Goal: Task Accomplishment & Management: Use online tool/utility

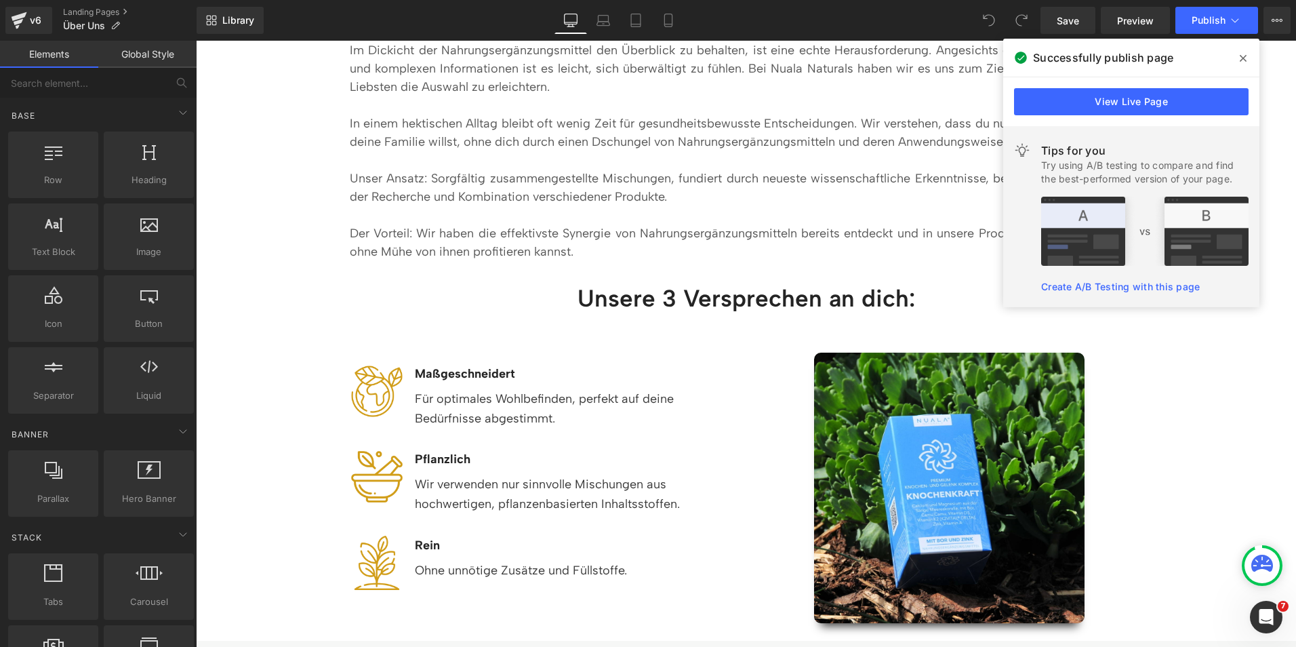
click at [1242, 58] on icon at bounding box center [1243, 58] width 7 height 7
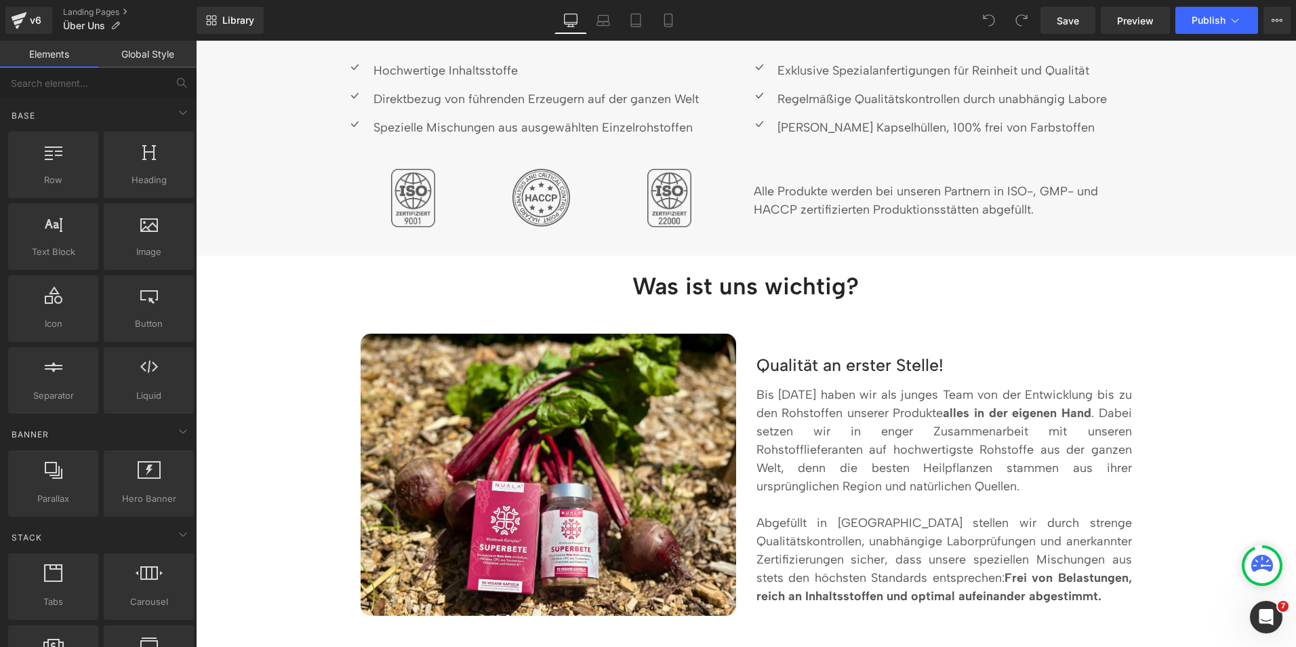
scroll to position [1250, 0]
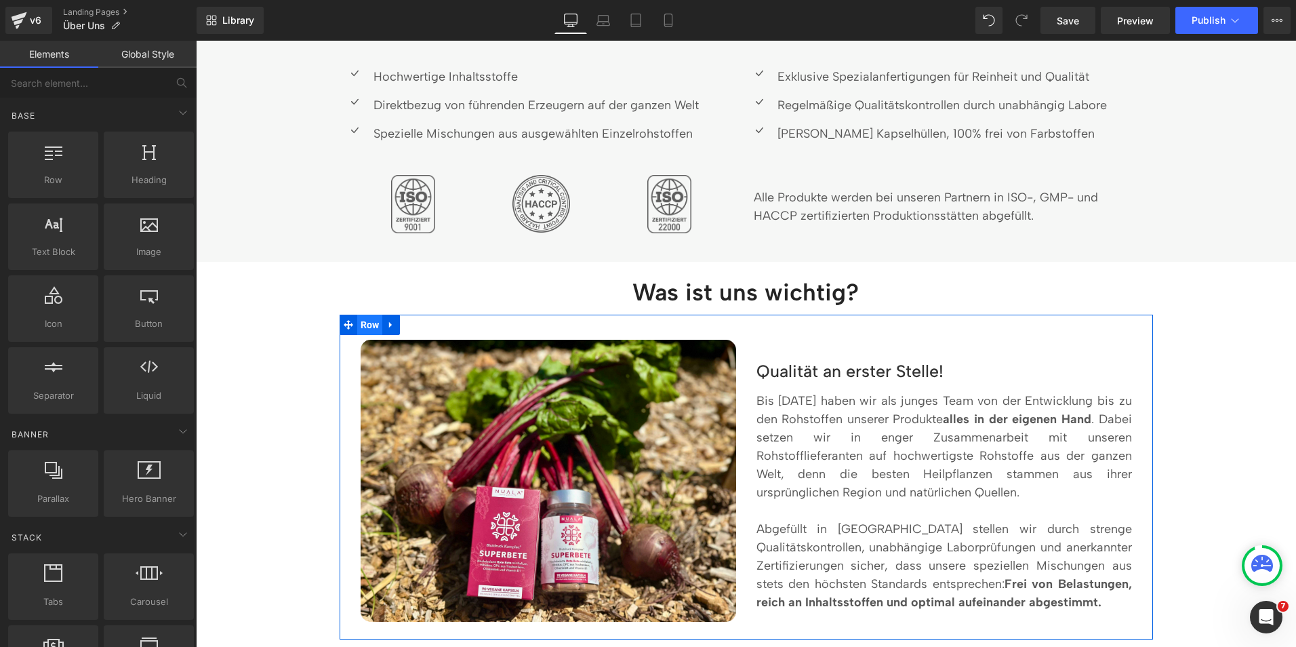
click at [359, 327] on span "Row" at bounding box center [370, 324] width 26 height 20
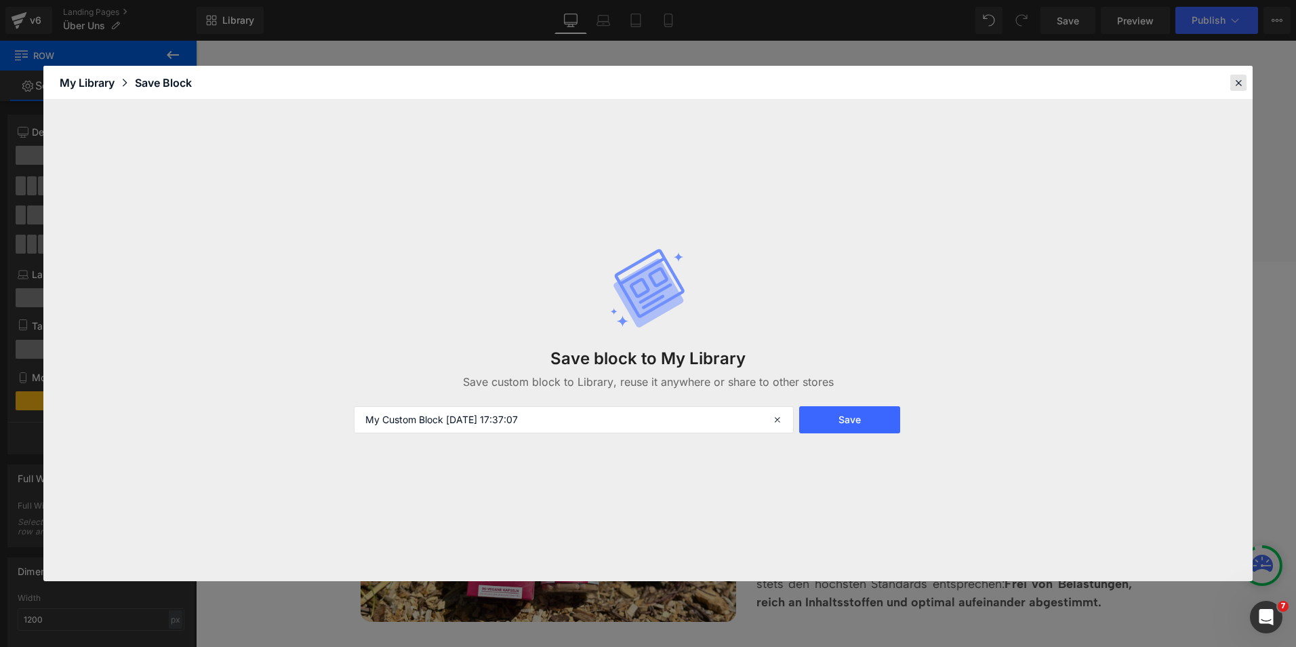
click at [1237, 83] on icon at bounding box center [1238, 83] width 12 height 12
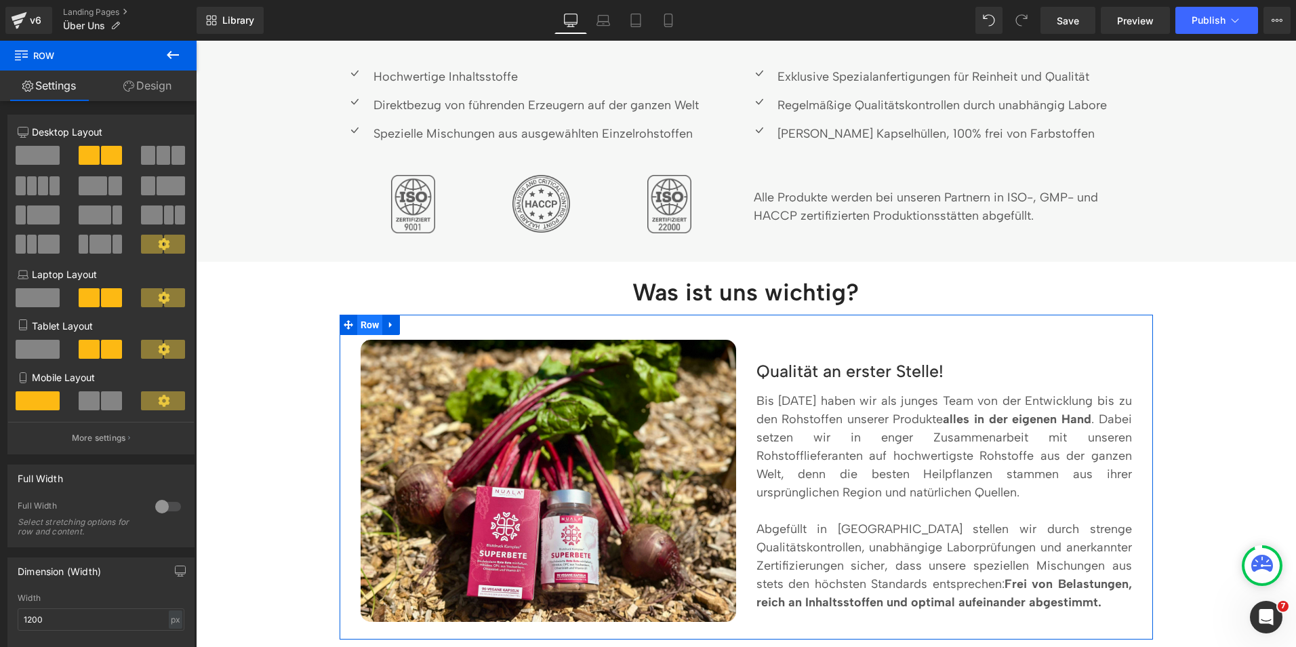
click at [358, 323] on span "Row" at bounding box center [370, 324] width 26 height 20
click at [367, 324] on span "Row" at bounding box center [370, 324] width 26 height 20
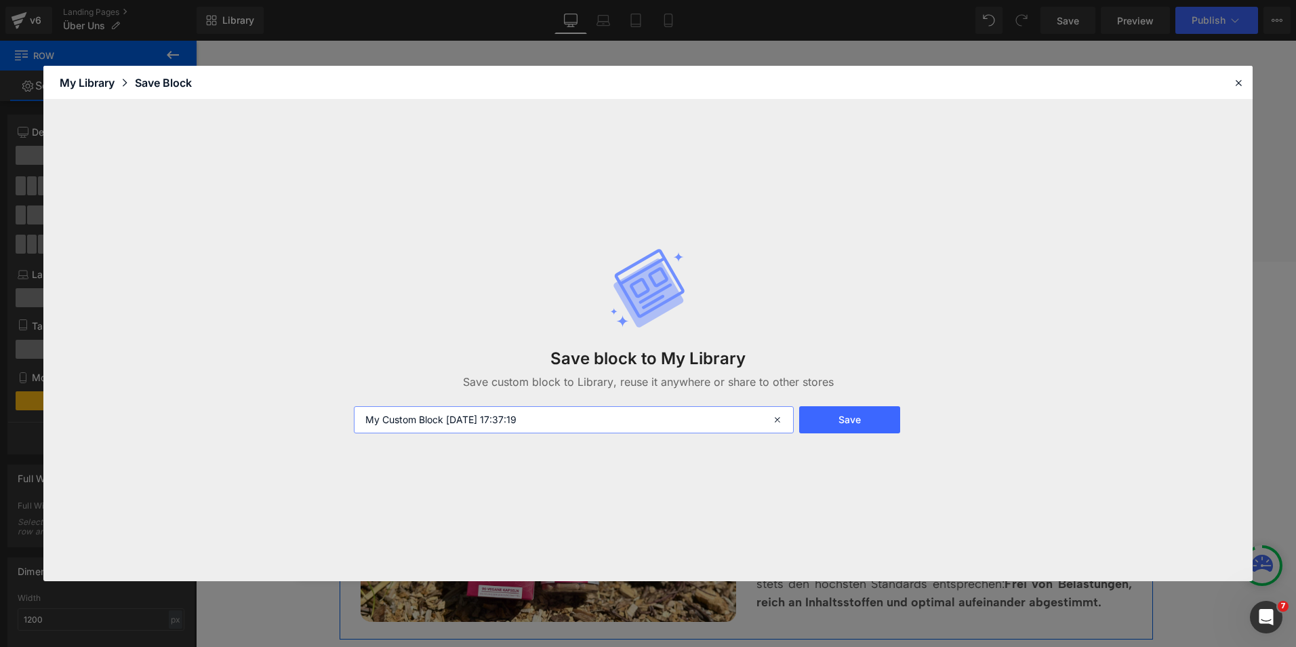
click at [456, 417] on input "My Custom Block [DATE] 17:37:19" at bounding box center [574, 419] width 440 height 27
click at [1236, 75] on div at bounding box center [1238, 83] width 16 height 16
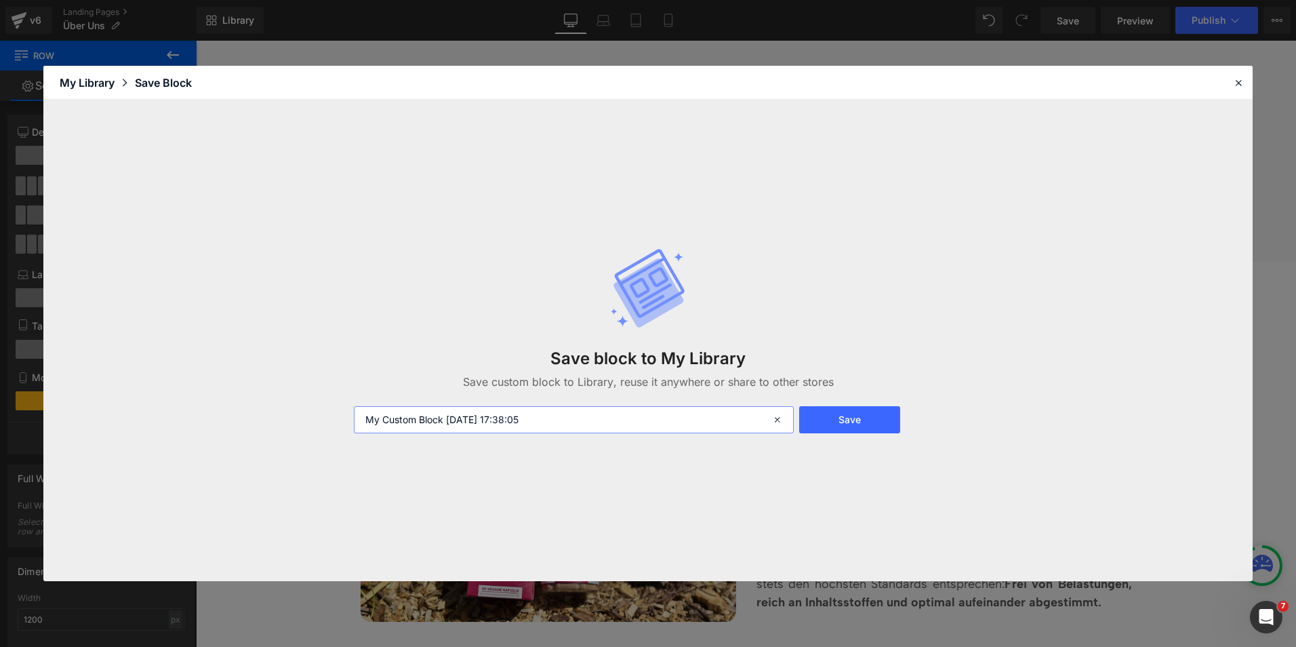
click at [461, 424] on input "My Custom Block [DATE] 17:38:05" at bounding box center [574, 419] width 440 height 27
type input "Q"
type input "Über uns - Qualität"
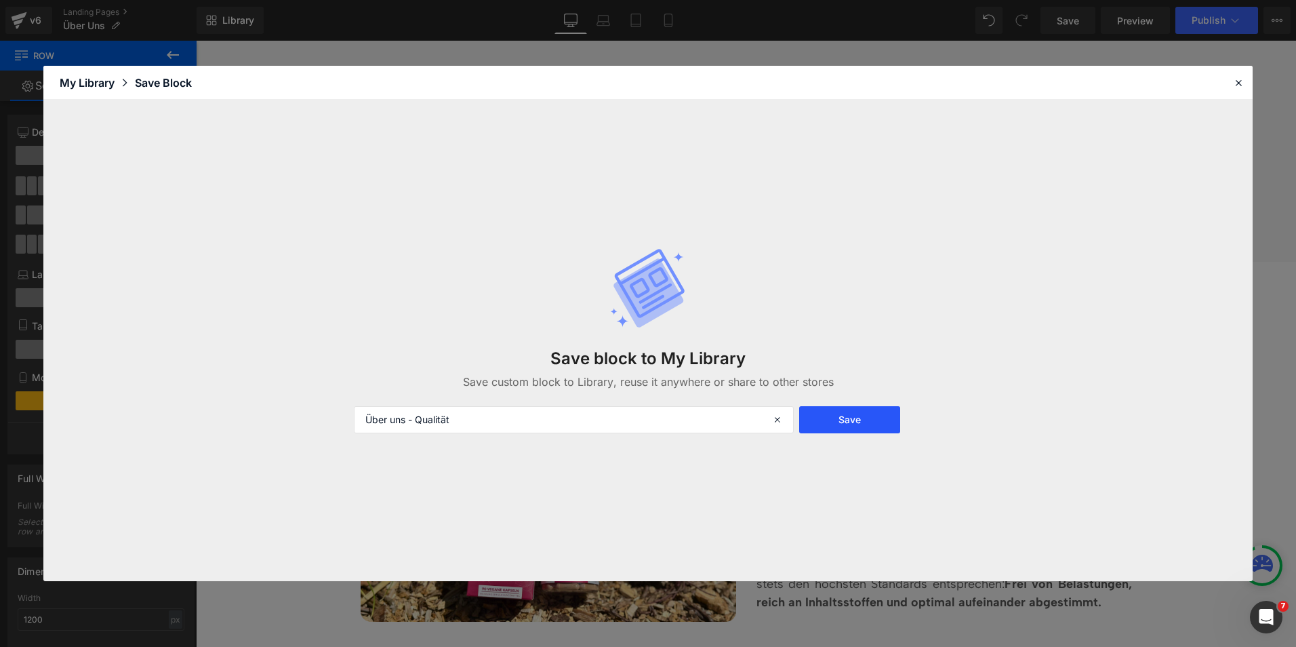
click at [864, 411] on button "Save" at bounding box center [849, 419] width 101 height 27
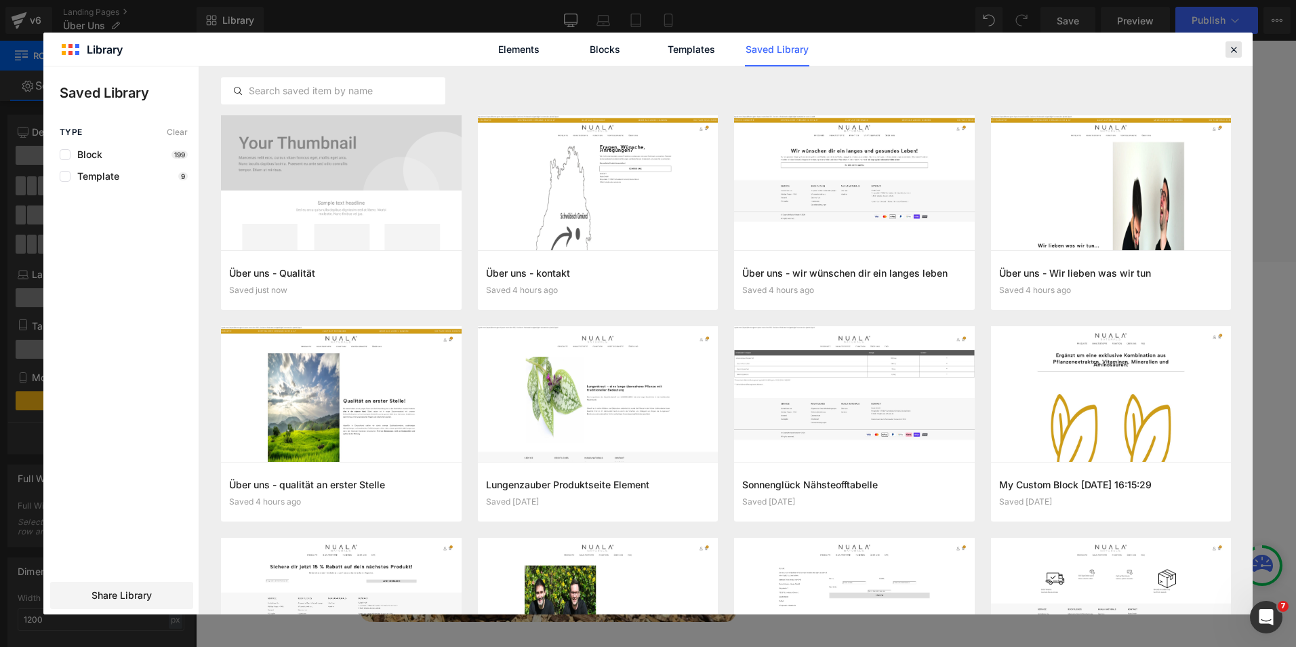
click at [1238, 43] on icon at bounding box center [1233, 49] width 12 height 12
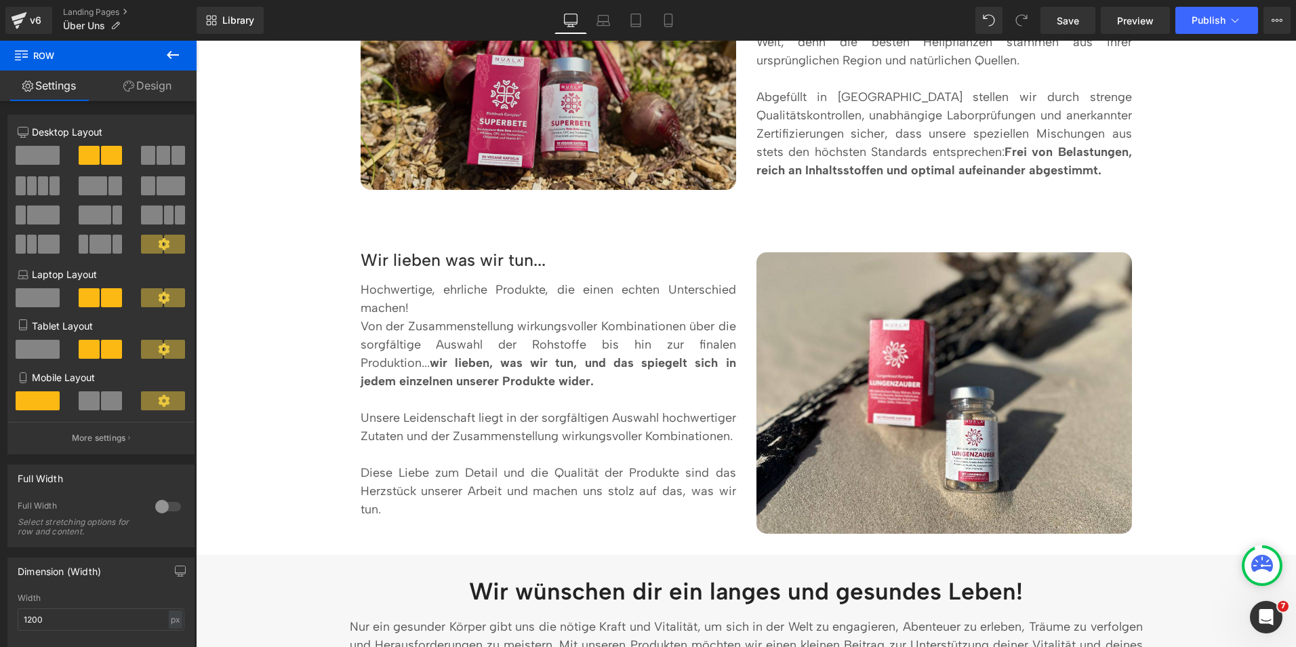
scroll to position [1682, 0]
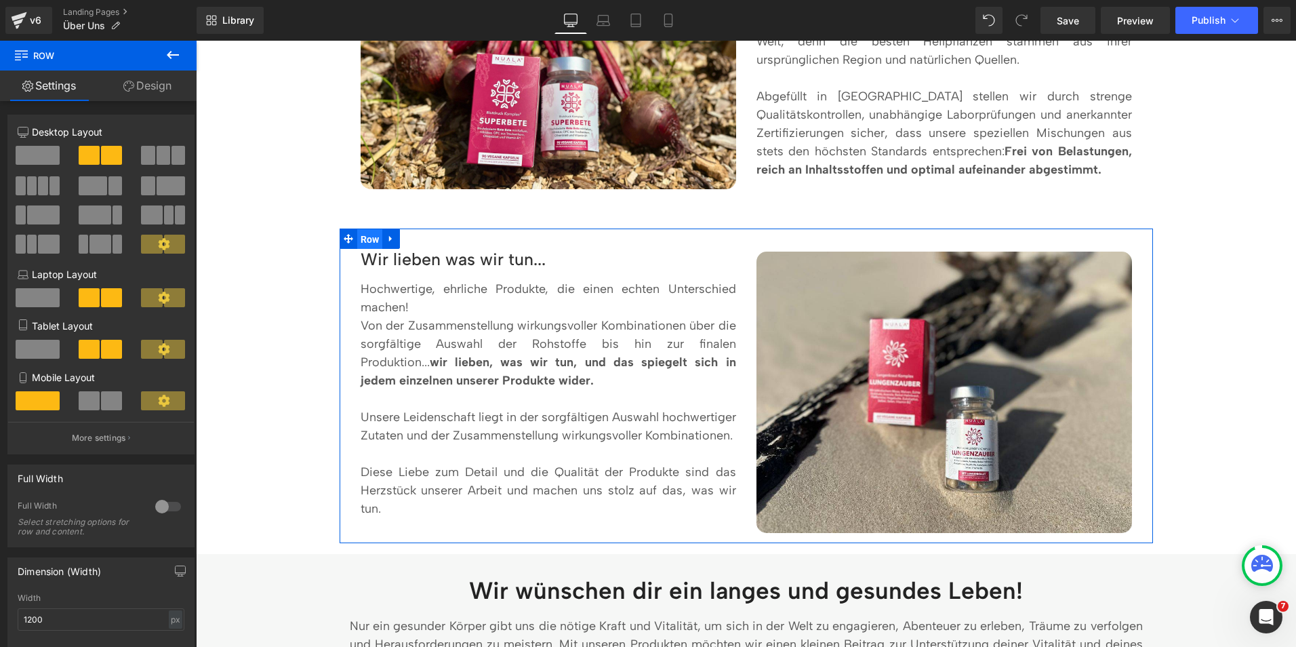
click at [369, 245] on span "Row" at bounding box center [370, 239] width 26 height 20
click at [344, 241] on icon at bounding box center [348, 238] width 9 height 9
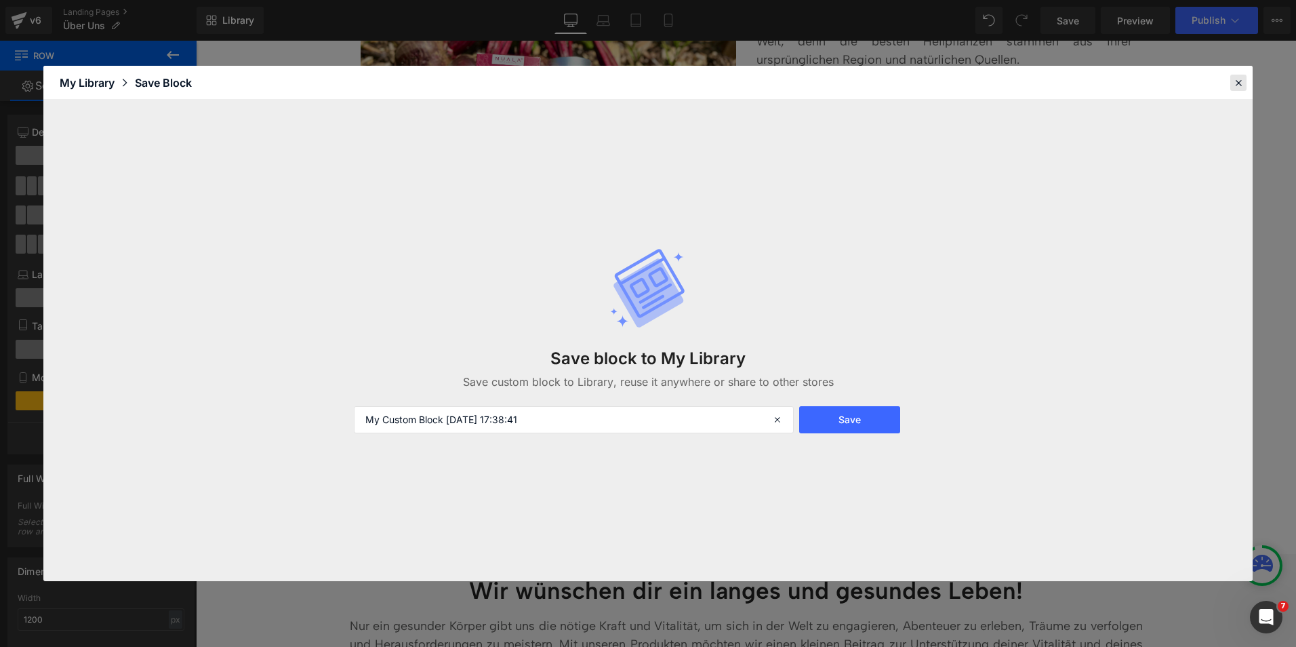
click at [1231, 79] on div at bounding box center [1238, 83] width 16 height 16
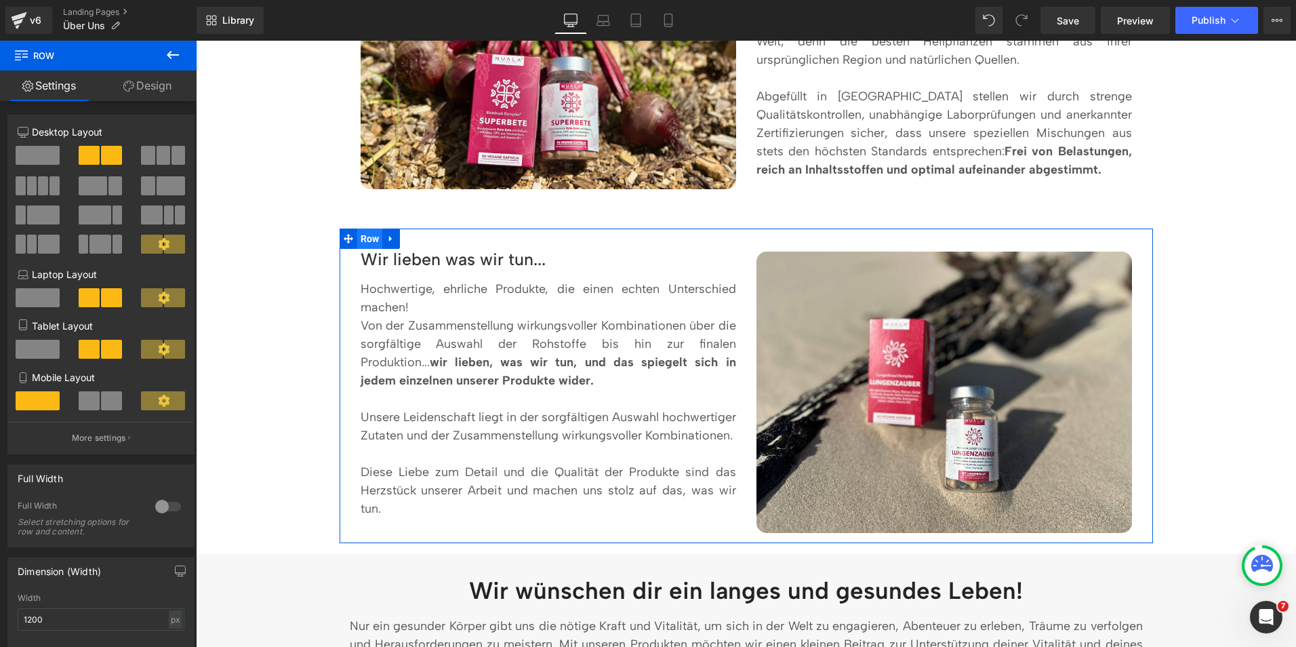
click at [366, 239] on span "Row" at bounding box center [370, 238] width 26 height 20
click at [344, 239] on icon at bounding box center [348, 238] width 9 height 9
click at [328, 0] on div "Row You are previewing how the will restyle your page. You can not edit Element…" at bounding box center [648, 0] width 1296 height 0
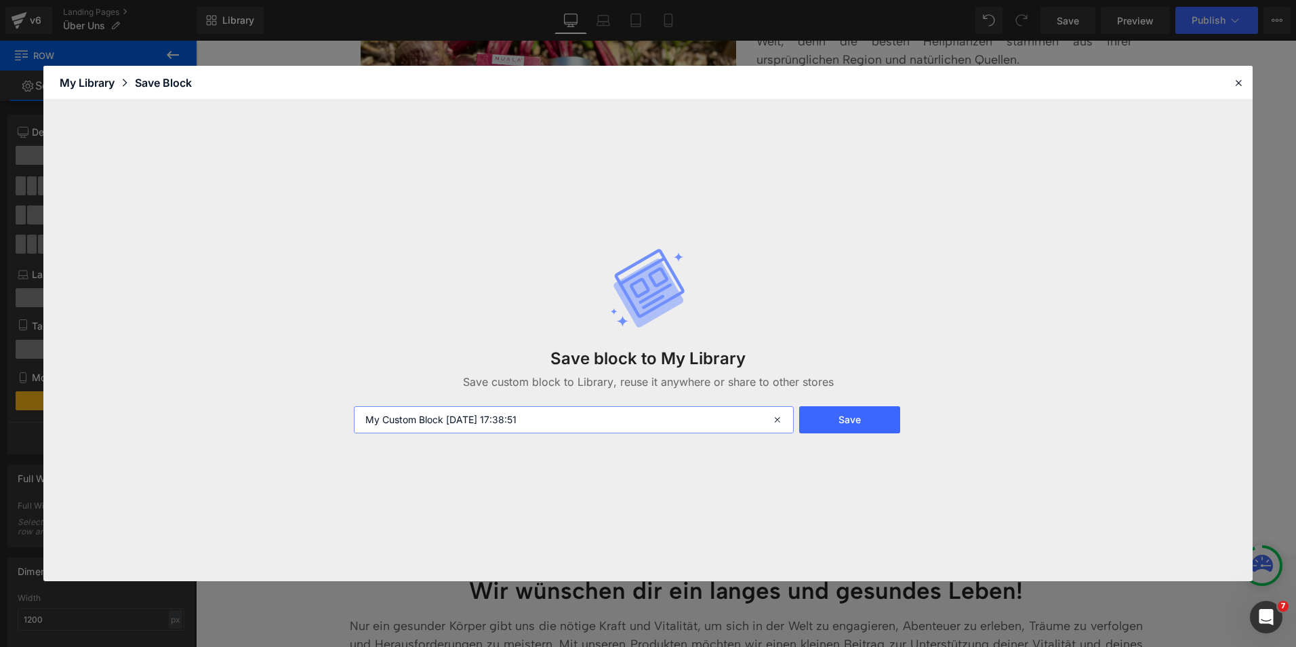
click at [422, 430] on input "My Custom Block [DATE] 17:38:51" at bounding box center [574, 419] width 440 height 27
type input "u"
click at [407, 418] on input "über uns - wir lieben" at bounding box center [574, 419] width 440 height 27
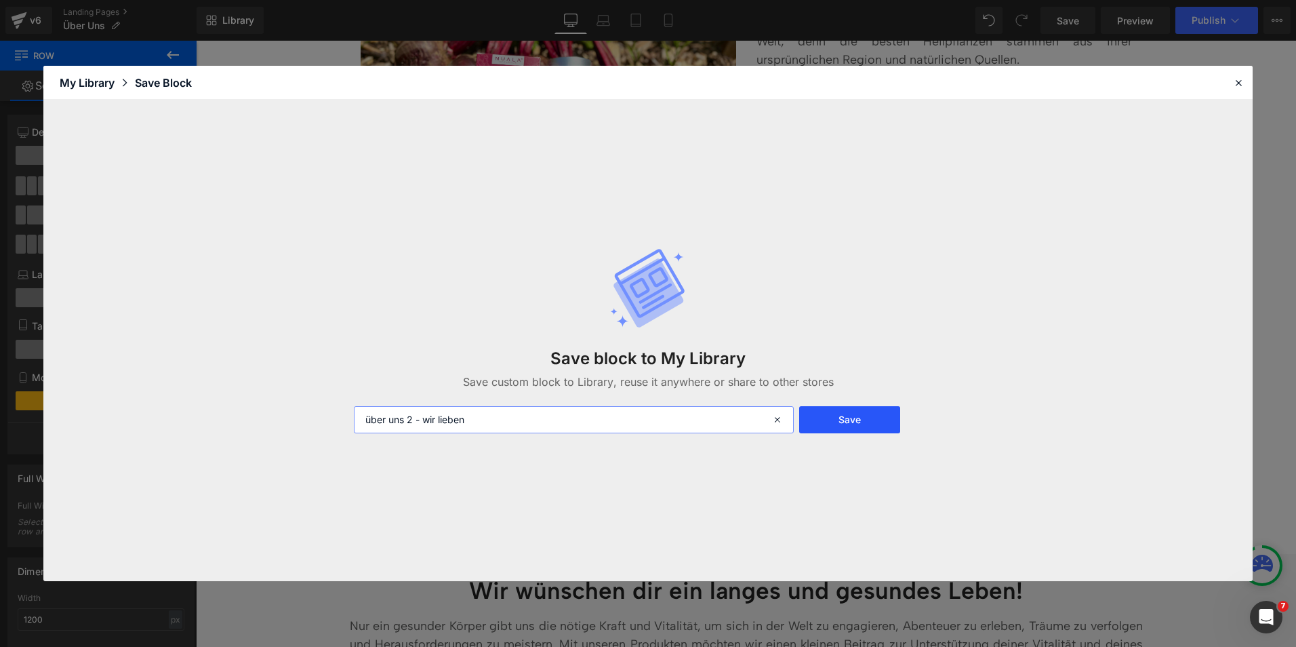
type input "über uns 2 - wir lieben"
click at [853, 429] on button "Save" at bounding box center [849, 419] width 101 height 27
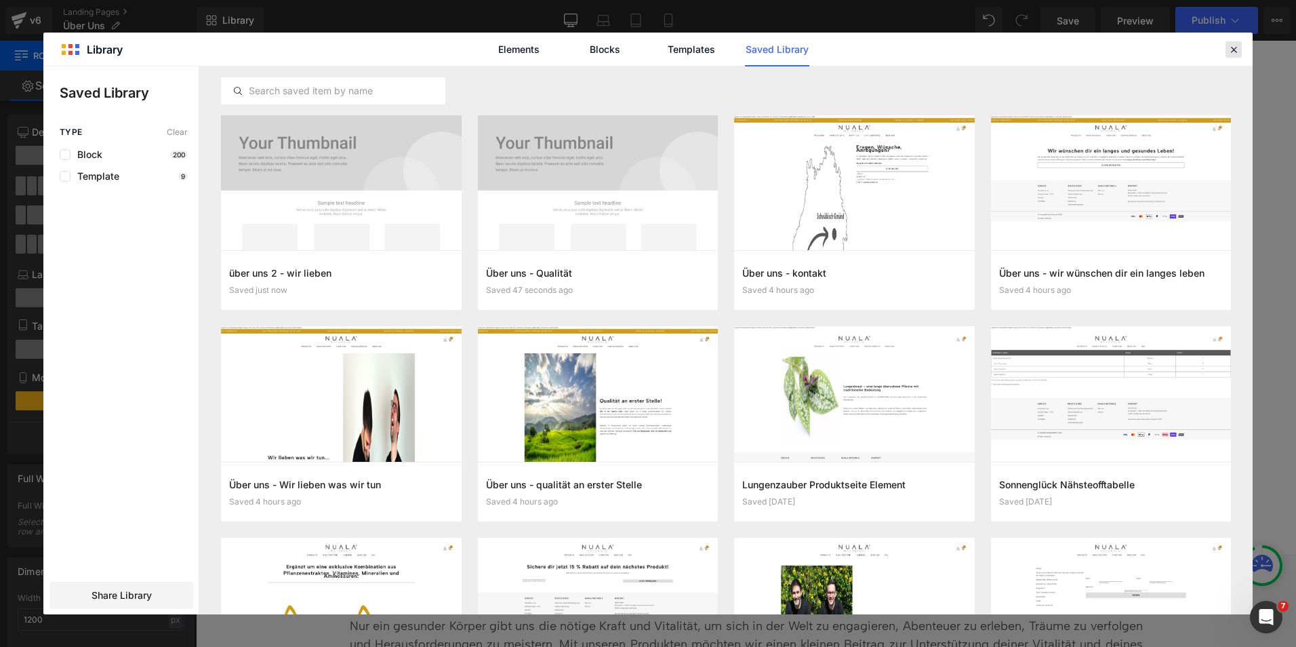
click at [1233, 49] on icon at bounding box center [1233, 49] width 12 height 12
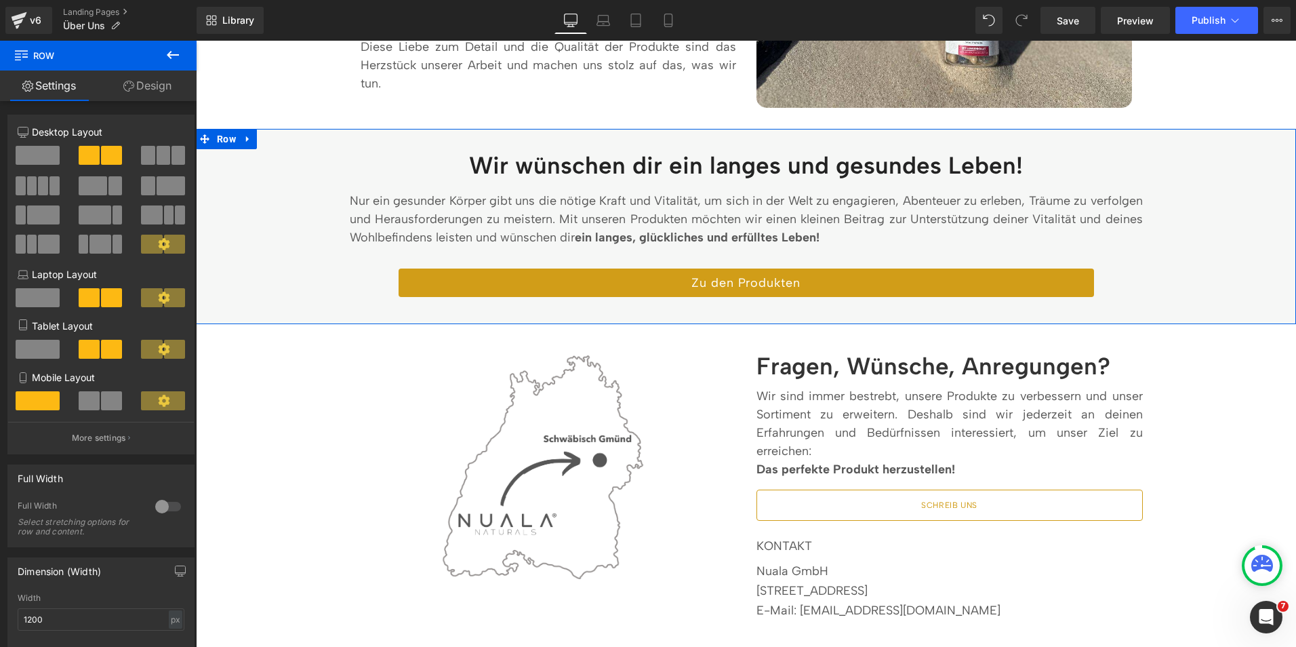
scroll to position [2108, 0]
click at [224, 139] on span "Row" at bounding box center [226, 139] width 26 height 20
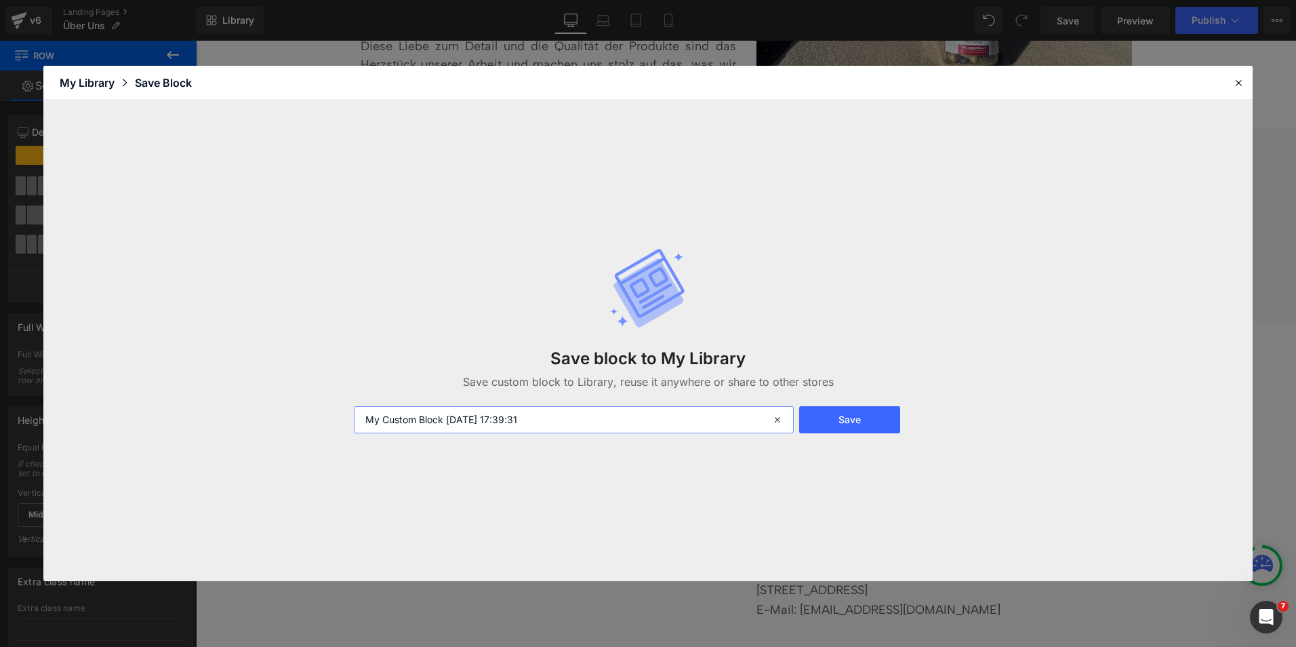
click at [447, 413] on input "My Custom Block [DATE] 17:39:31" at bounding box center [574, 419] width 440 height 27
type input "über uns 2 - wir wünschen"
click at [895, 429] on button "Save" at bounding box center [849, 419] width 101 height 27
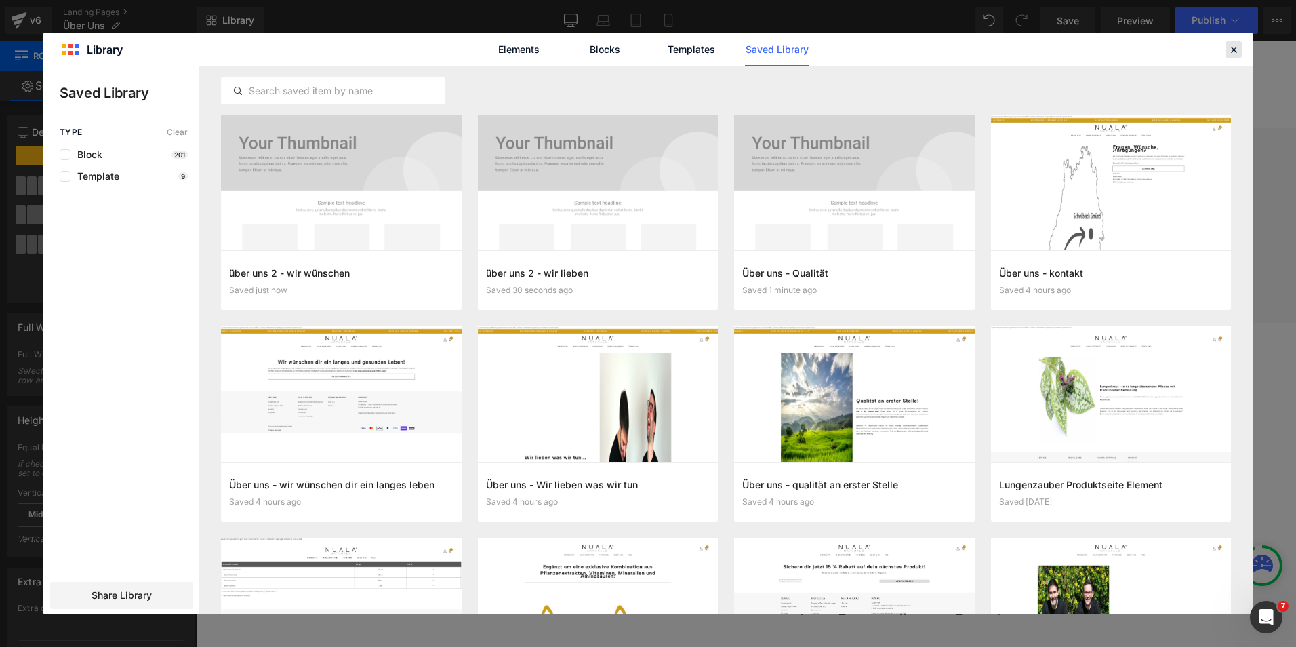
click at [1232, 48] on icon at bounding box center [1233, 49] width 12 height 12
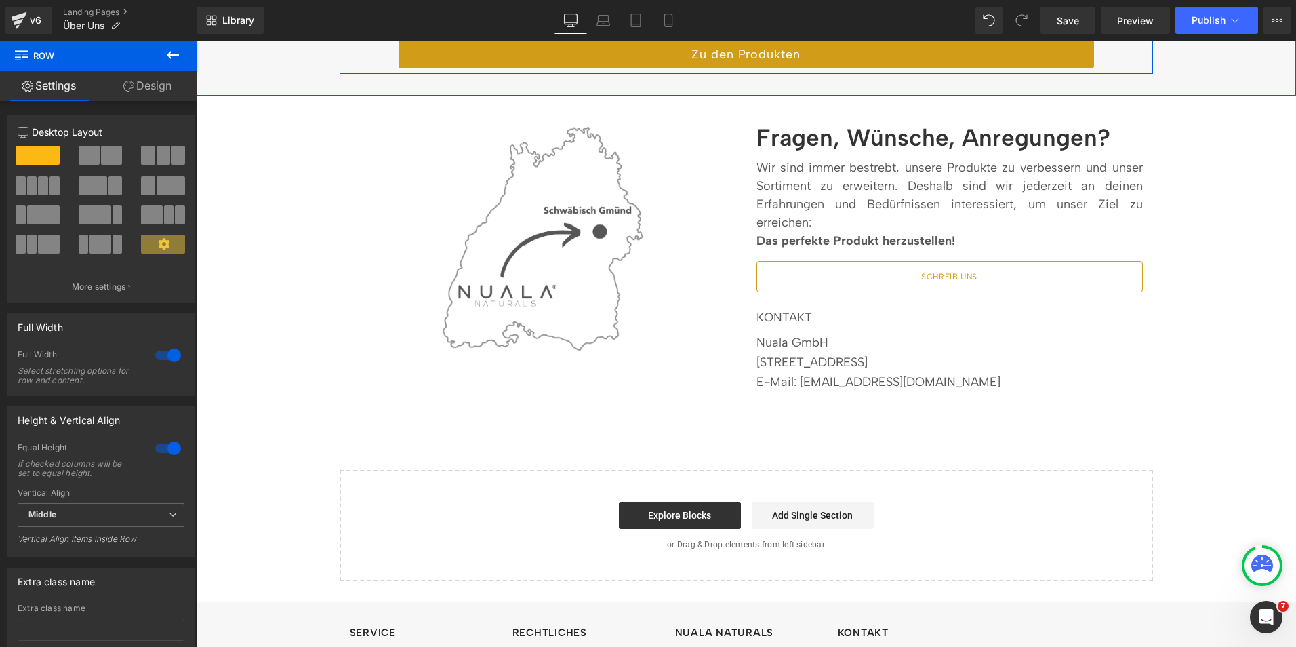
scroll to position [2338, 0]
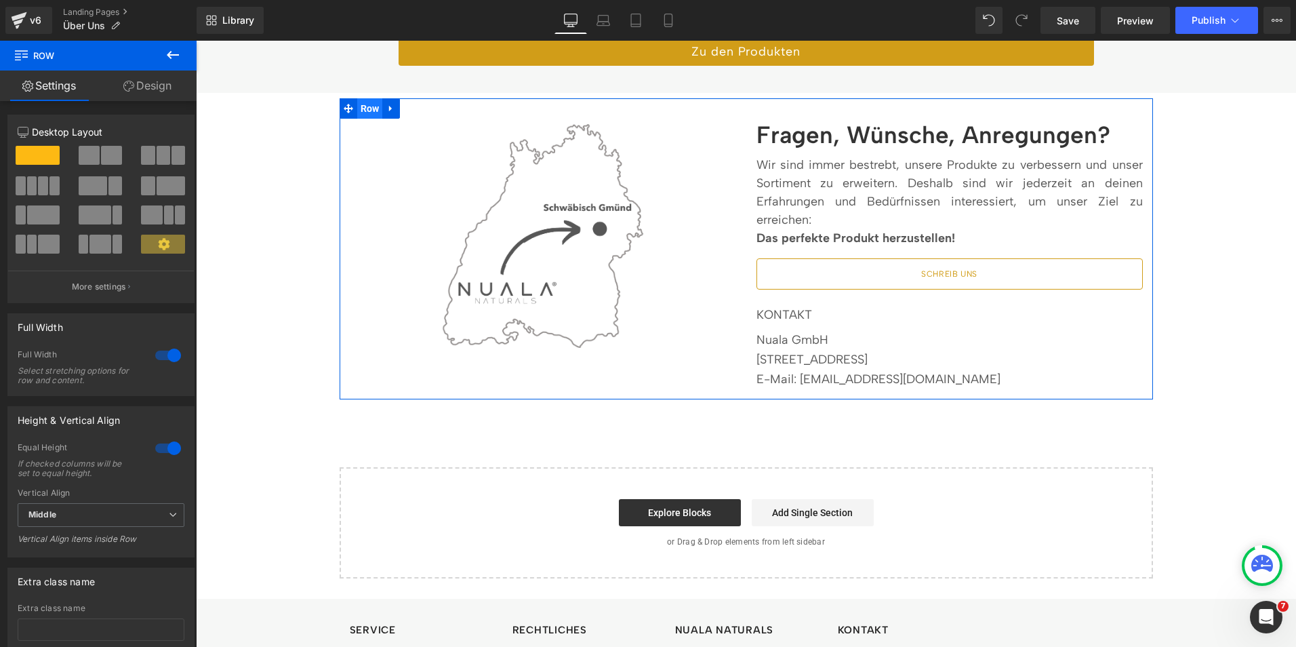
click at [365, 100] on span "Row" at bounding box center [370, 108] width 26 height 20
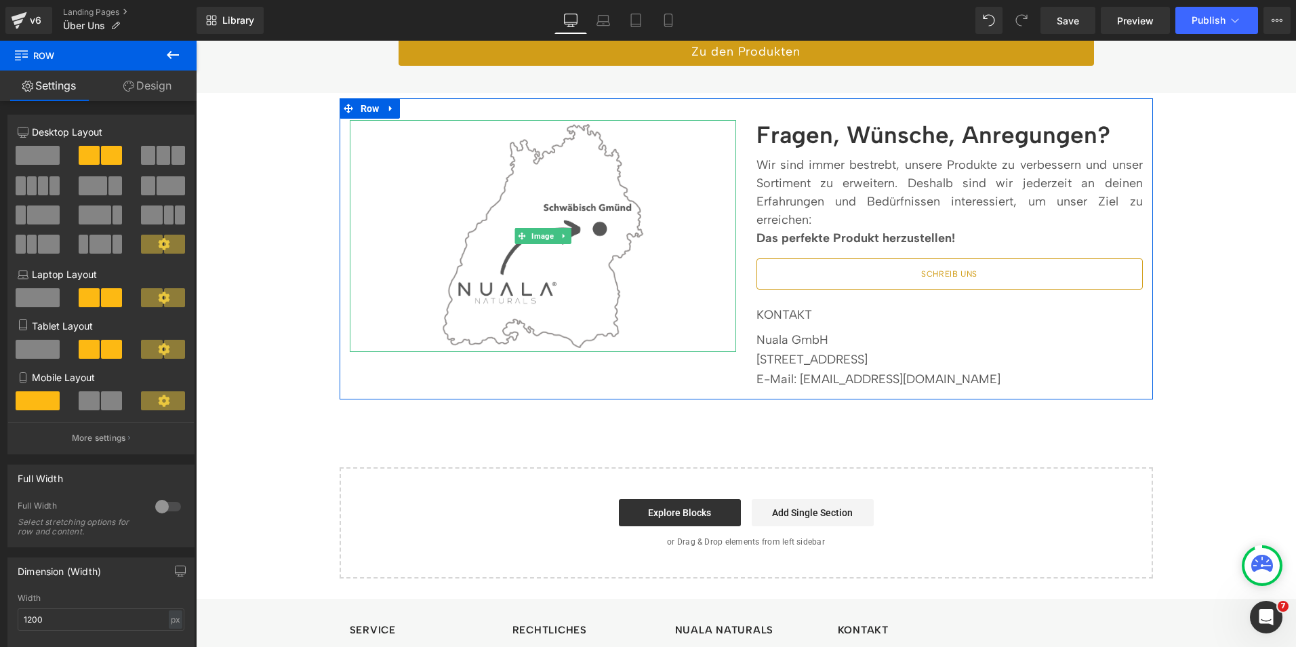
click at [350, 0] on div "Row You are previewing how the will restyle your page. You can not edit Element…" at bounding box center [648, 0] width 1296 height 0
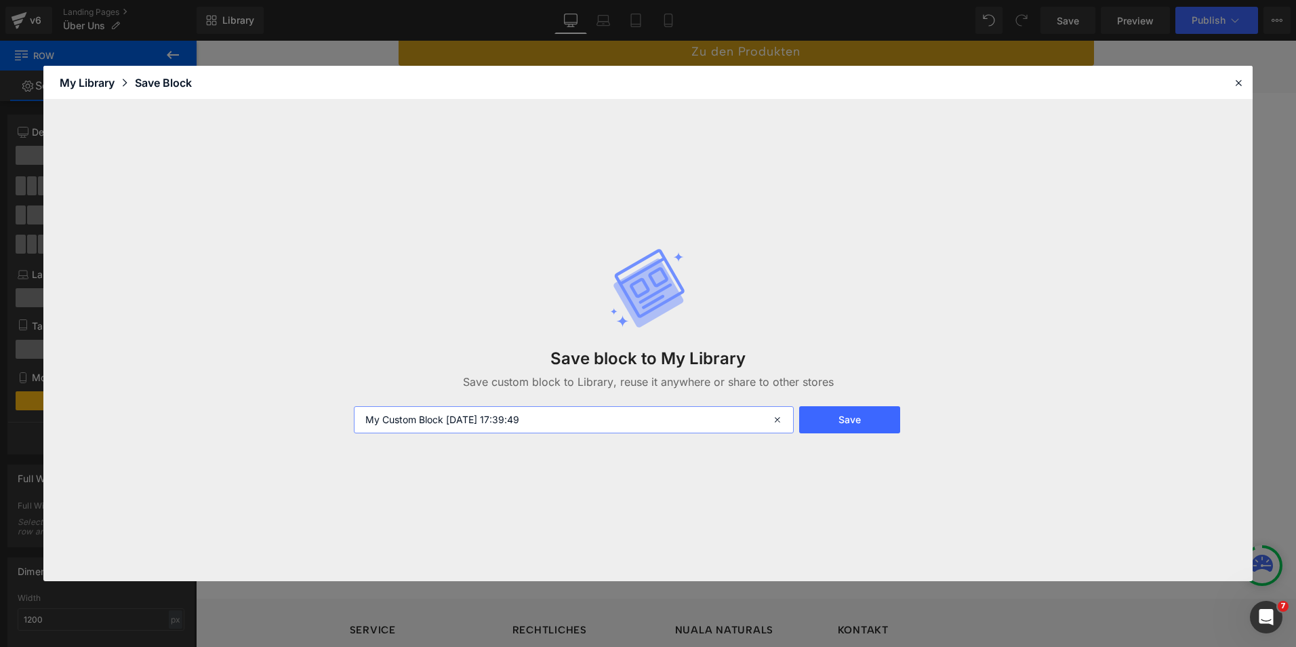
click at [427, 429] on input "My Custom Block [DATE] 17:39:49" at bounding box center [574, 419] width 440 height 27
type input "über uns 2 - fragen"
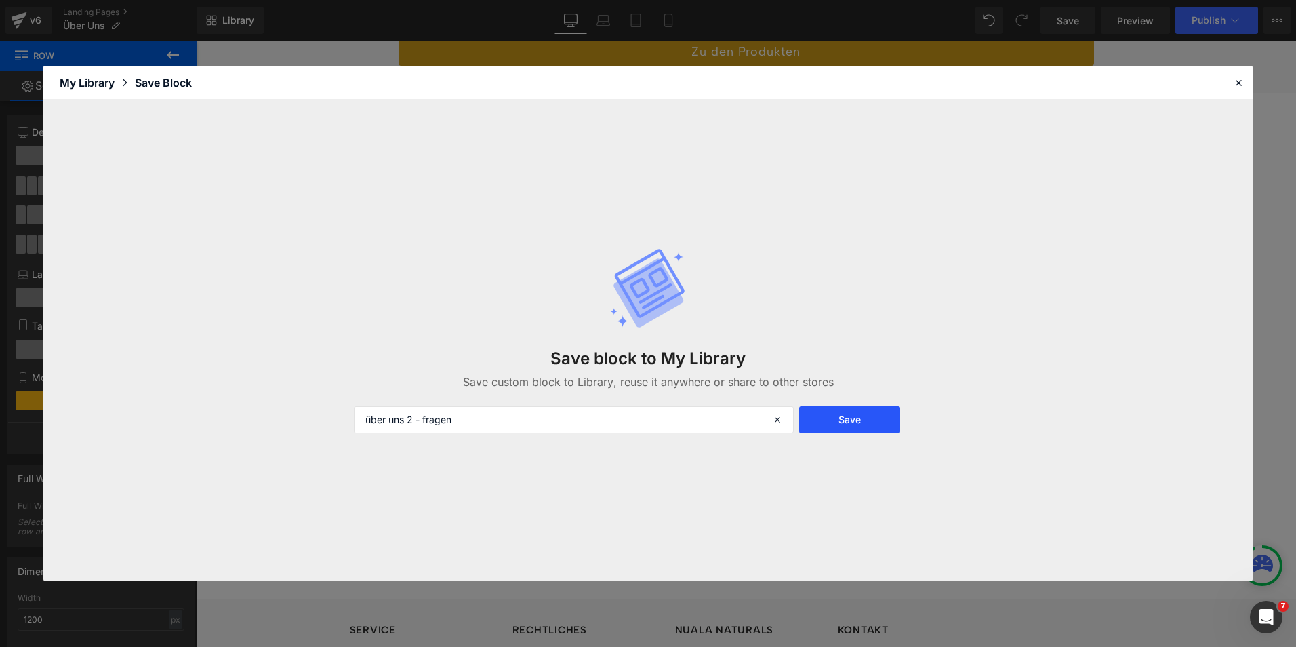
click at [848, 421] on button "Save" at bounding box center [849, 419] width 101 height 27
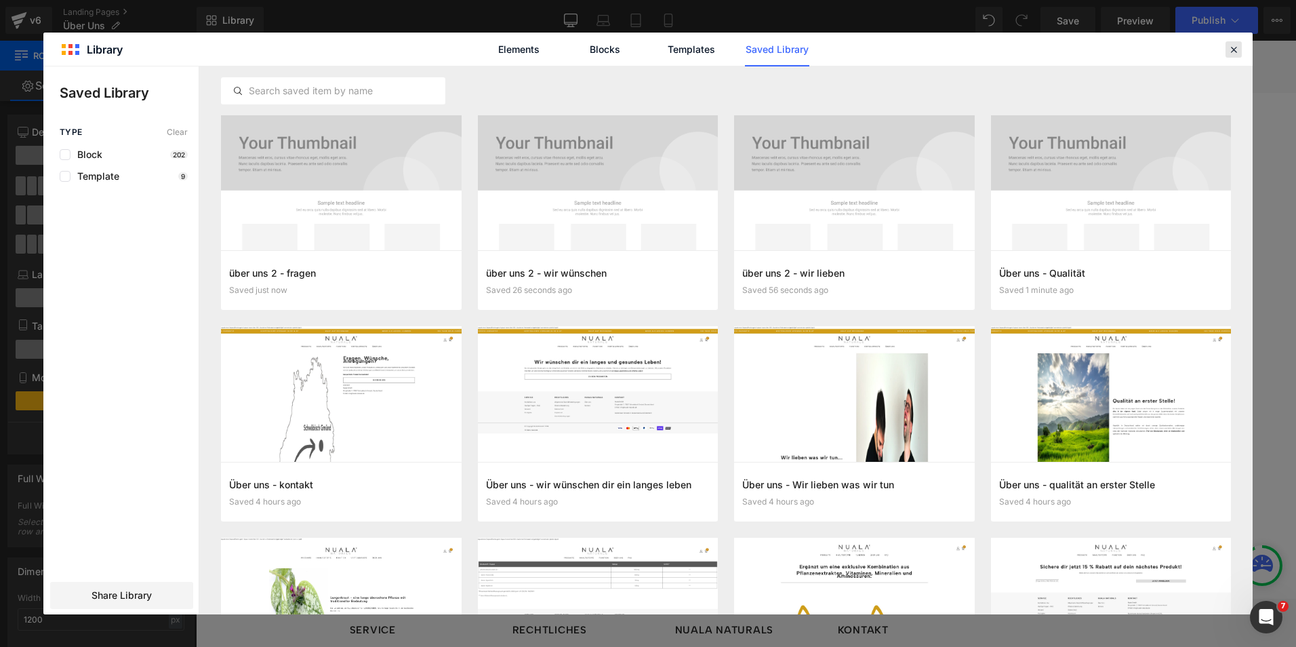
click at [1237, 54] on icon at bounding box center [1233, 49] width 12 height 12
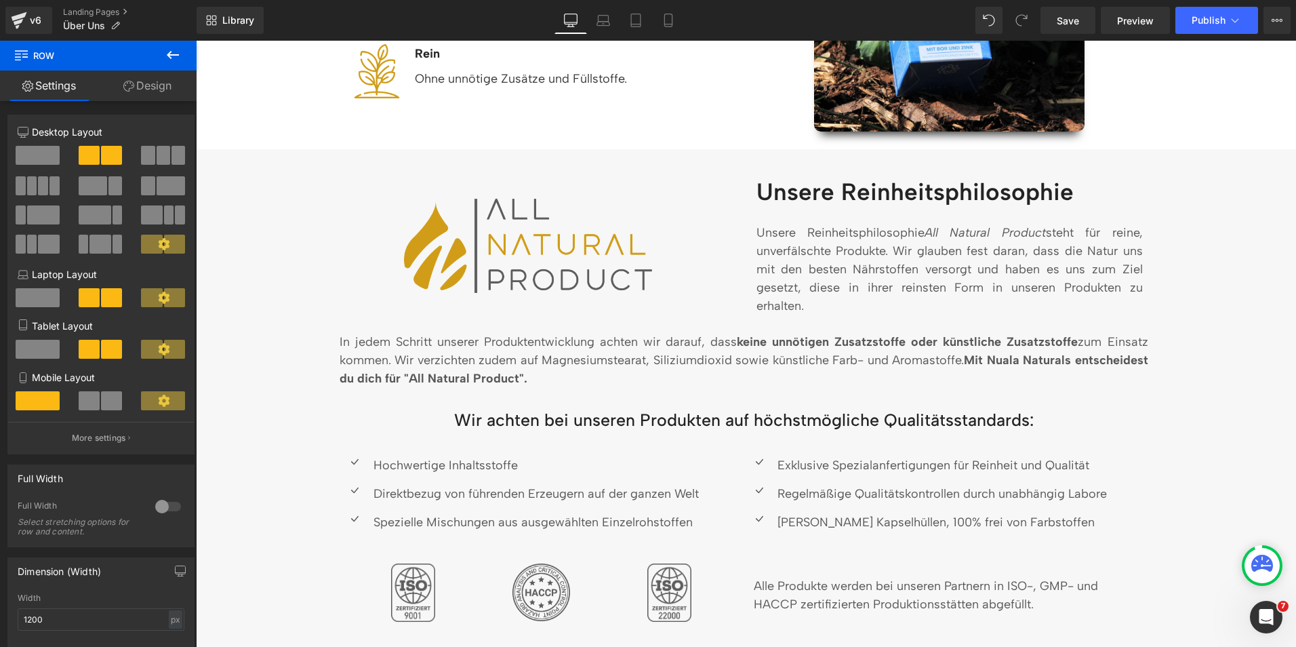
scroll to position [889, 0]
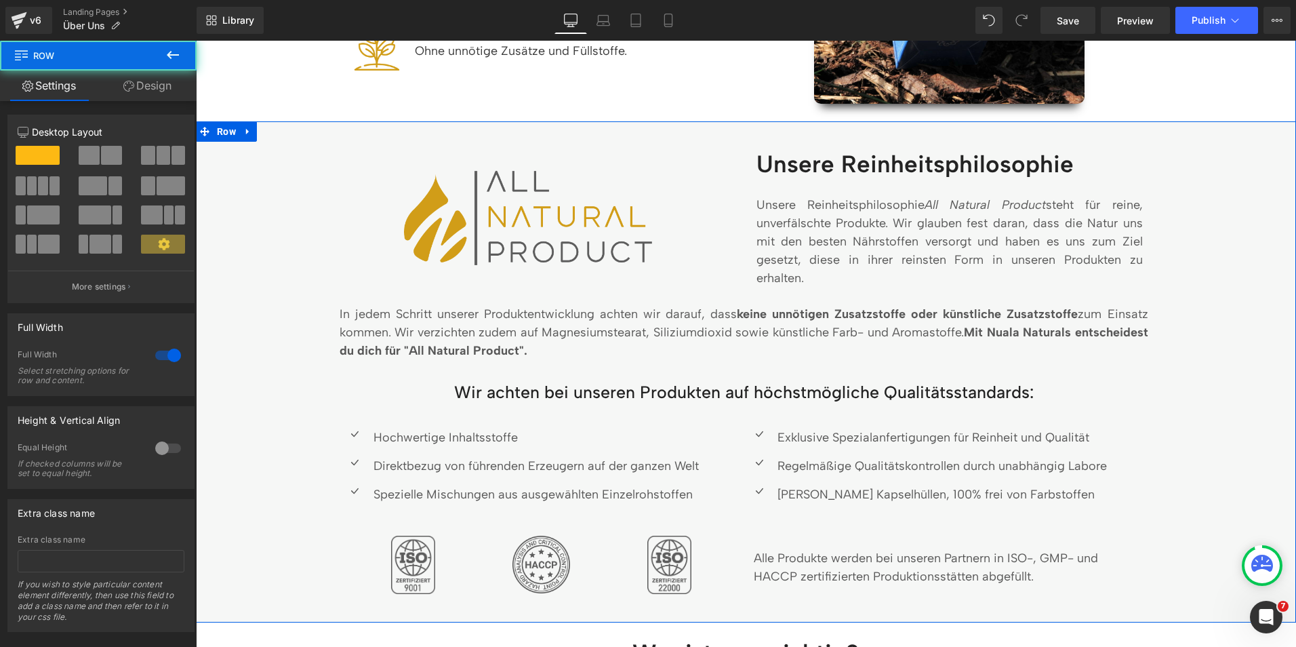
click at [277, 161] on div "Image Unsere Reinheitsphilosophie Heading Unsere Reinheitsphilosophie All Natur…" at bounding box center [746, 374] width 1078 height 451
click at [232, 129] on span "Row" at bounding box center [226, 131] width 26 height 20
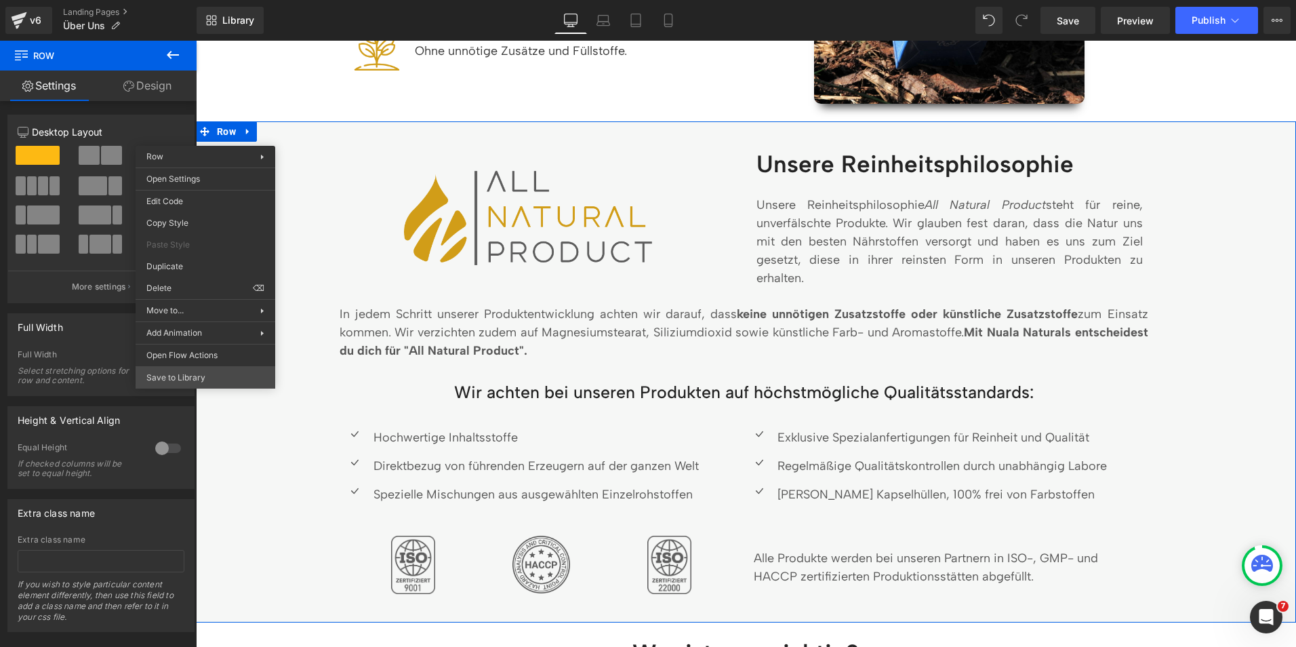
click at [173, 369] on div "Row You are previewing how the will restyle your page. You can not edit Element…" at bounding box center [648, 335] width 1296 height 670
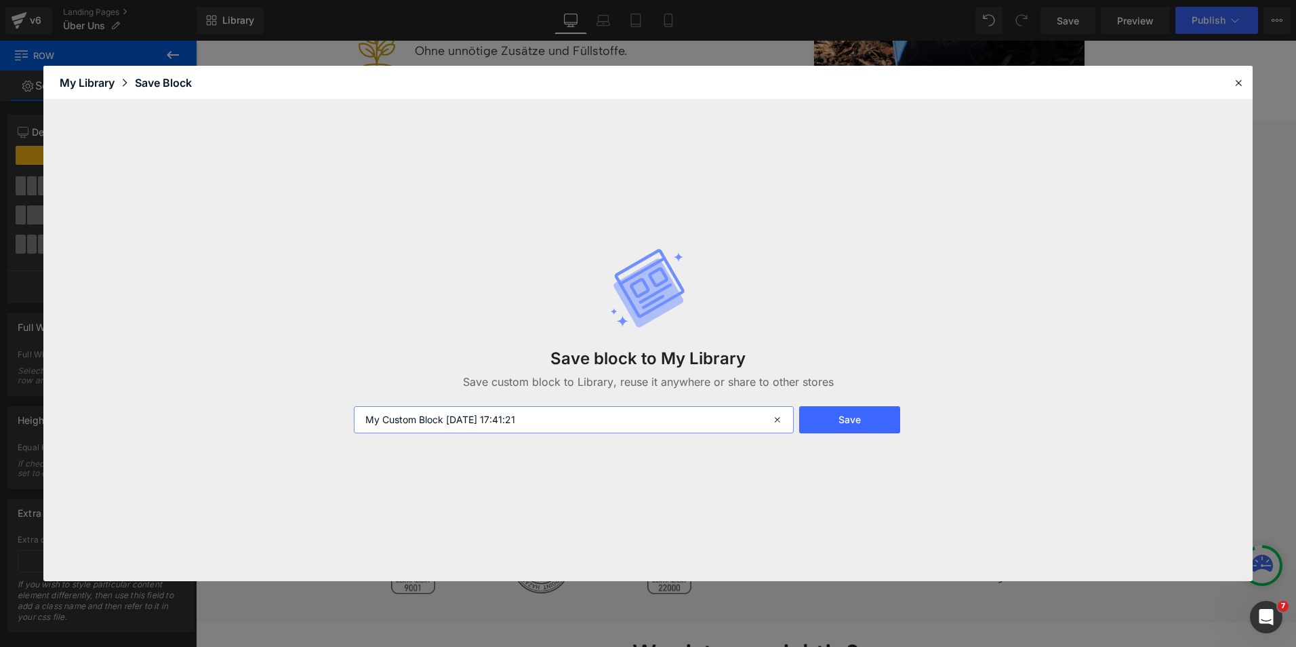
click at [403, 424] on input "My Custom Block [DATE] 17:41:21" at bounding box center [574, 419] width 440 height 27
type input "über uns - reinheitsphilosophie"
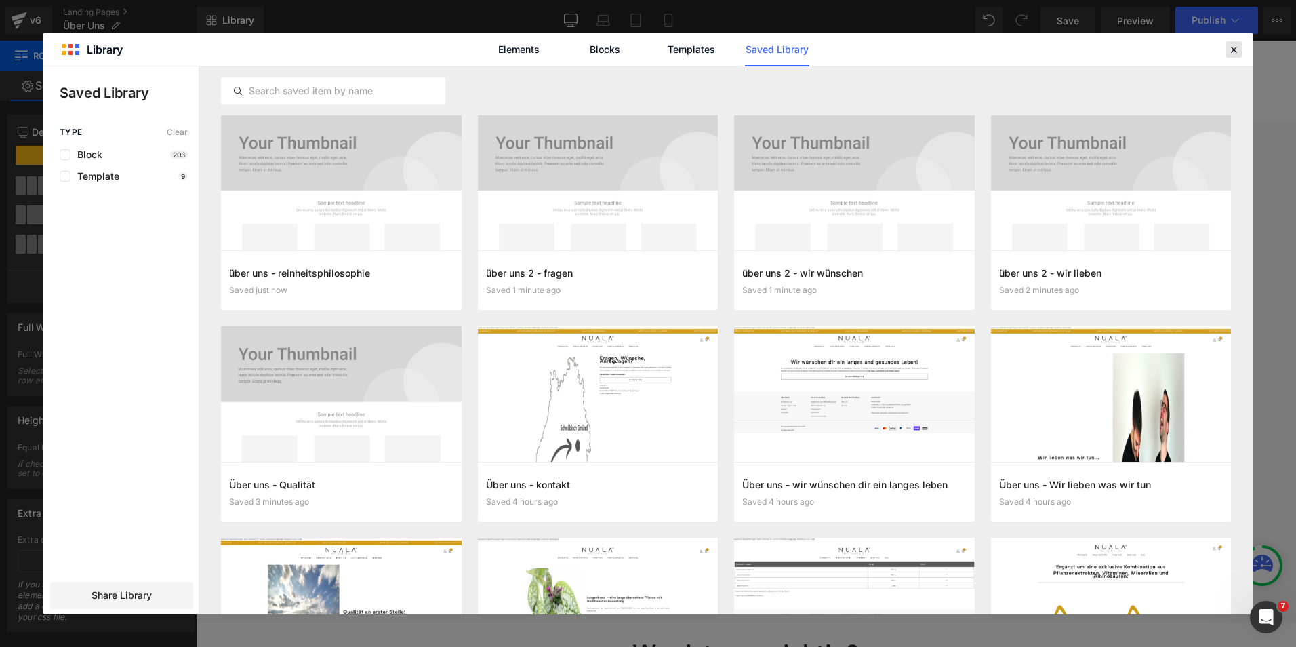
click at [1241, 48] on div at bounding box center [1233, 49] width 16 height 16
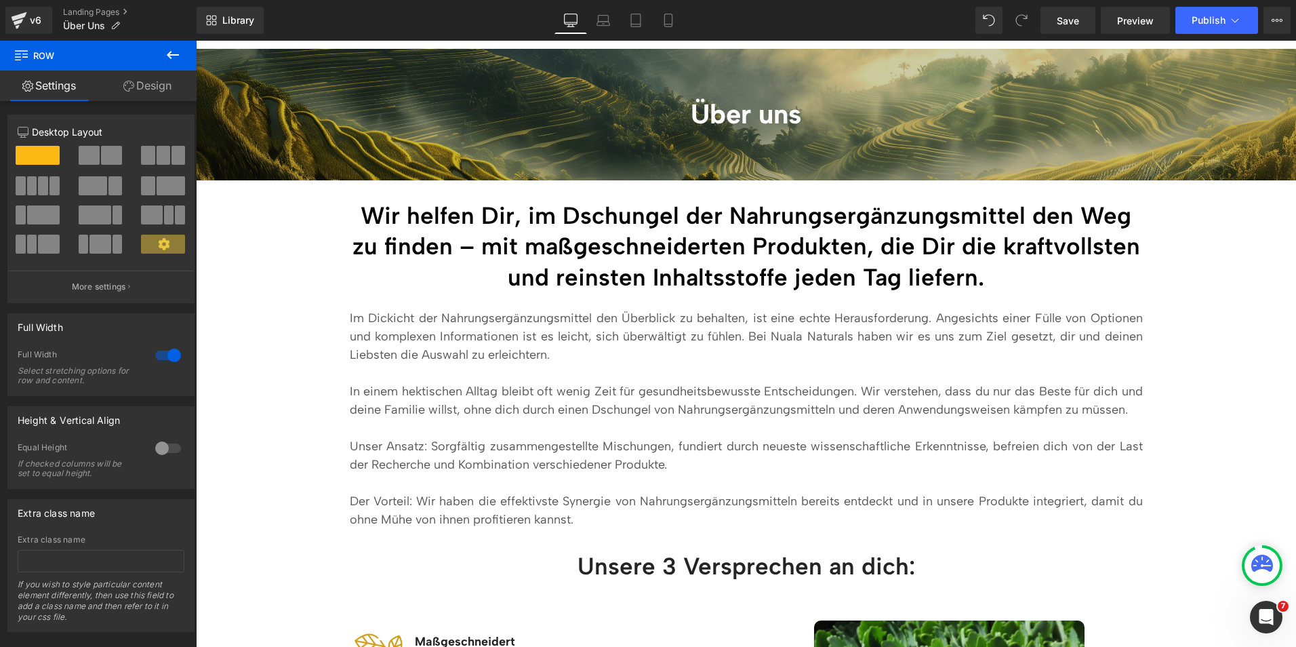
scroll to position [103, 0]
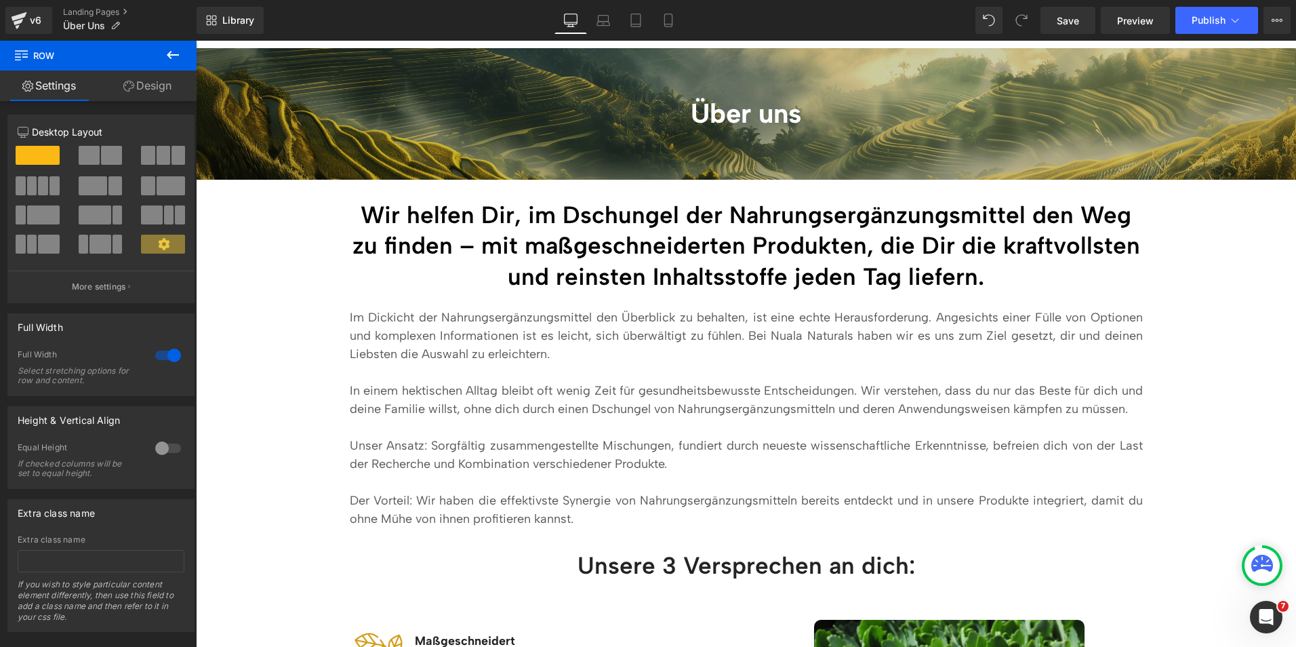
click at [514, 258] on h2 "Wir helfen Dir, im Dschungel der Nahrungsergänzungsmittel den Weg zu finden – m…" at bounding box center [746, 246] width 793 height 93
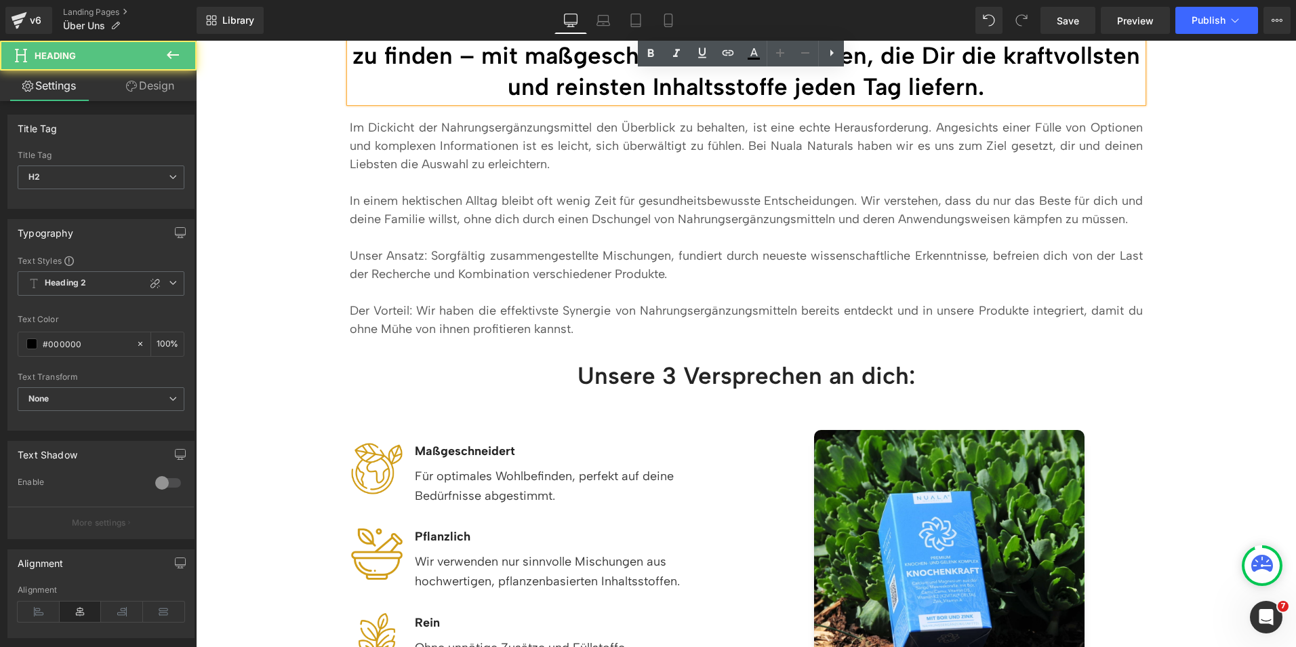
scroll to position [294, 0]
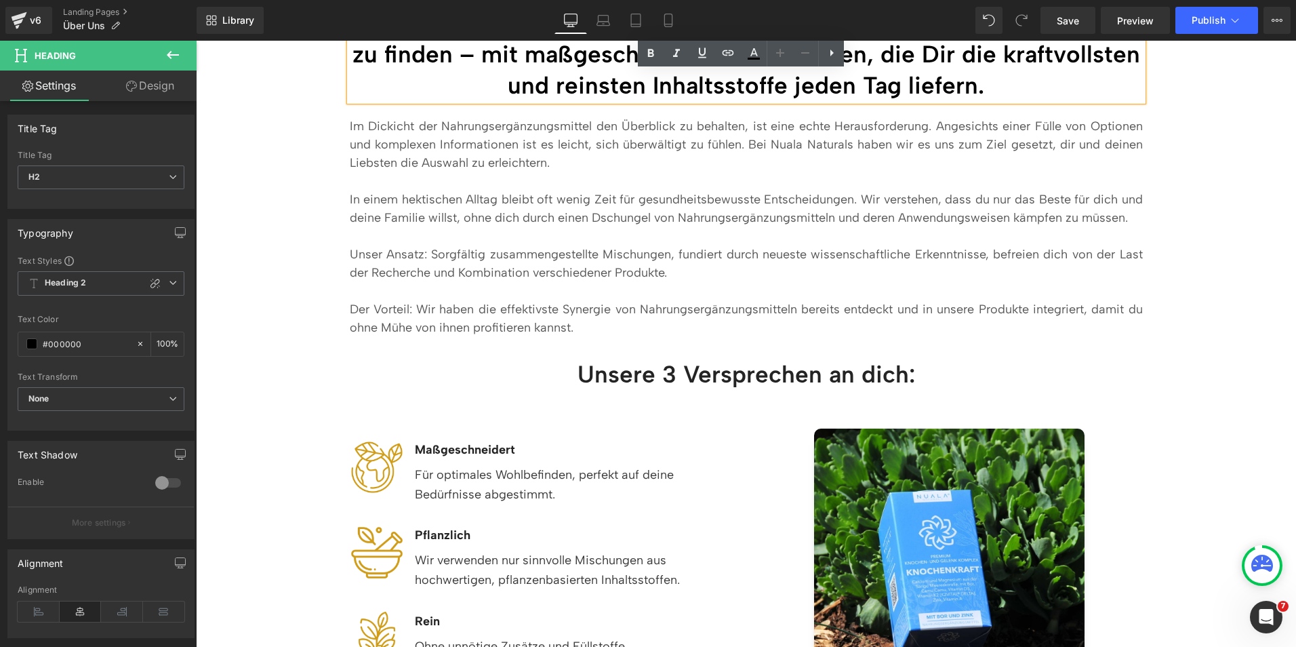
click at [514, 258] on p "Unser Ansatz: Sorgfältig zusammengestellte Mischungen, fundiert durch neueste w…" at bounding box center [746, 263] width 793 height 37
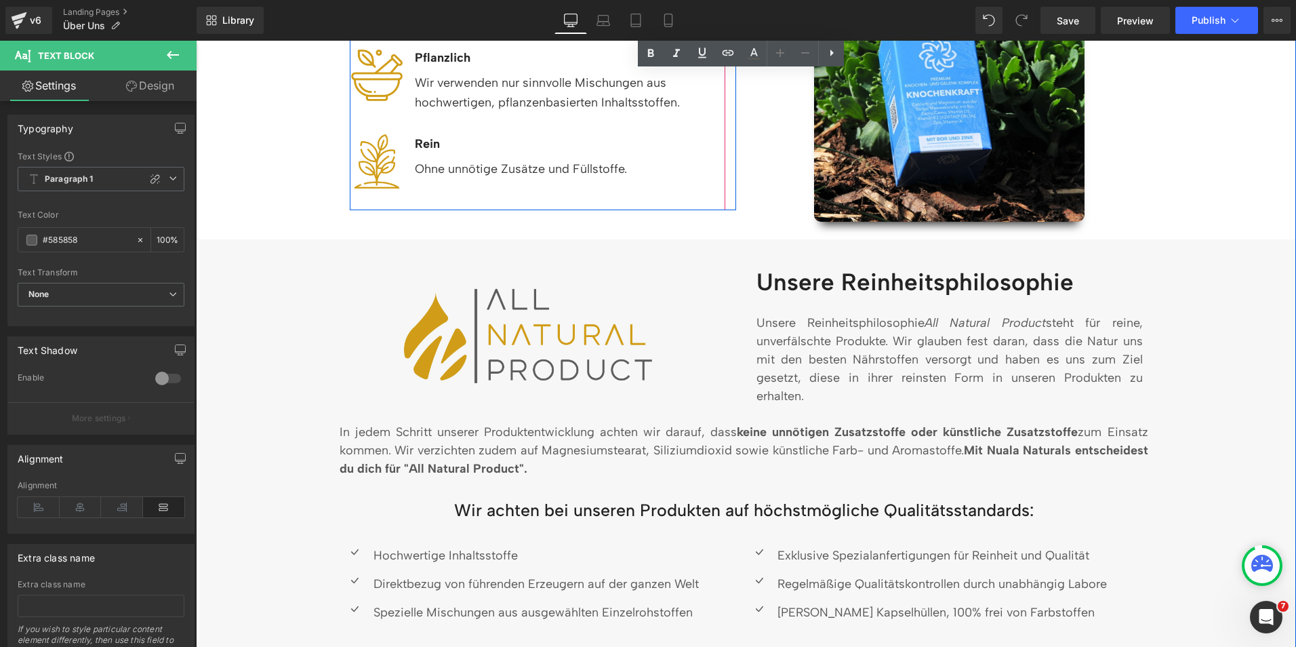
scroll to position [772, 0]
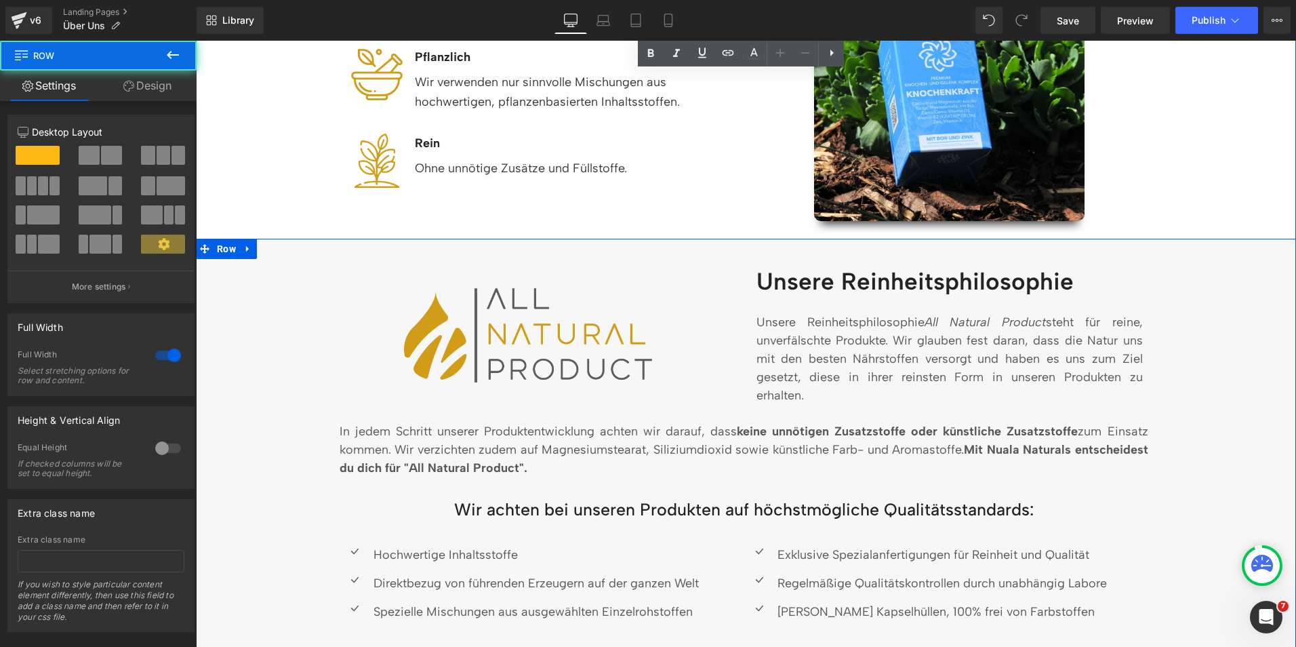
click at [299, 310] on div "Image Unsere Reinheitsphilosophie Heading Unsere Reinheitsphilosophie All Natur…" at bounding box center [746, 491] width 1078 height 451
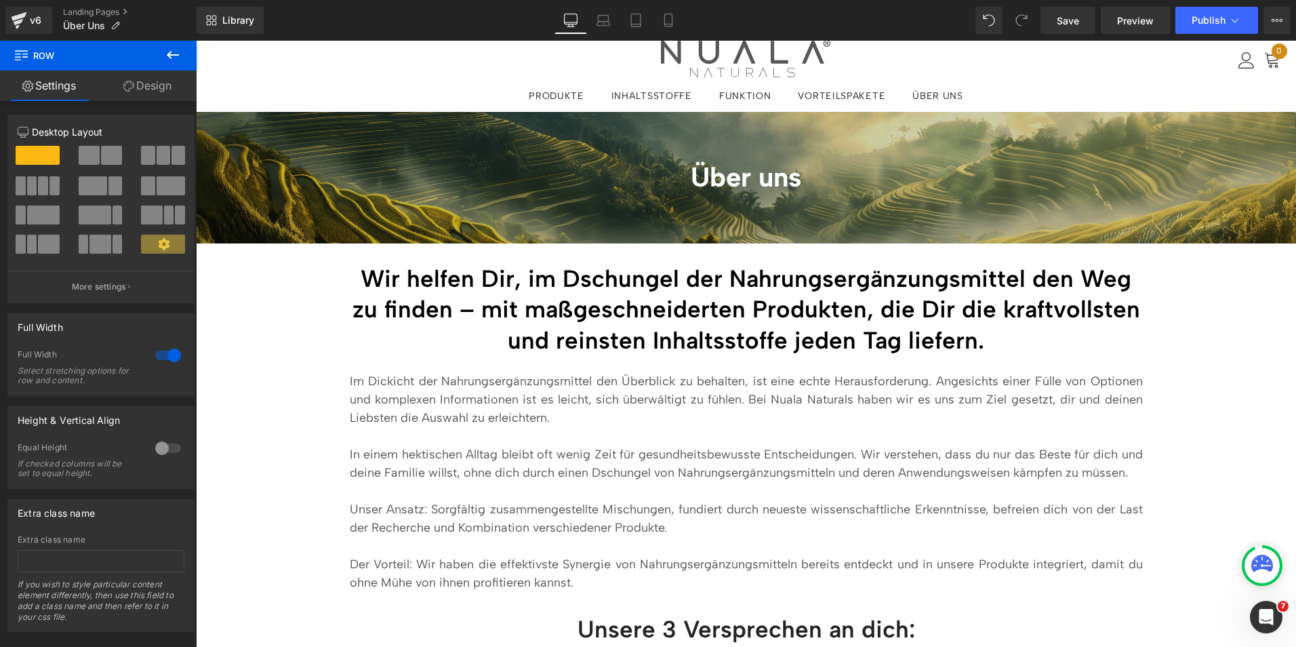
scroll to position [0, 0]
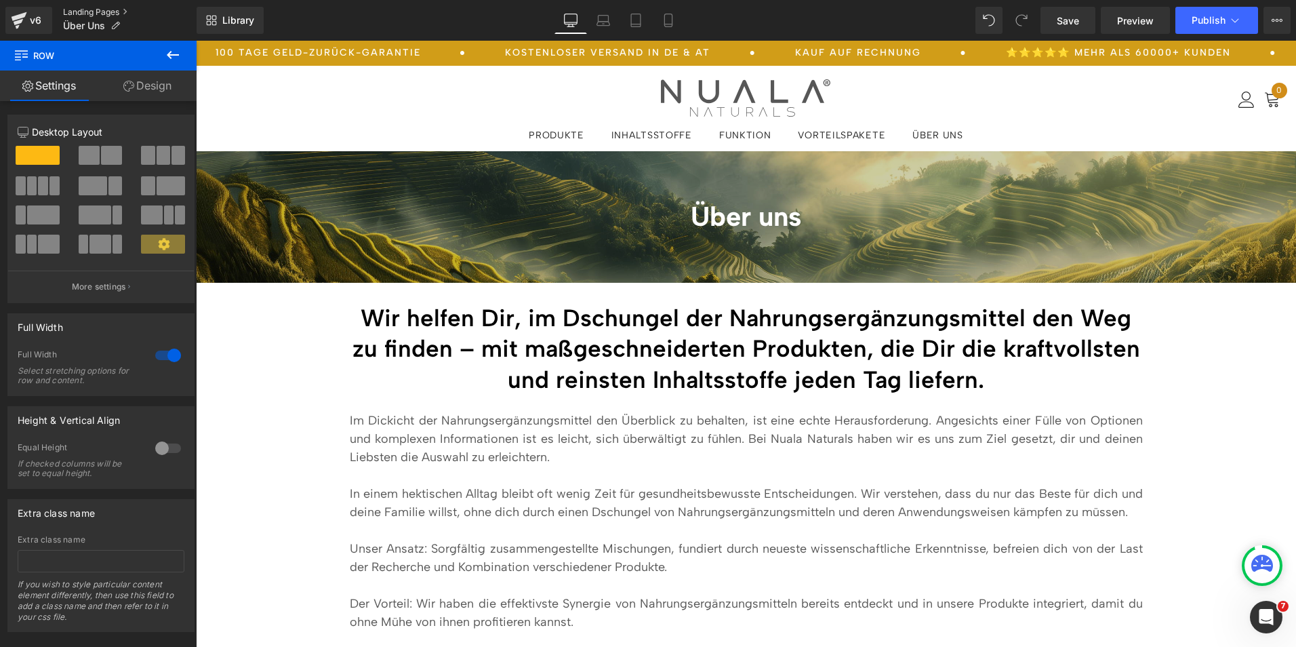
click at [96, 12] on link "Landing Pages" at bounding box center [130, 12] width 134 height 11
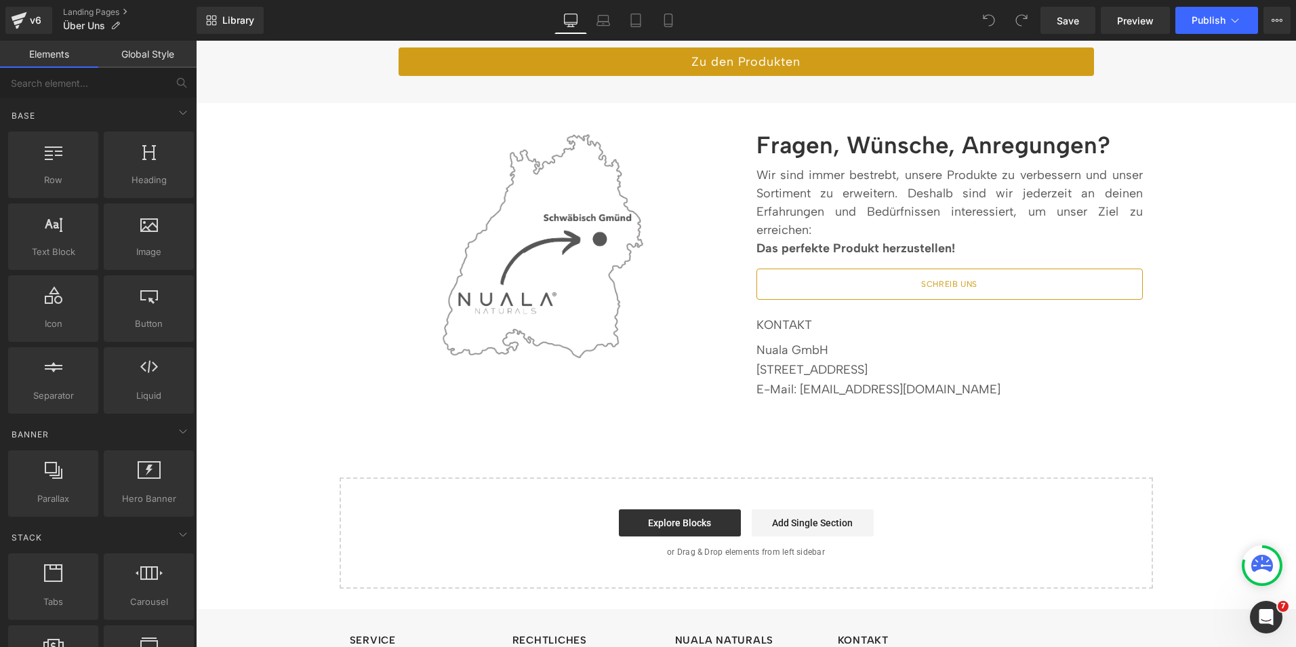
scroll to position [2372, 0]
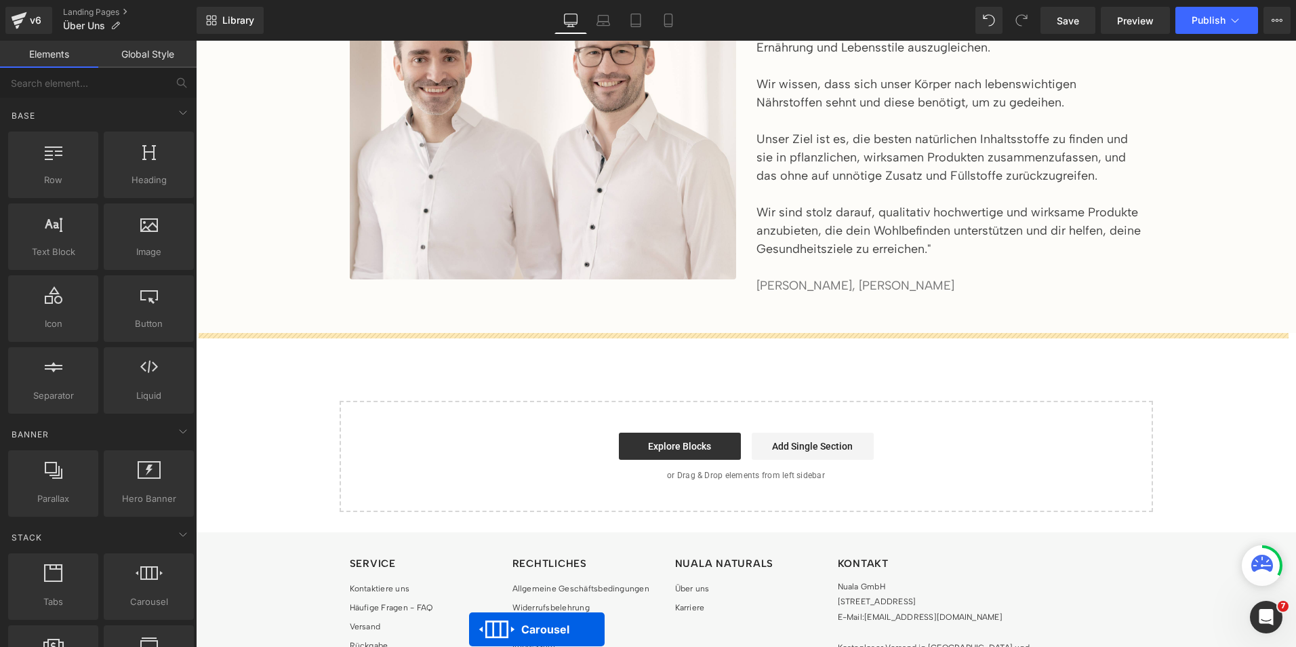
scroll to position [1754, 0]
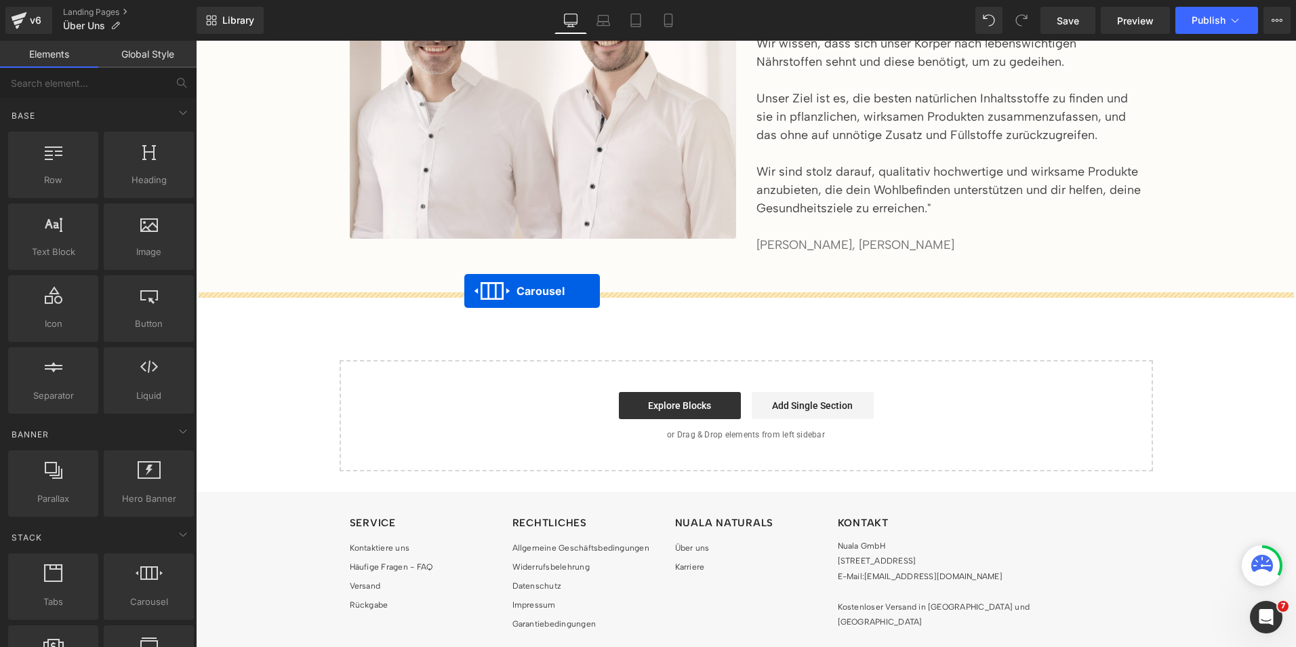
drag, startPoint x: 705, startPoint y: 202, endPoint x: 464, endPoint y: 291, distance: 257.1
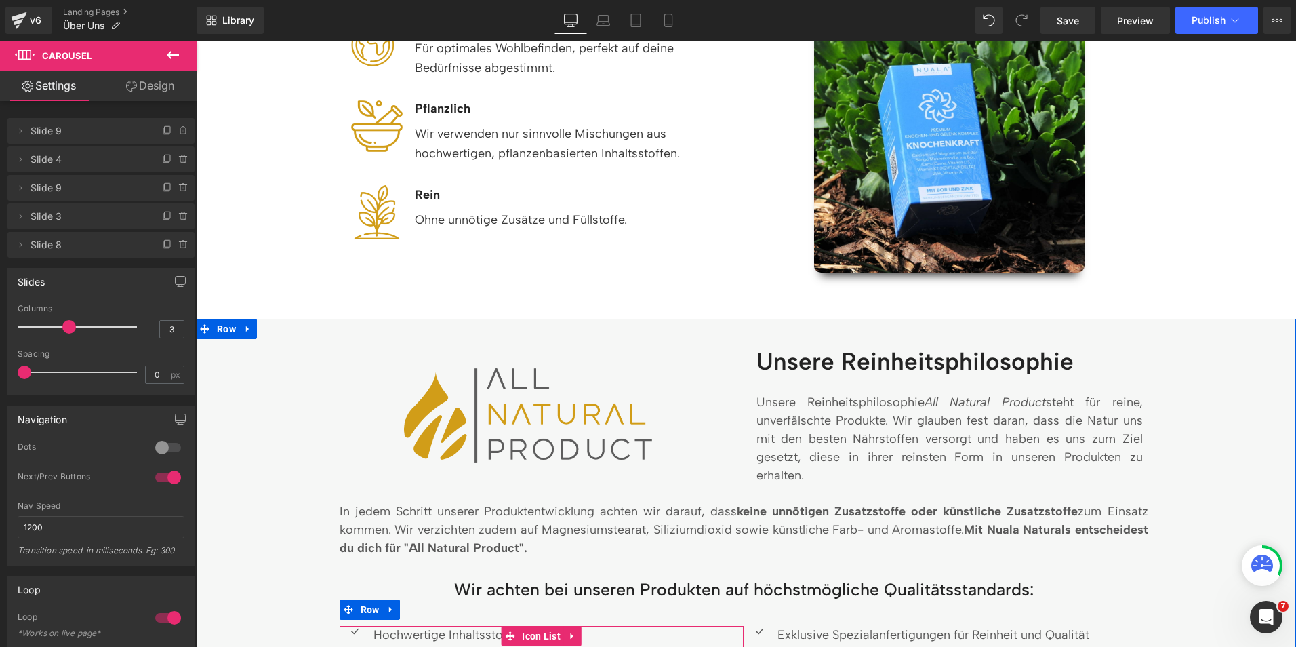
scroll to position [720, 0]
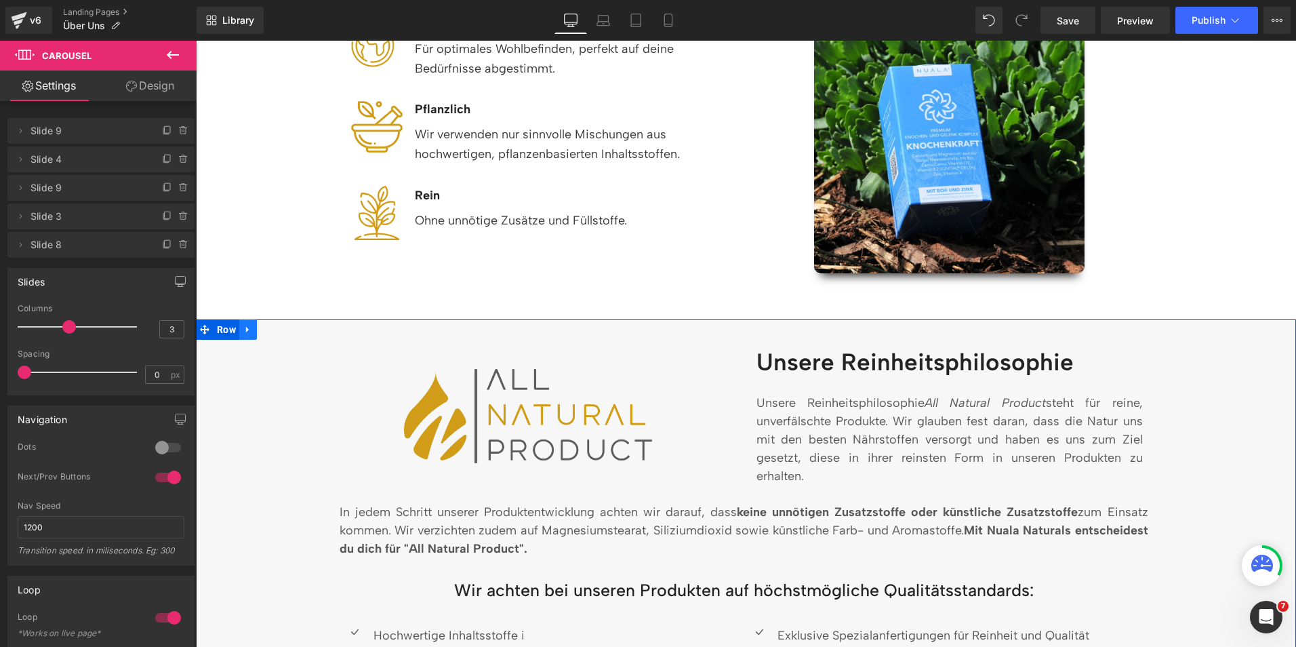
click at [245, 331] on icon at bounding box center [247, 329] width 9 height 10
click at [274, 330] on link at bounding box center [283, 329] width 18 height 20
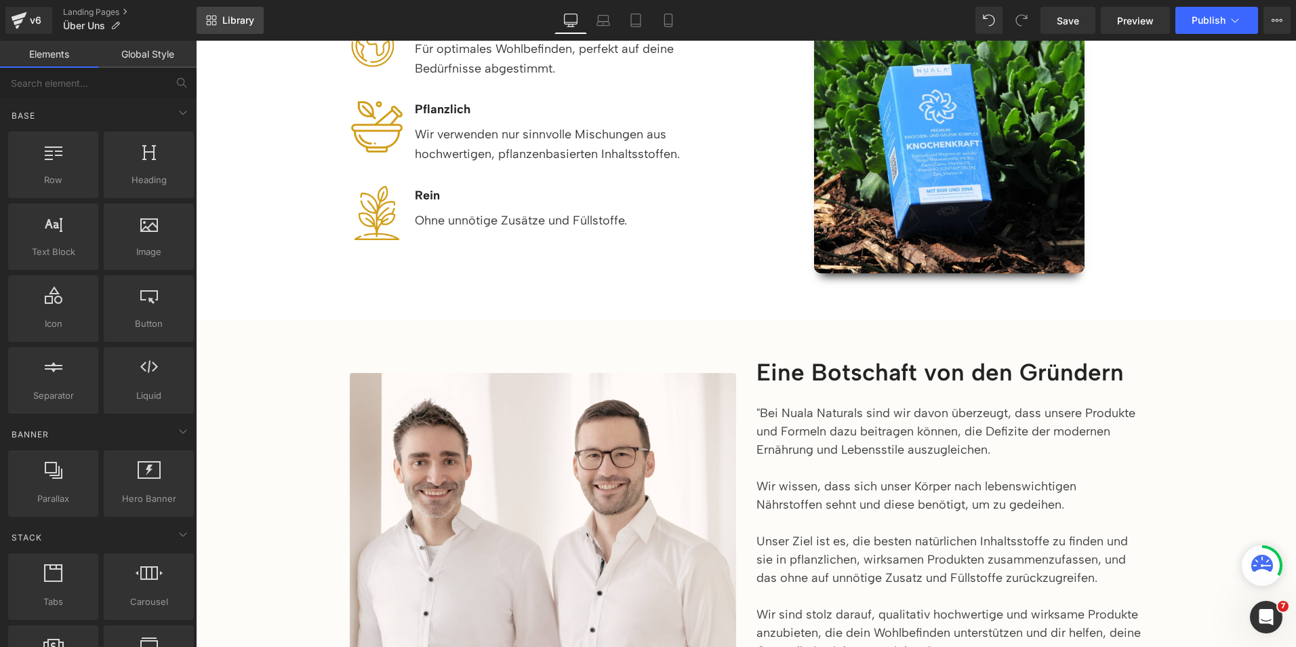
click at [240, 30] on link "Library" at bounding box center [230, 20] width 67 height 27
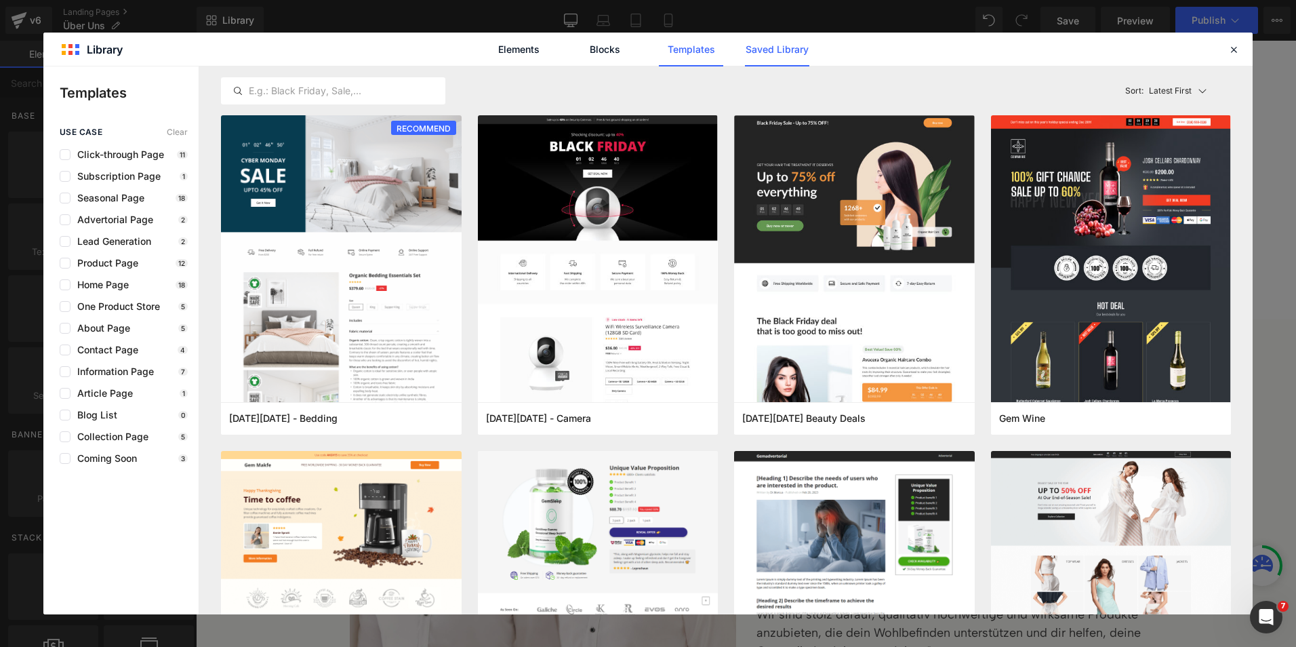
click at [775, 51] on link "Saved Library" at bounding box center [777, 50] width 64 height 34
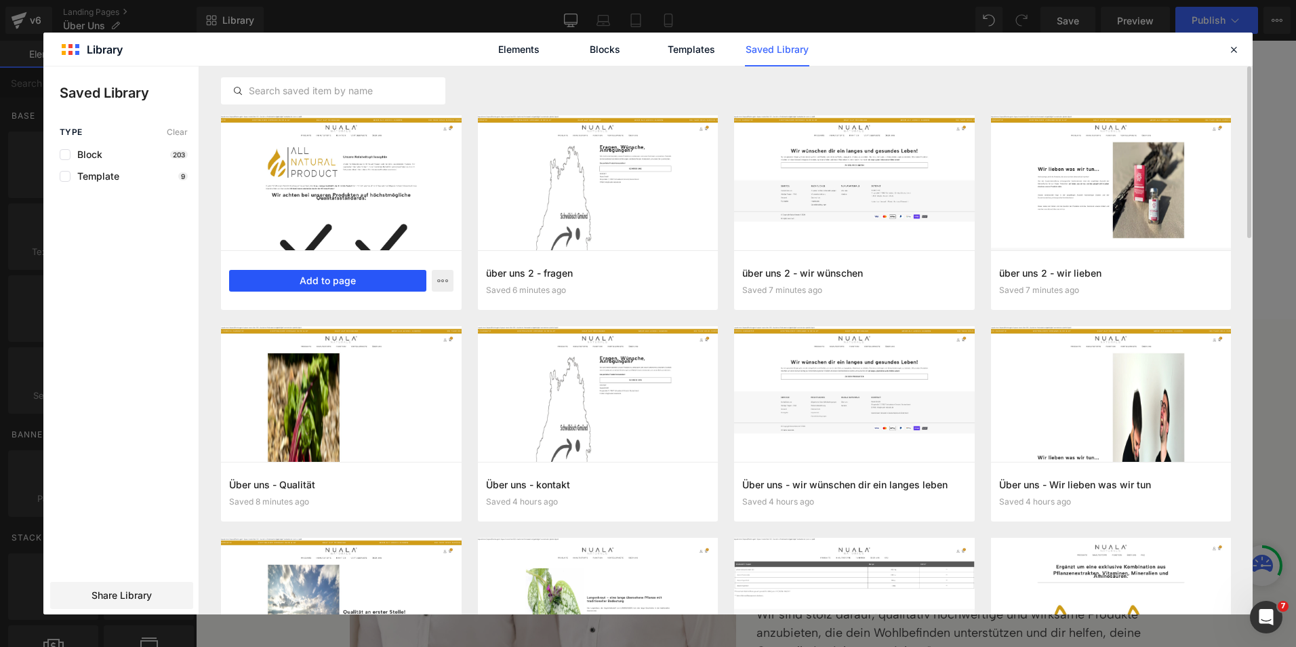
click at [341, 272] on button "Add to page" at bounding box center [327, 281] width 197 height 22
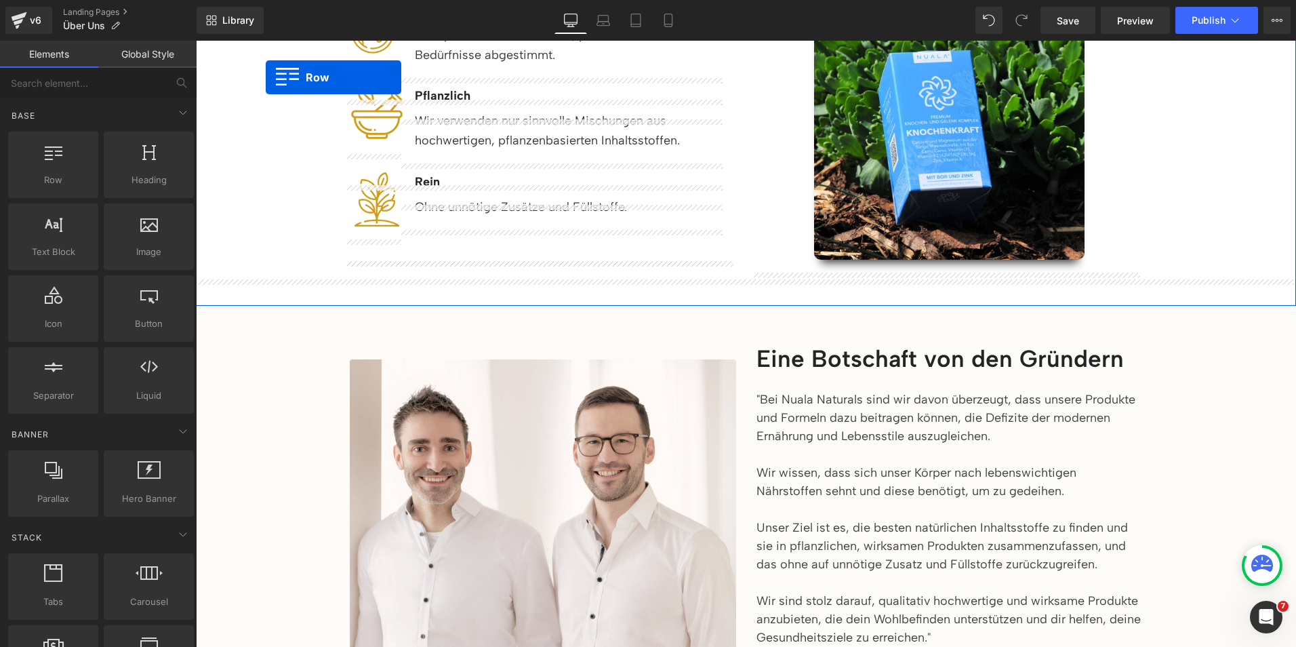
scroll to position [666, 0]
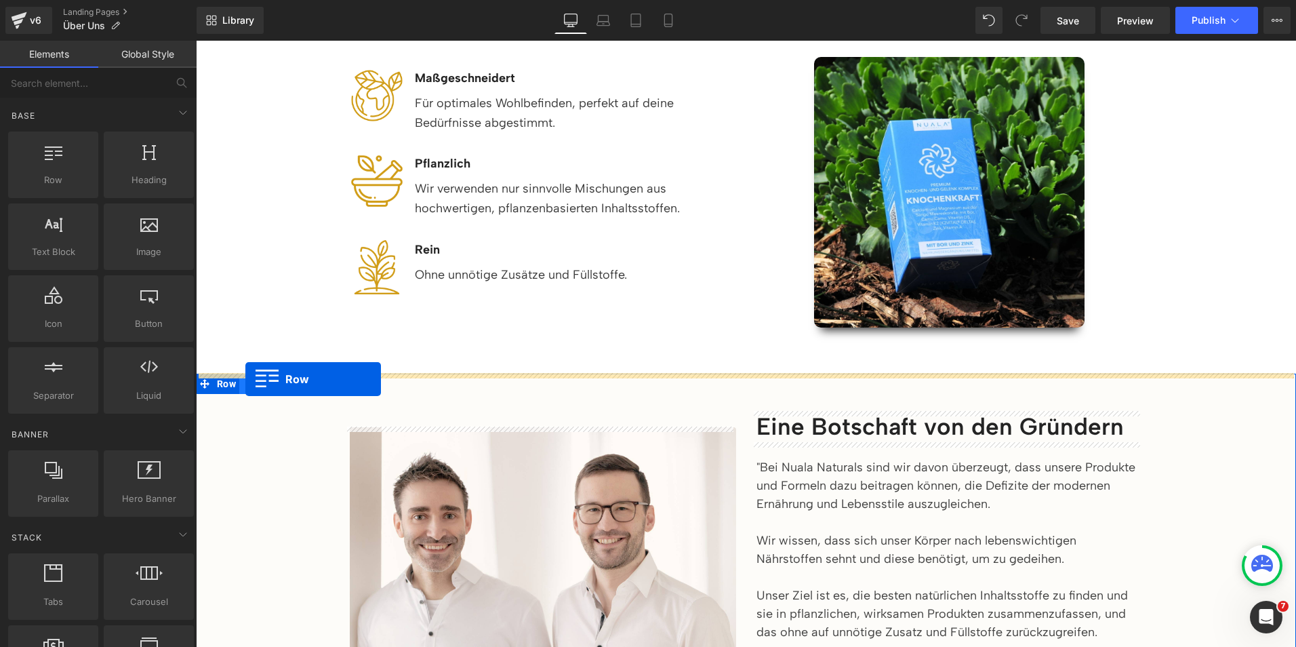
drag, startPoint x: 203, startPoint y: 179, endPoint x: 245, endPoint y: 379, distance: 204.4
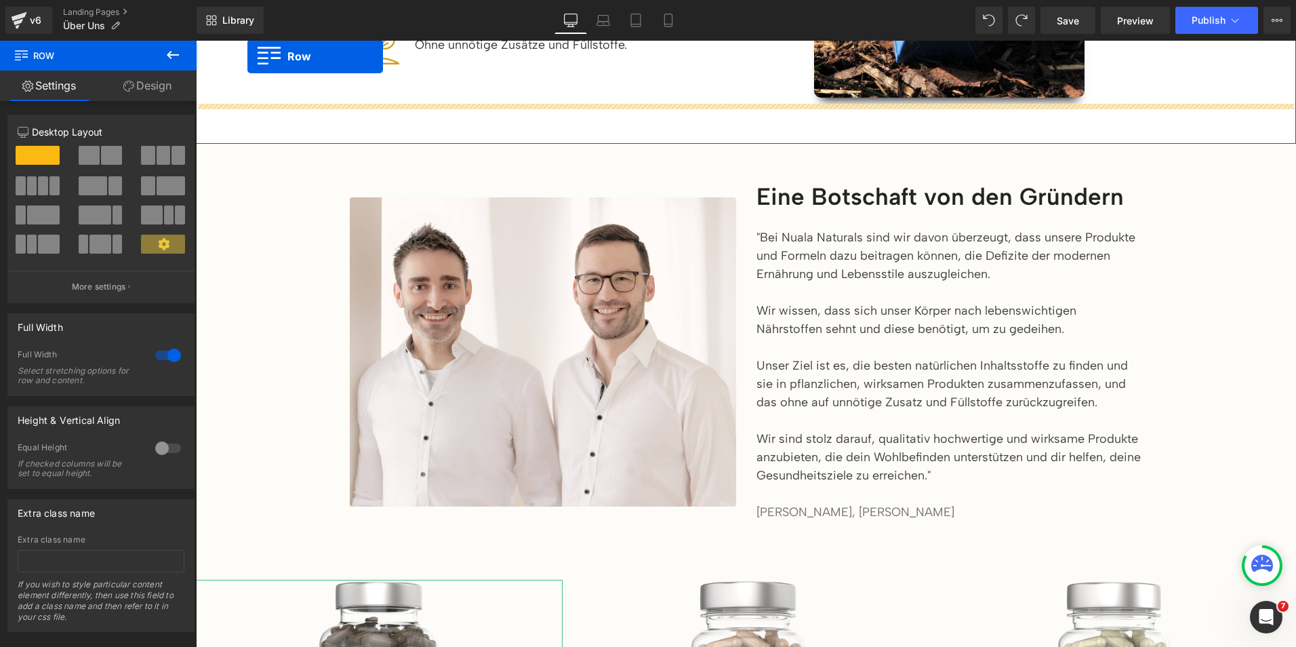
scroll to position [814, 0]
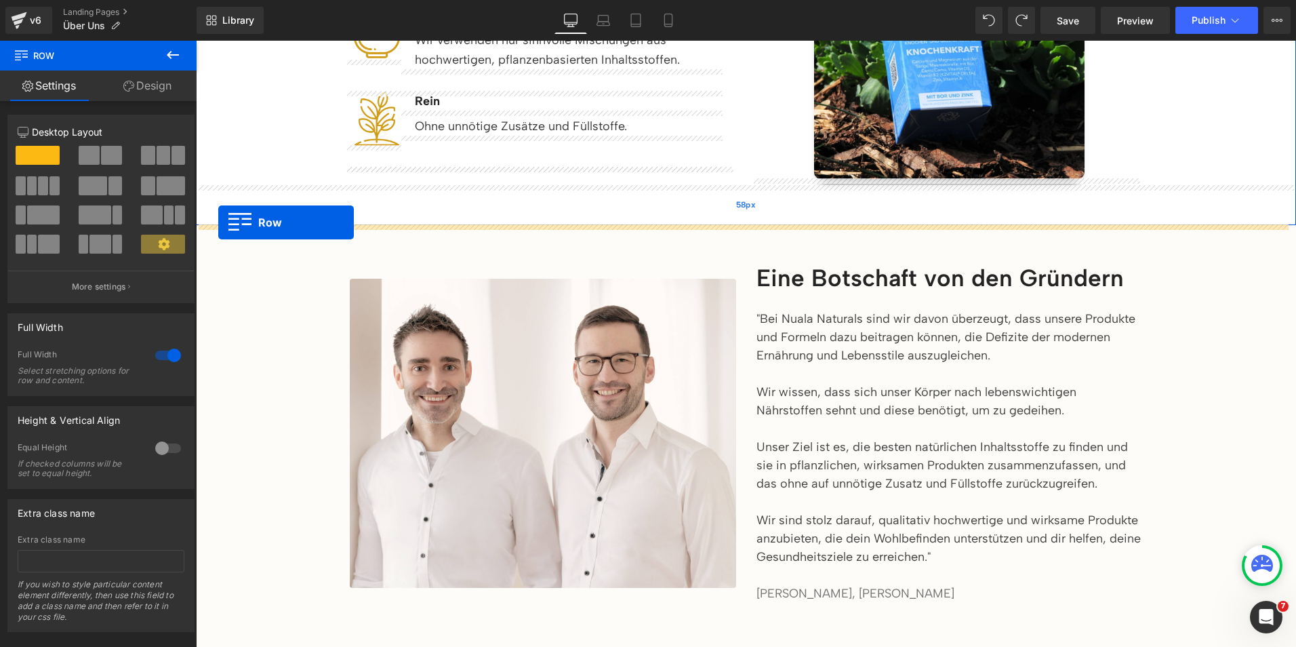
drag, startPoint x: 202, startPoint y: 255, endPoint x: 218, endPoint y: 222, distance: 36.4
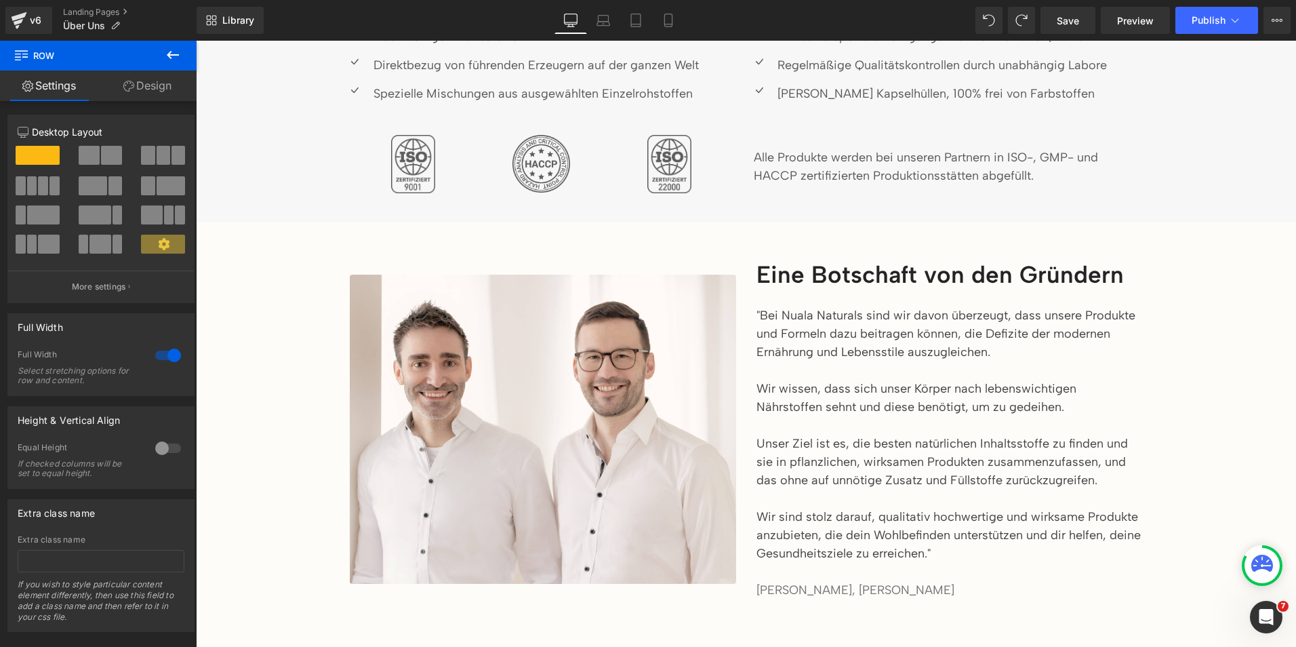
scroll to position [1330, 0]
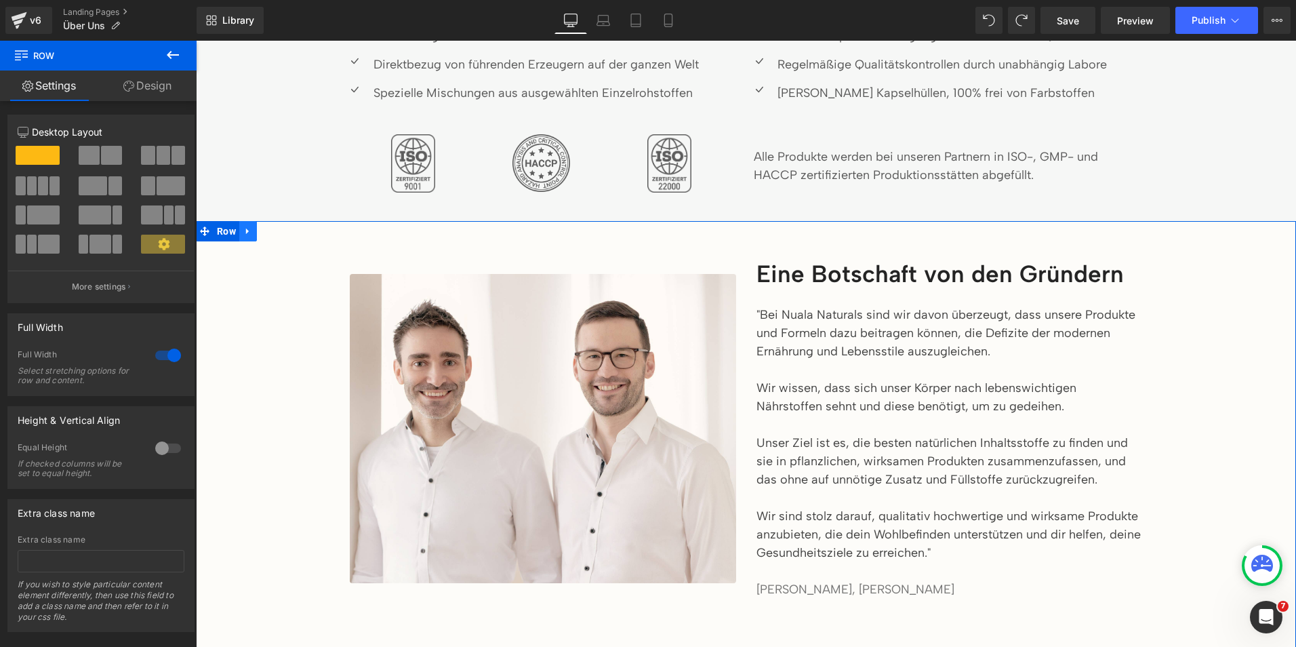
click at [243, 238] on link at bounding box center [248, 231] width 18 height 20
click at [279, 227] on icon at bounding box center [283, 230] width 9 height 9
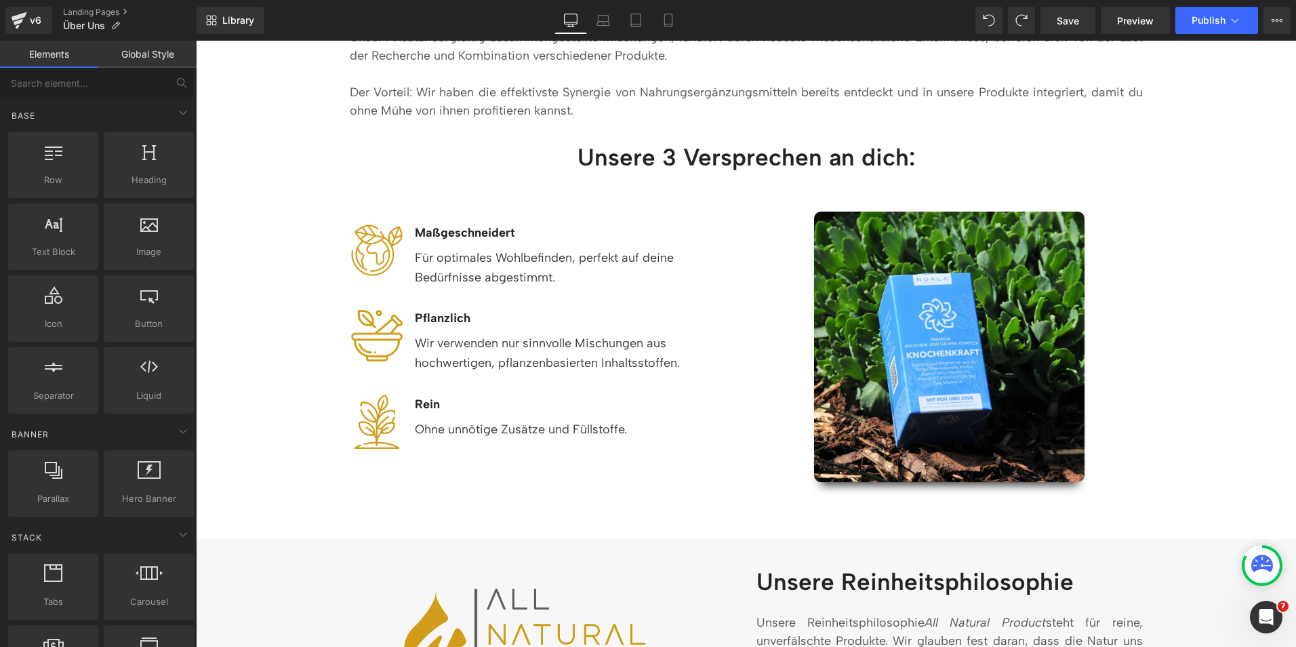
scroll to position [427, 0]
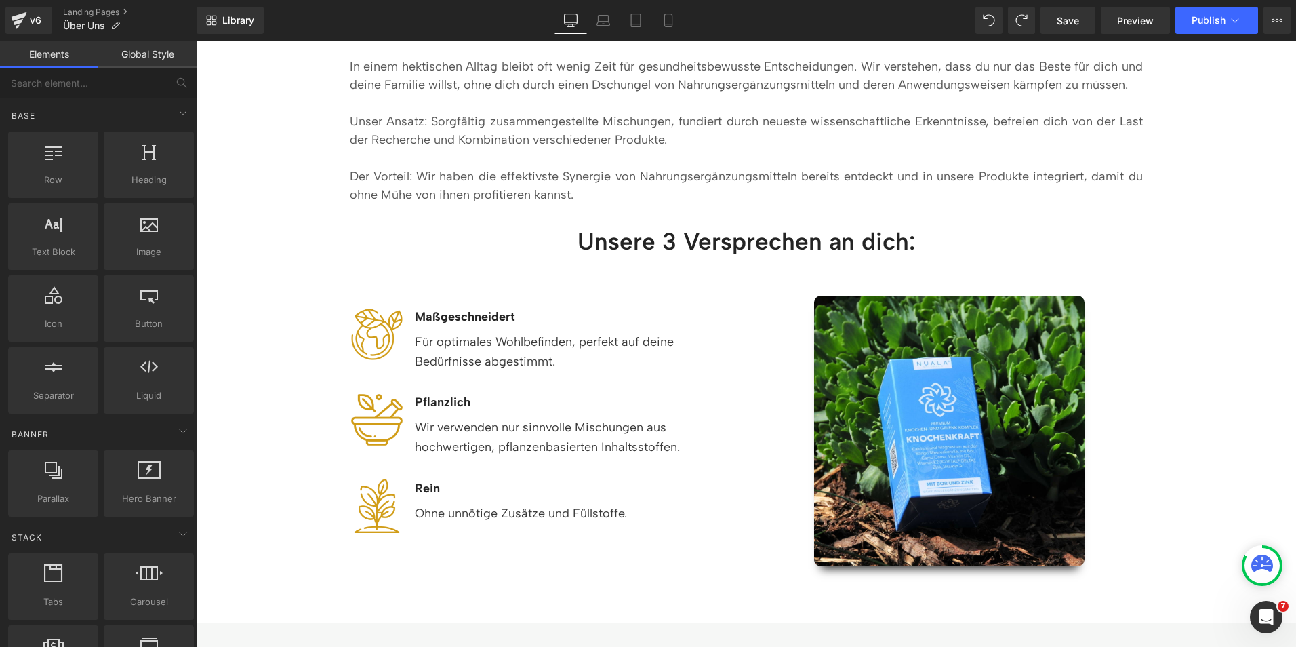
click at [600, 238] on h2 "Unsere 3 Versprechen an dich:" at bounding box center [745, 241] width 523 height 31
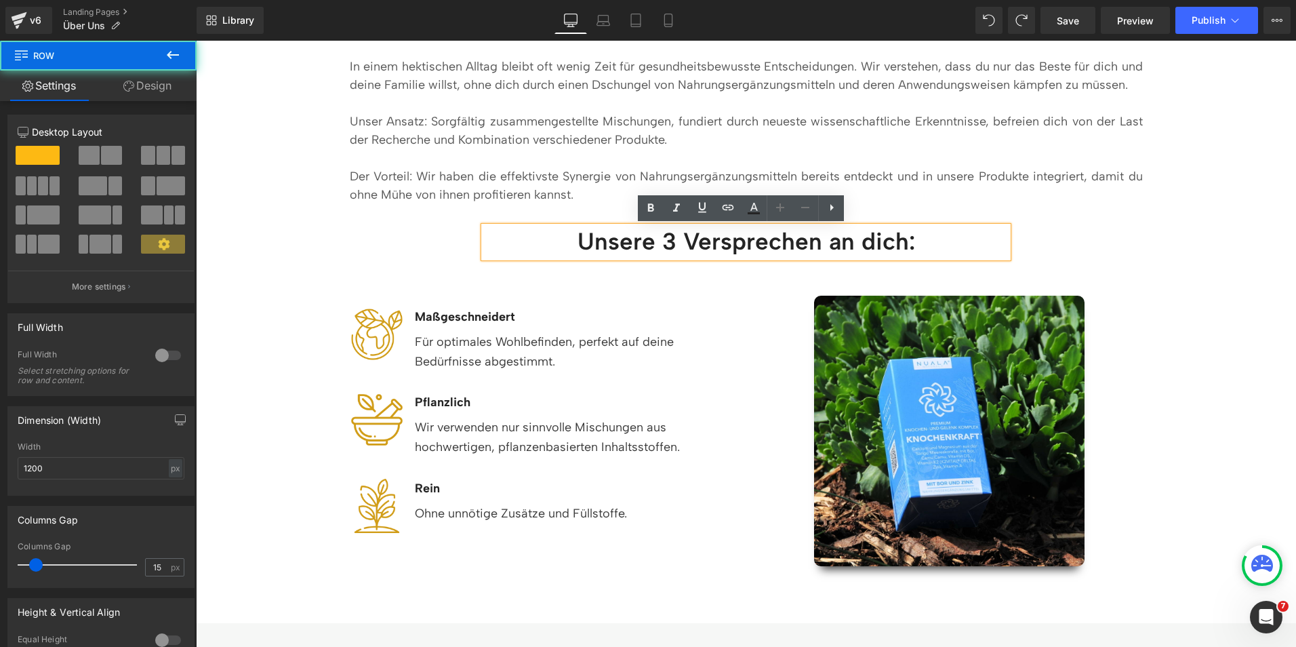
click at [436, 243] on div "Unsere 3 Versprechen an dich: Heading Row" at bounding box center [746, 241] width 813 height 31
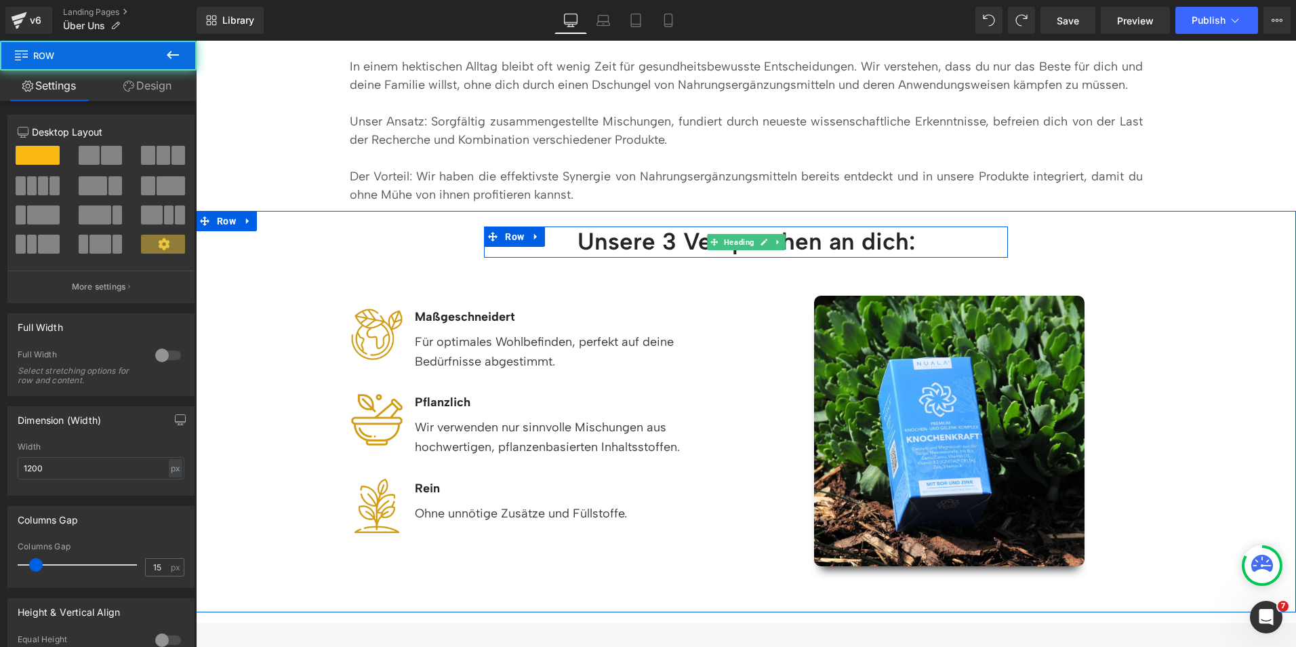
click at [605, 237] on h2 "Unsere 3 Versprechen an dich:" at bounding box center [745, 241] width 523 height 31
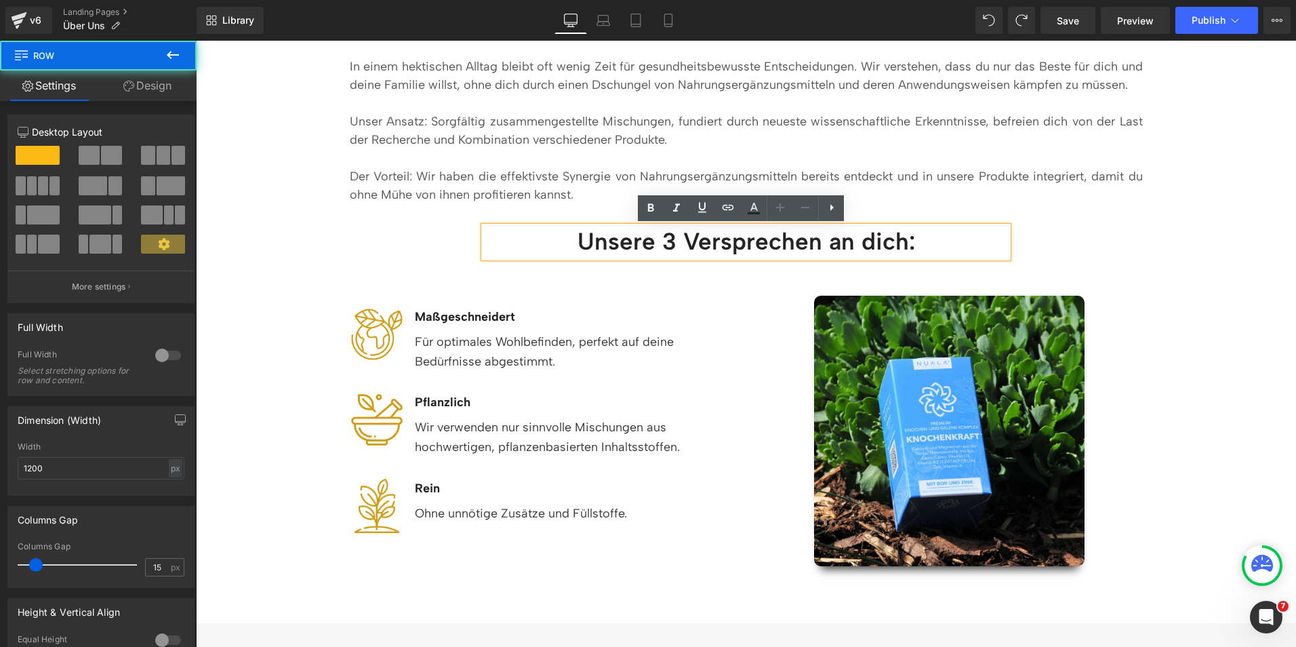
click at [401, 216] on div "Unsere 3 Versprechen an dich: Heading Row Row" at bounding box center [746, 238] width 813 height 54
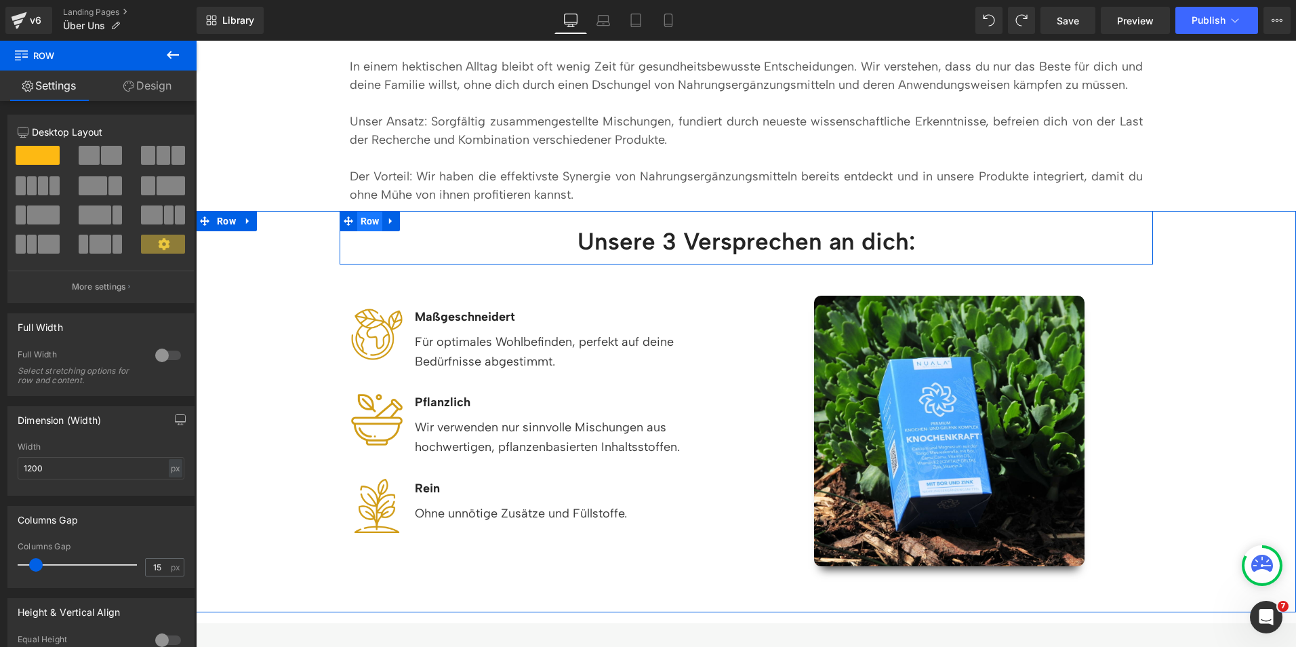
click at [371, 221] on span "Row" at bounding box center [370, 221] width 26 height 20
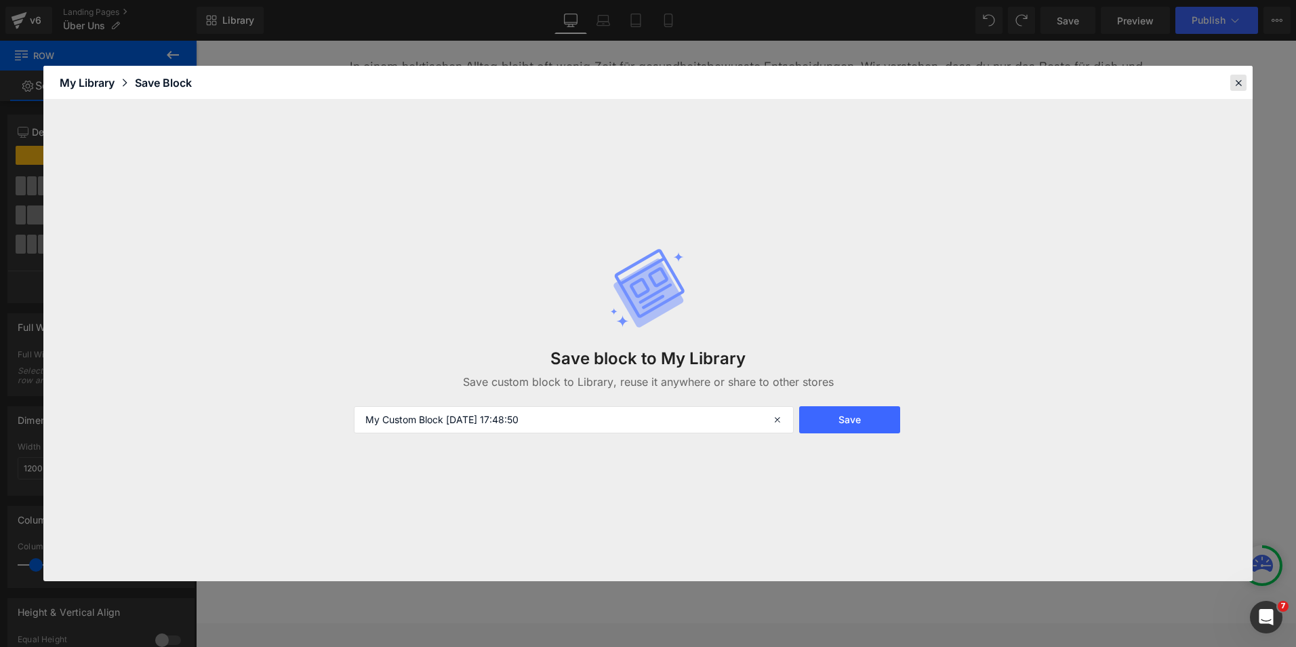
click at [1242, 83] on icon at bounding box center [1238, 83] width 12 height 12
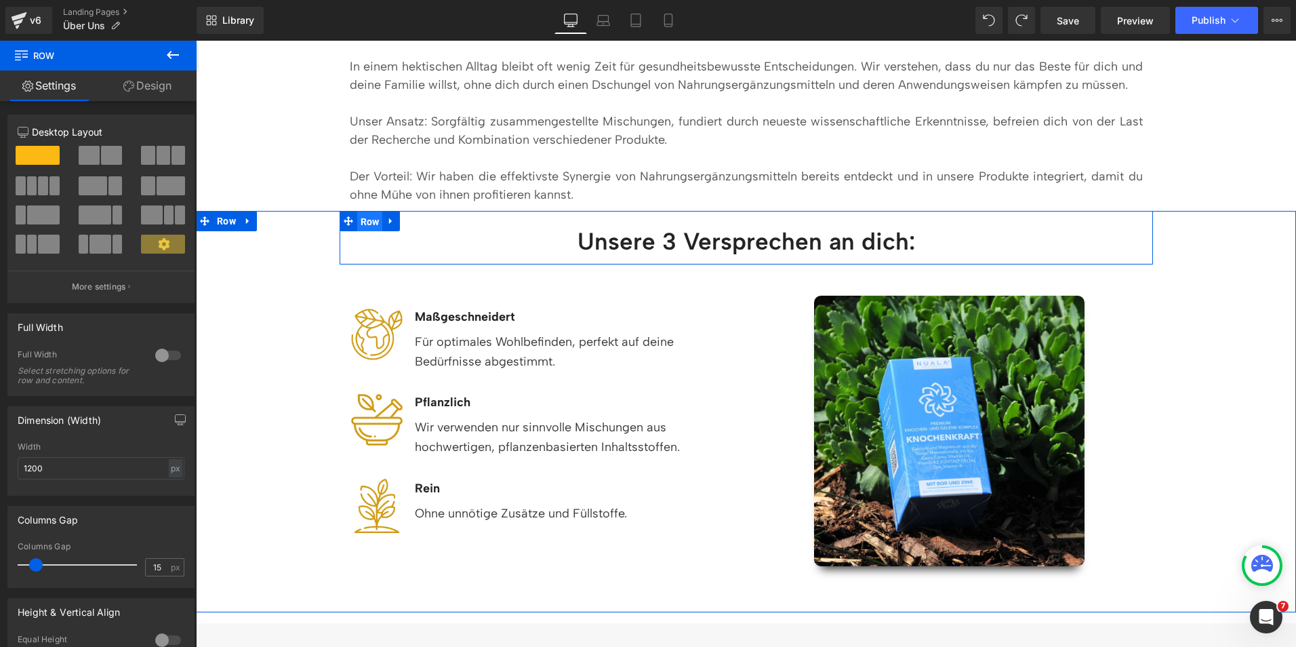
click at [372, 222] on span "Row" at bounding box center [370, 221] width 26 height 20
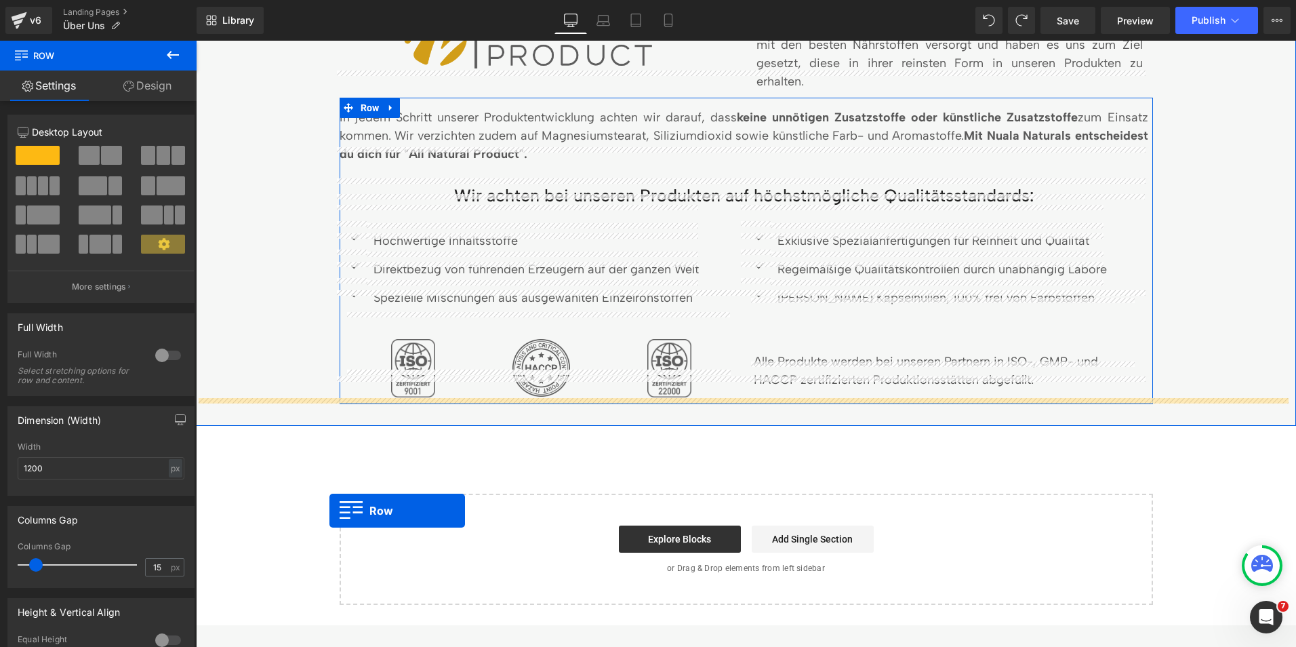
scroll to position [1186, 0]
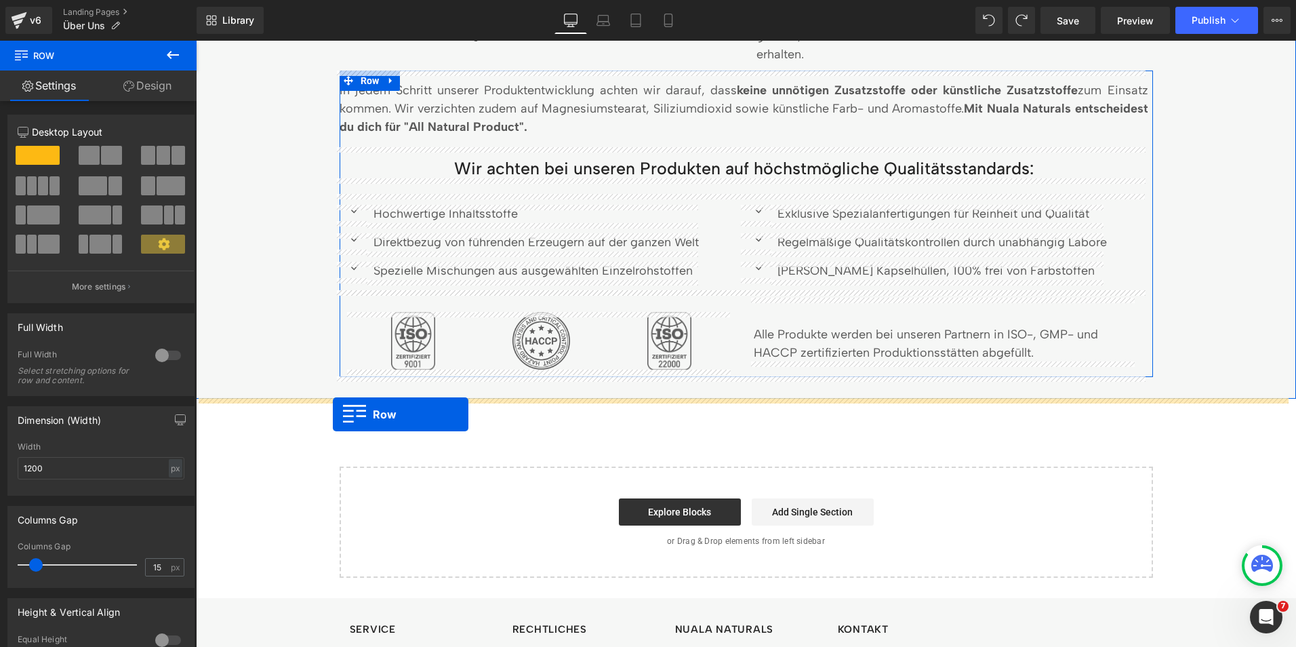
drag, startPoint x: 342, startPoint y: 273, endPoint x: 333, endPoint y: 414, distance: 141.3
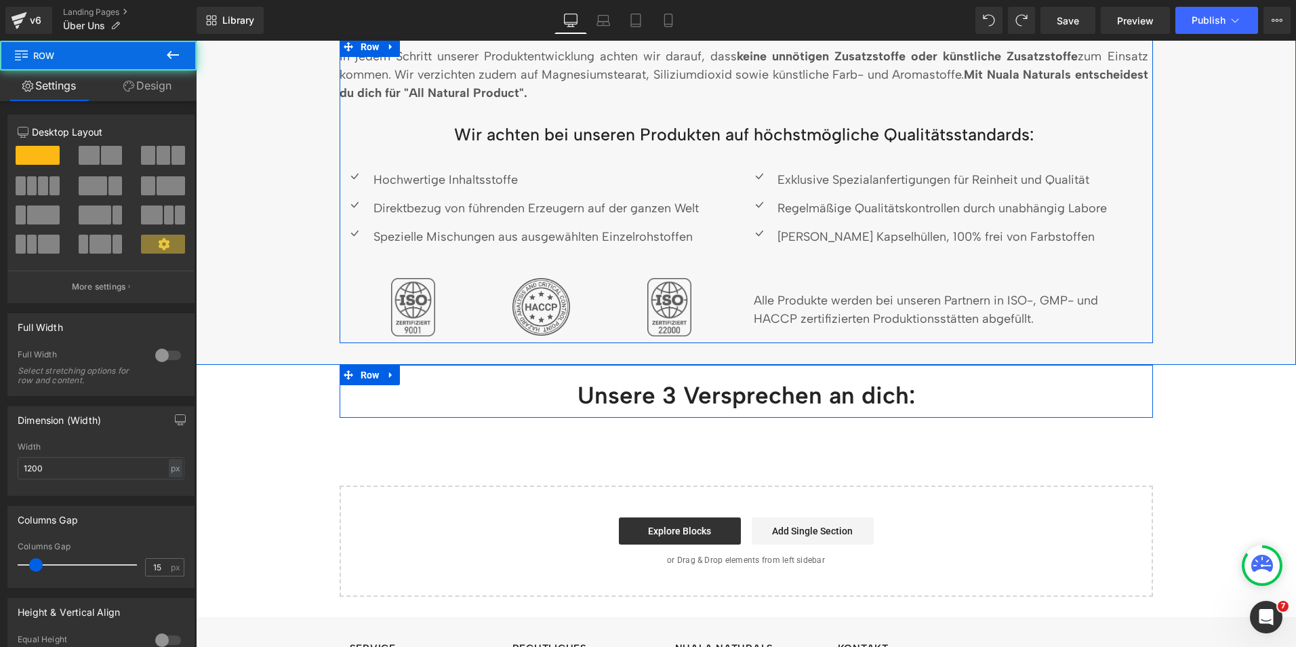
scroll to position [1152, 0]
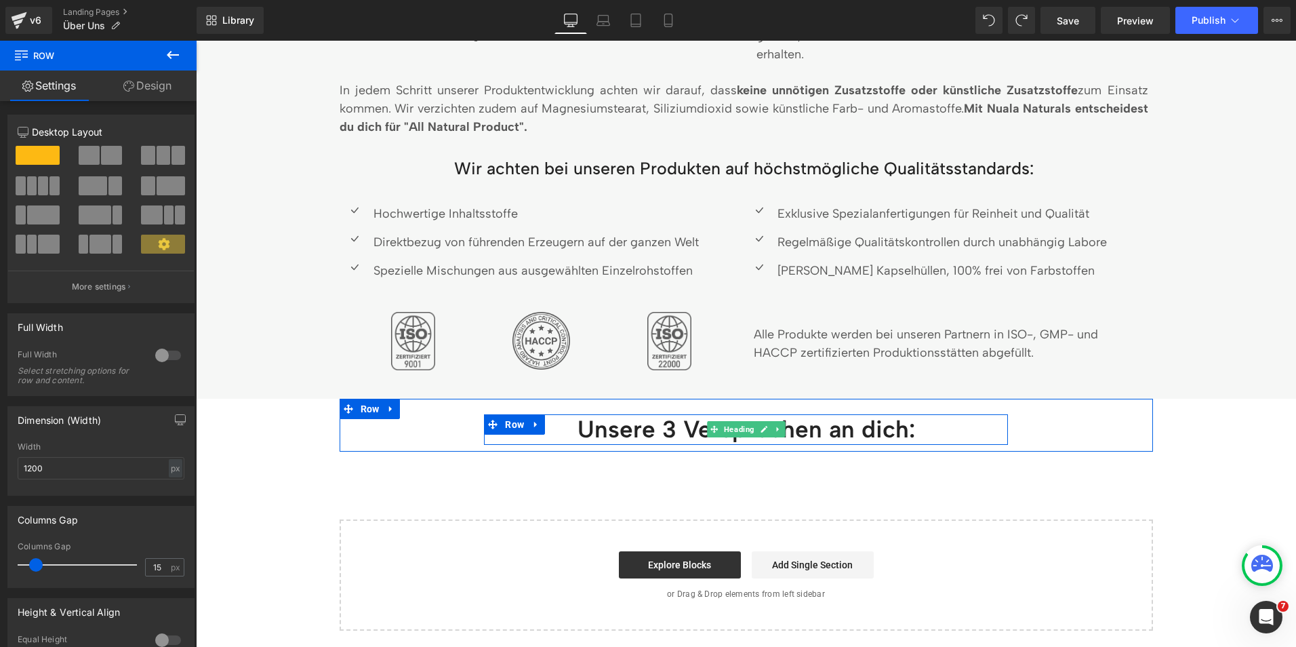
click at [675, 435] on h2 "Unsere 3 Versprechen an dich:" at bounding box center [745, 429] width 523 height 31
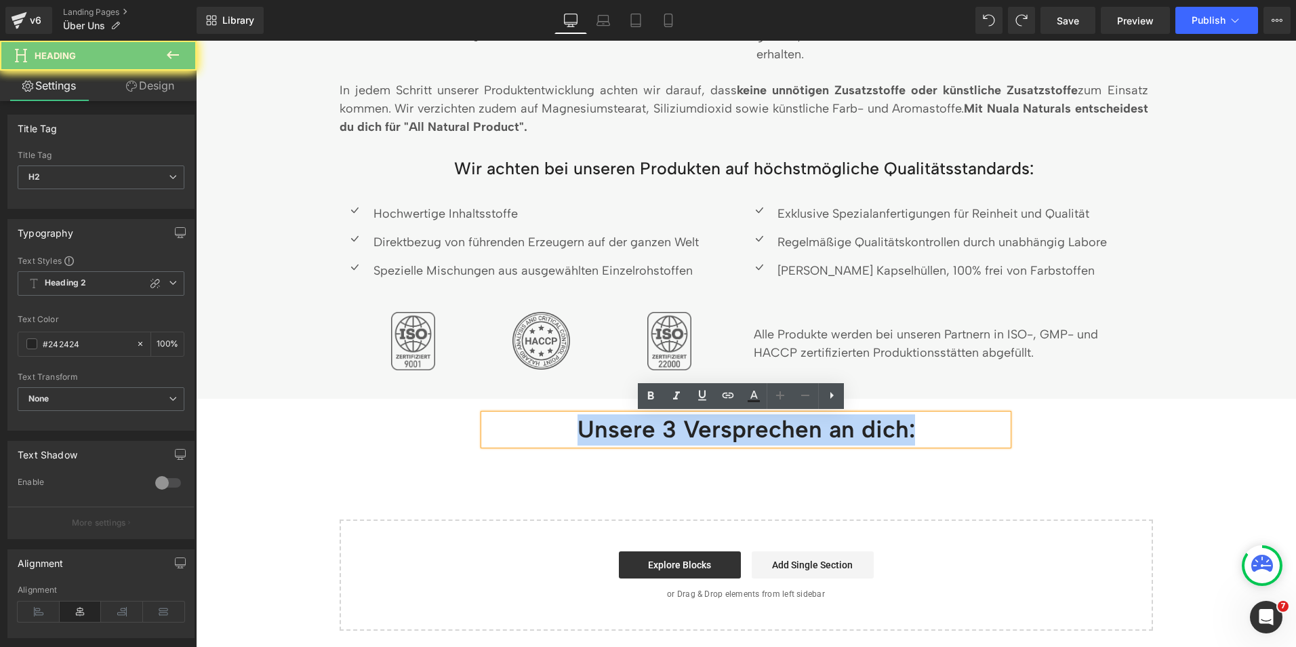
click at [675, 435] on h2 "Unsere 3 Versprechen an dich:" at bounding box center [745, 429] width 523 height 31
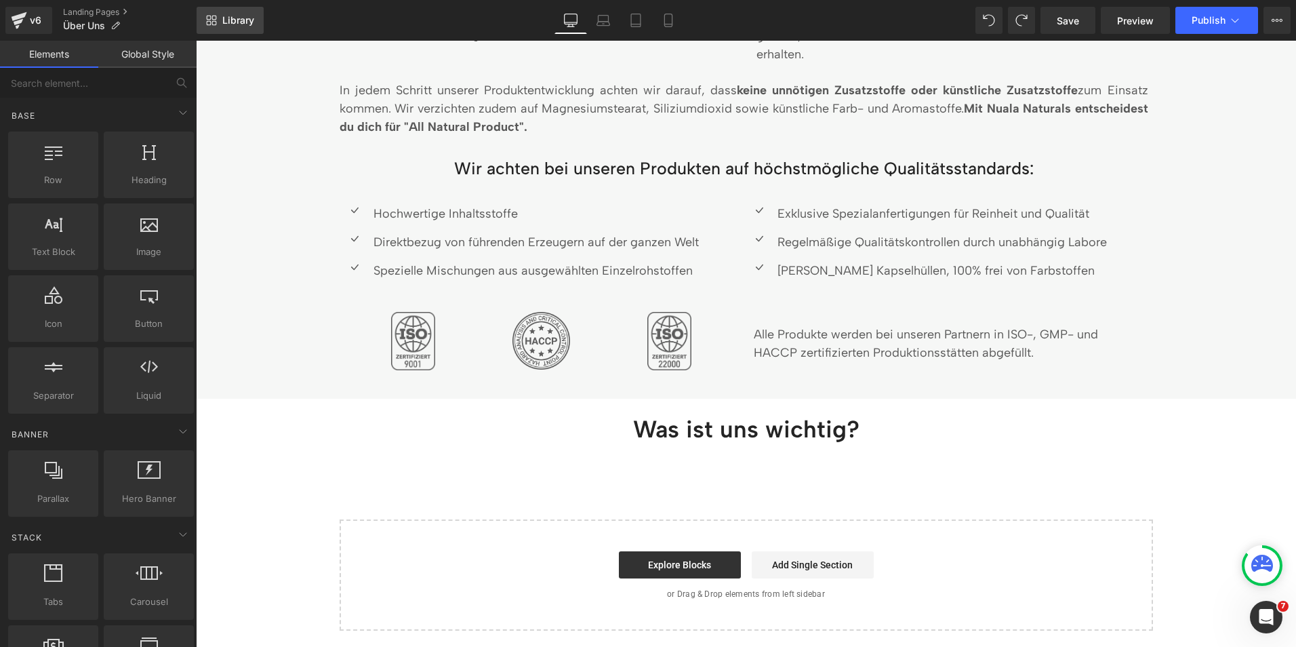
click at [211, 23] on icon at bounding box center [211, 20] width 11 height 11
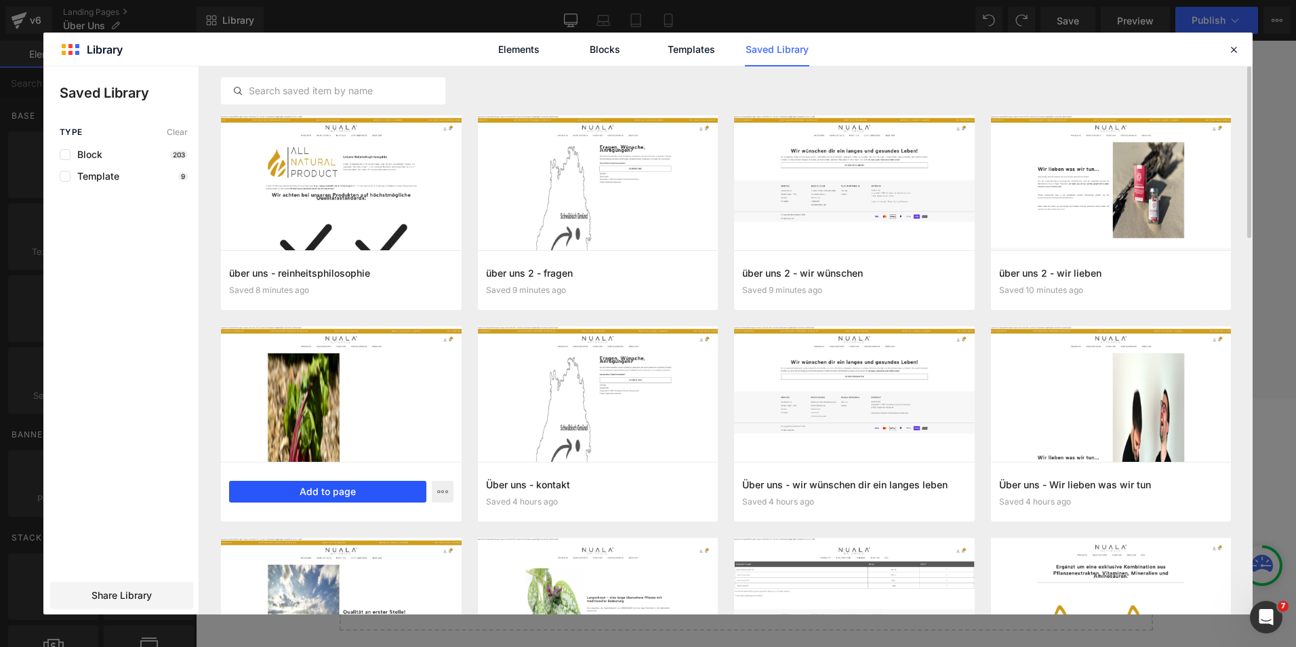
click at [353, 497] on button "Add to page" at bounding box center [327, 491] width 197 height 22
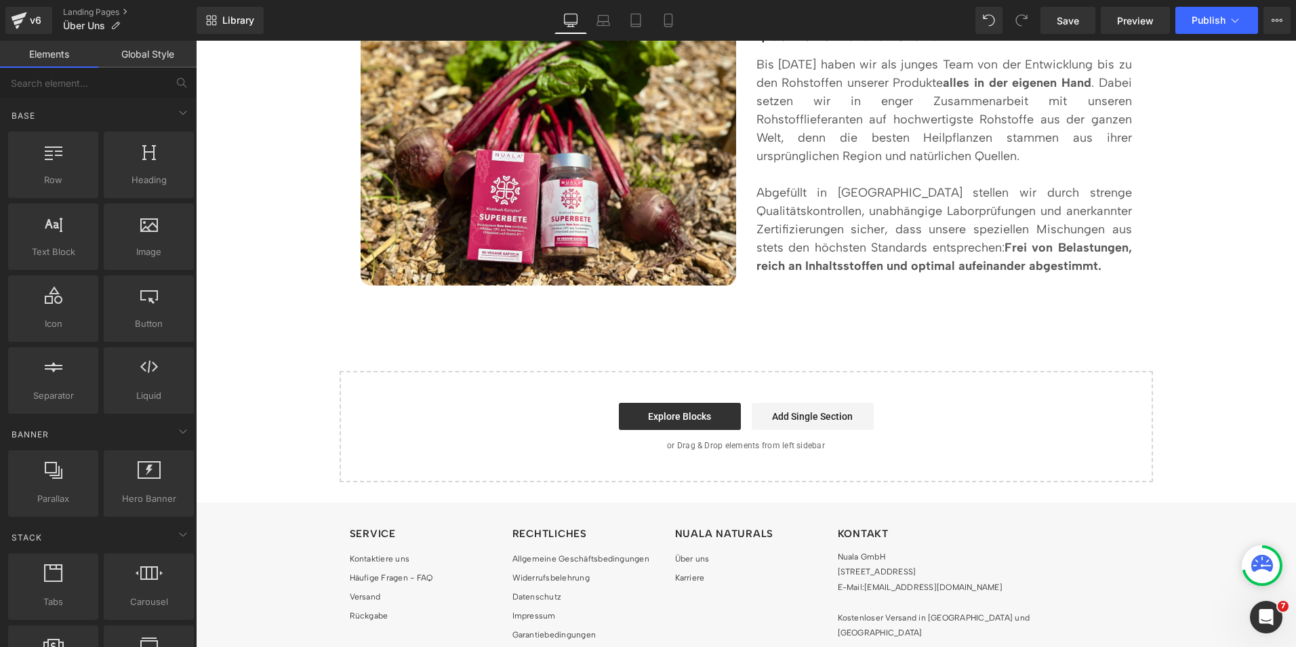
scroll to position [1626, 0]
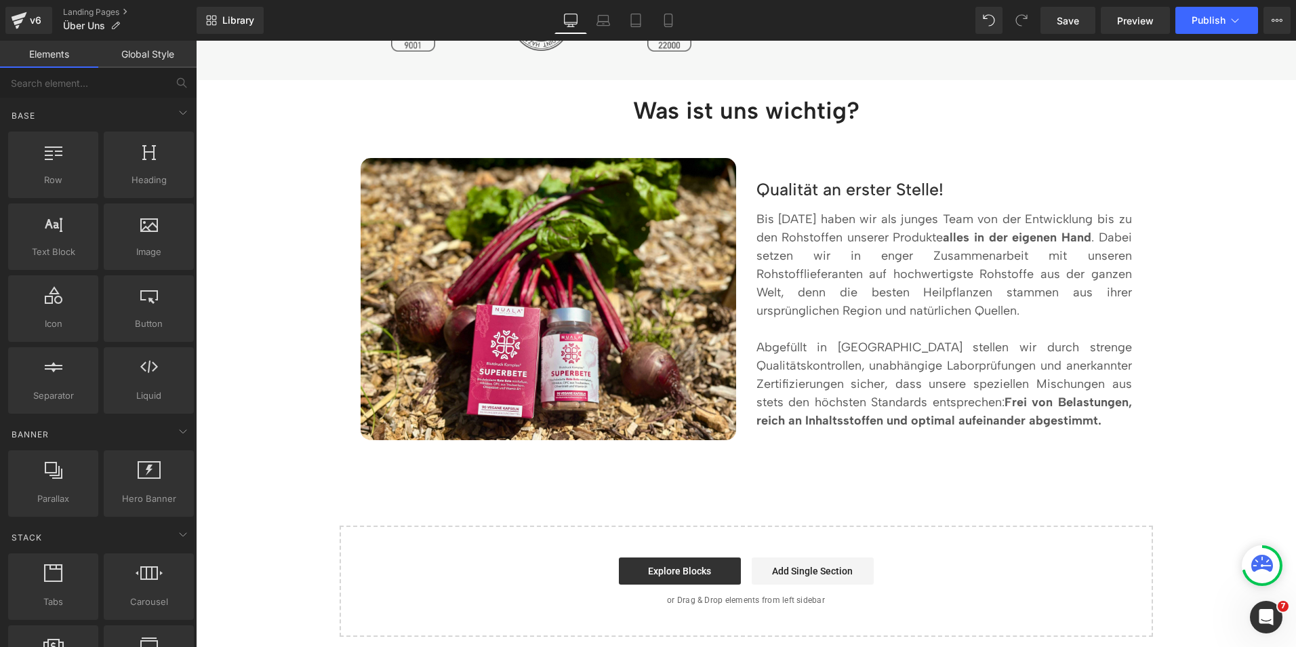
scroll to position [1471, 0]
click at [228, 11] on link "Library" at bounding box center [230, 20] width 67 height 27
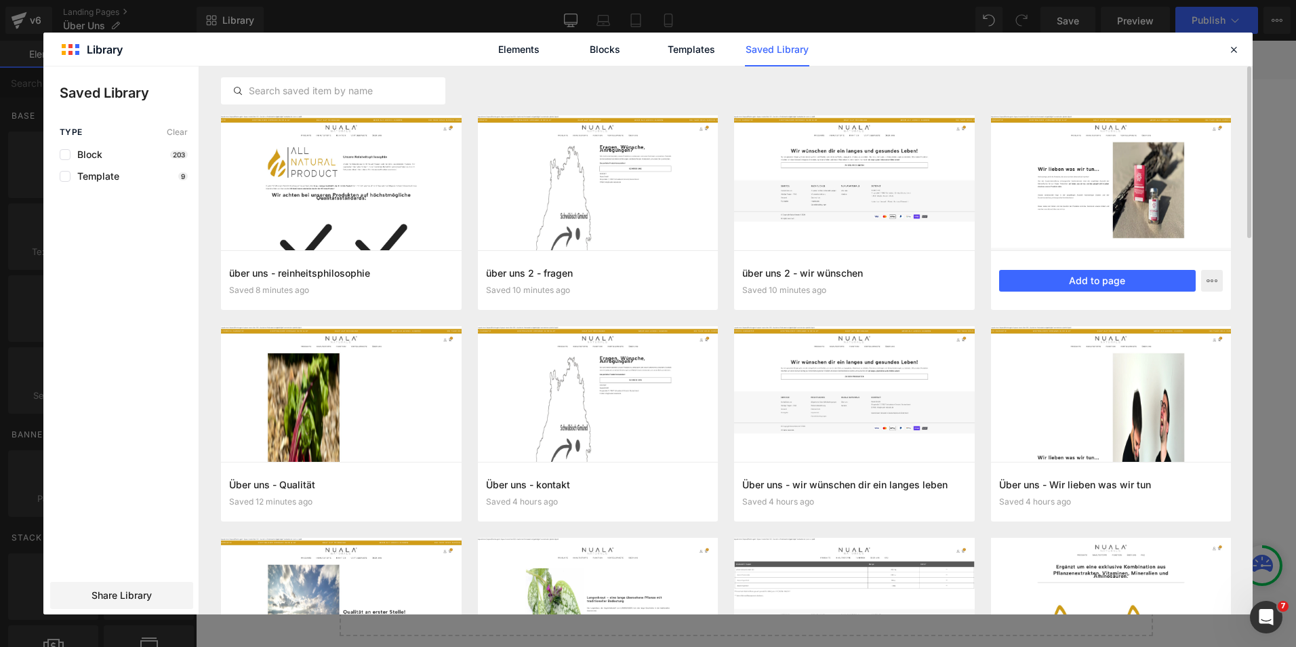
click at [1038, 215] on div at bounding box center [1111, 182] width 241 height 135
click at [1021, 283] on button "Add to page" at bounding box center [1097, 281] width 197 height 22
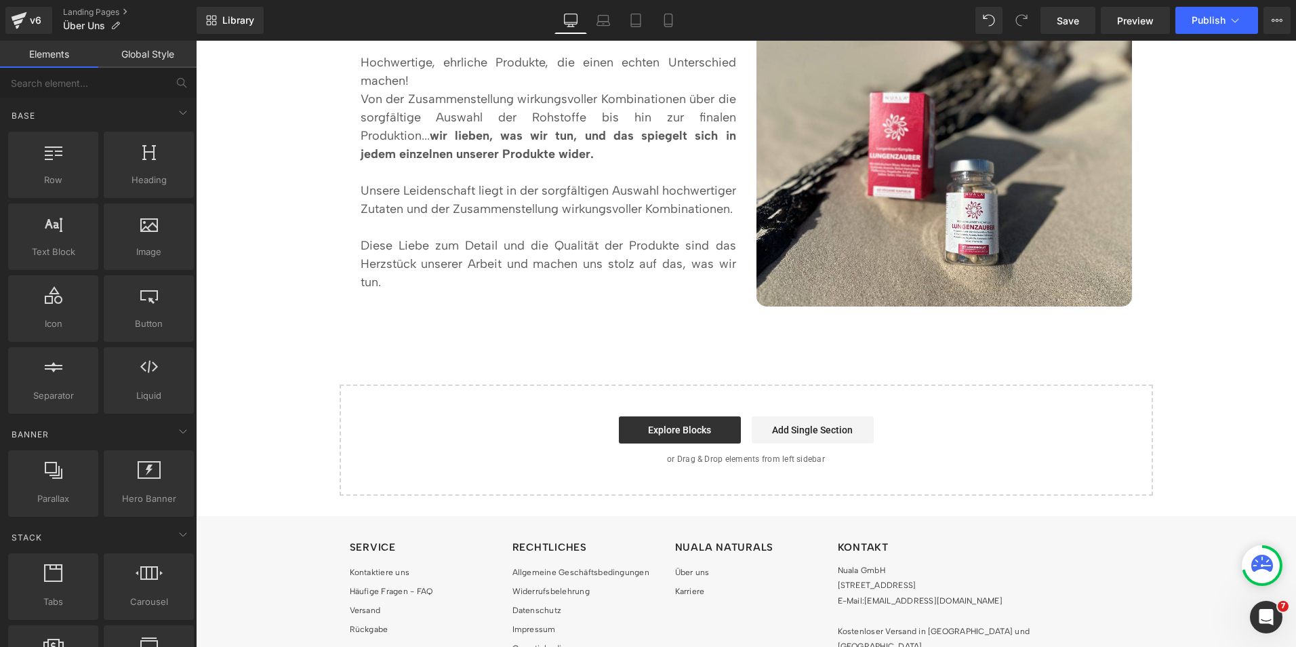
scroll to position [1948, 0]
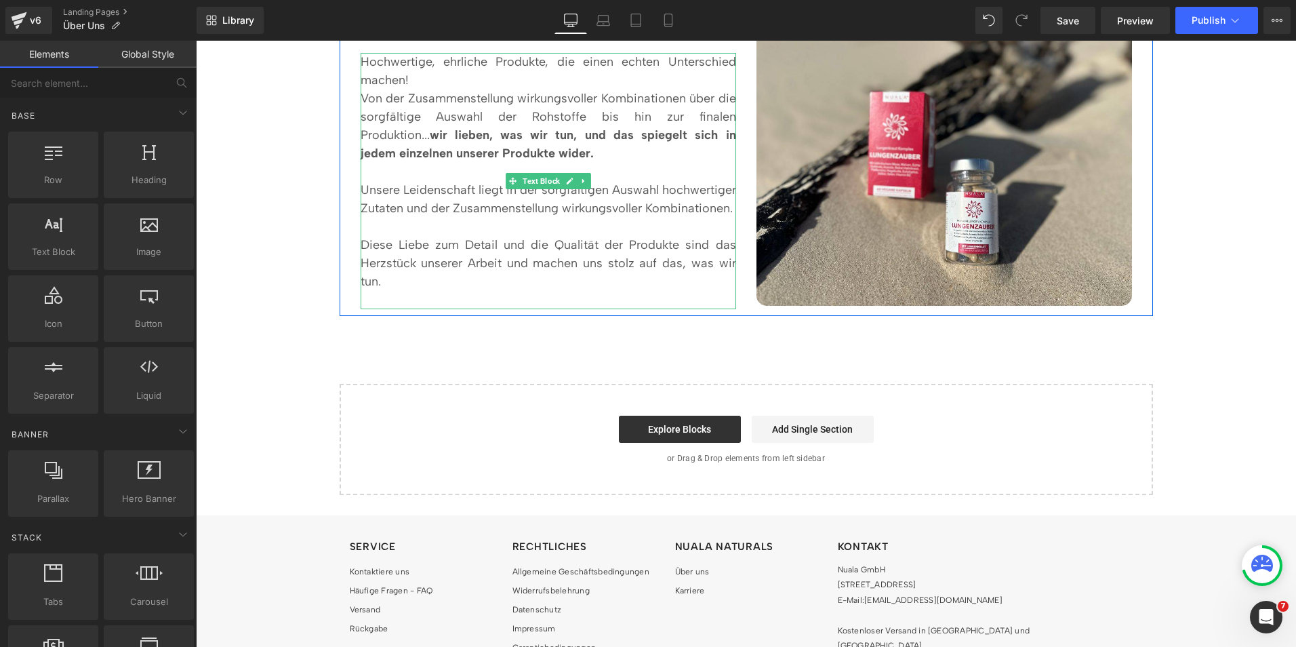
click at [474, 302] on p at bounding box center [548, 300] width 375 height 18
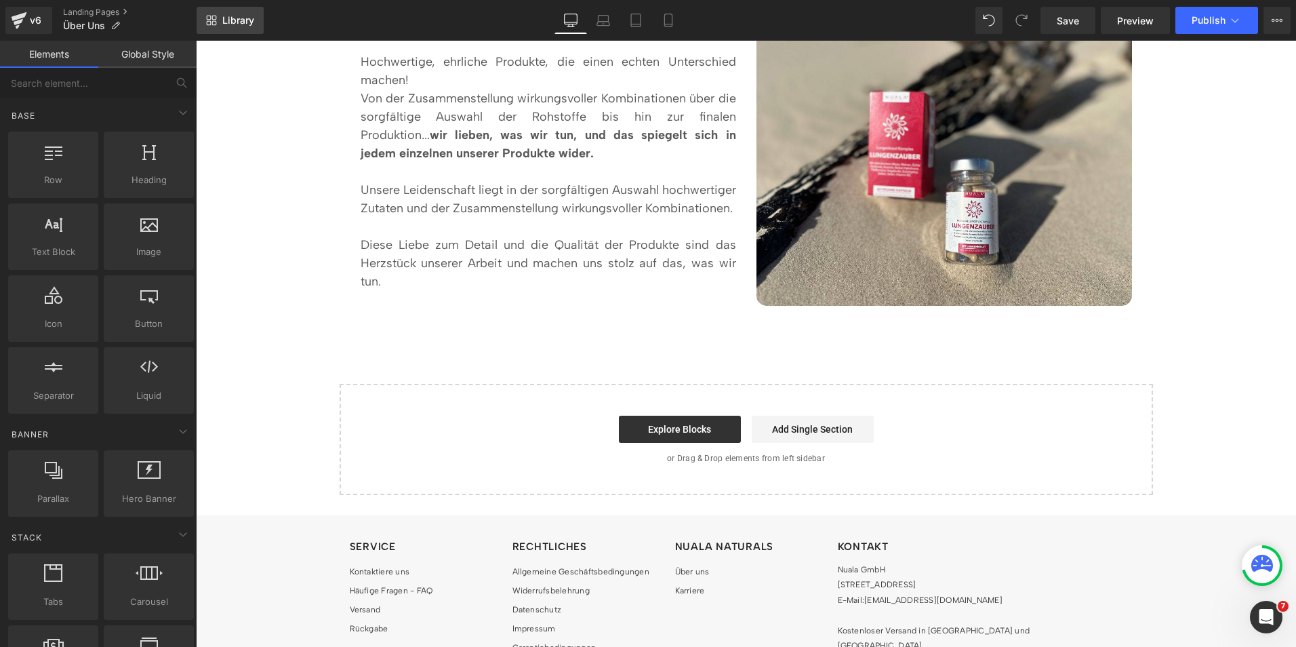
click at [240, 26] on link "Library" at bounding box center [230, 20] width 67 height 27
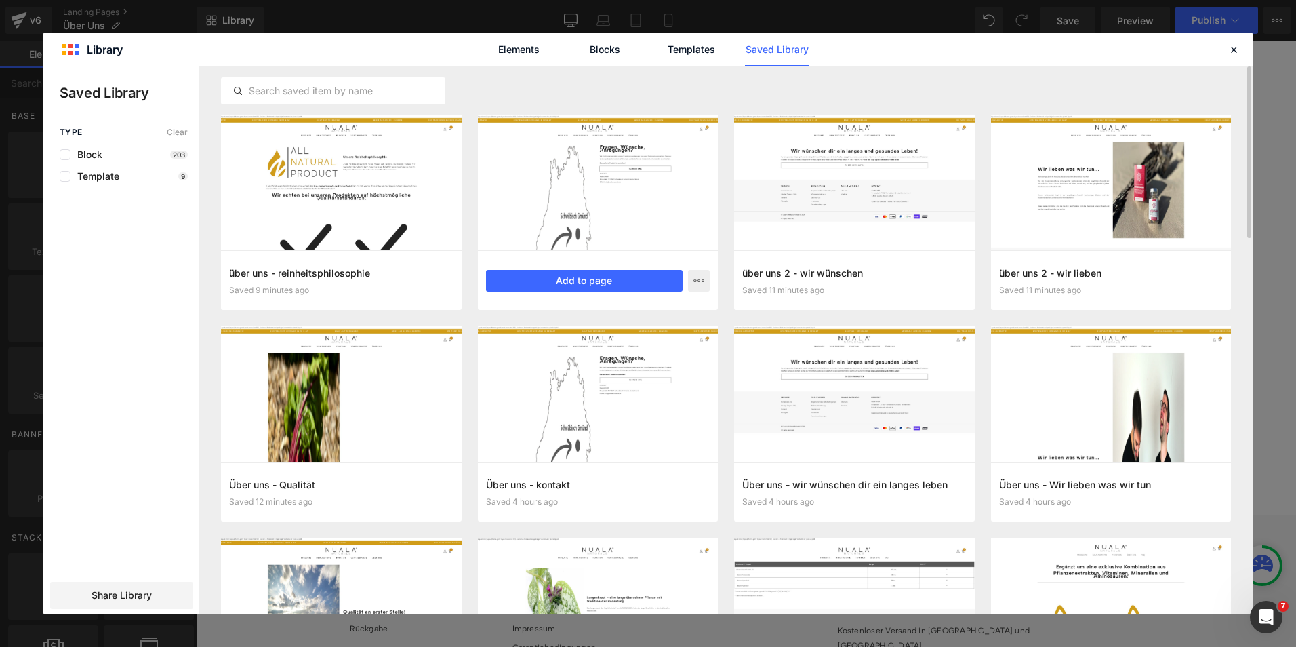
scroll to position [1, 0]
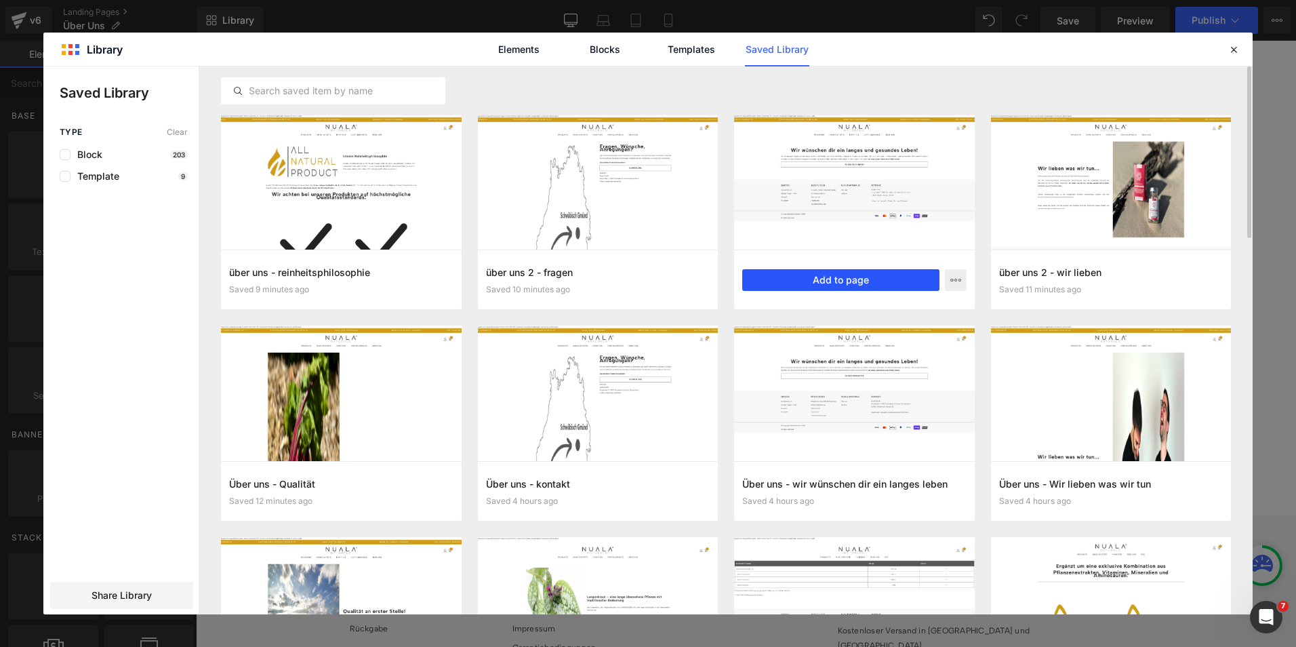
click at [818, 274] on button "Add to page" at bounding box center [840, 280] width 197 height 22
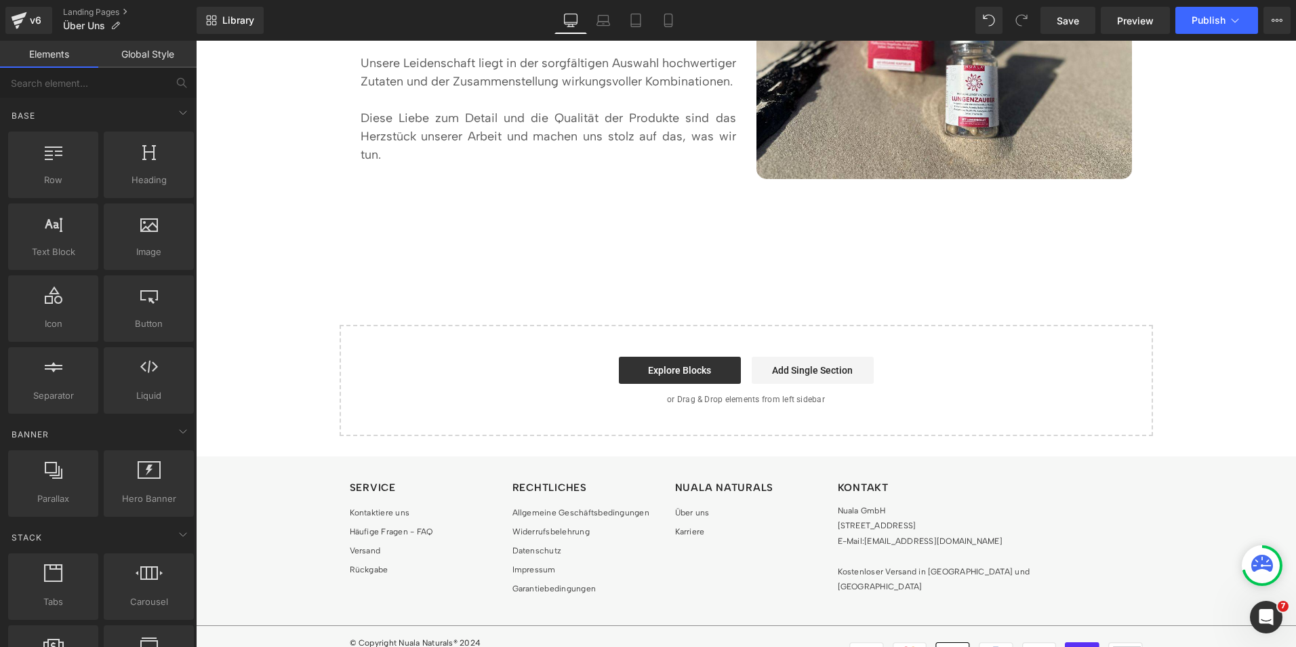
scroll to position [2108, 0]
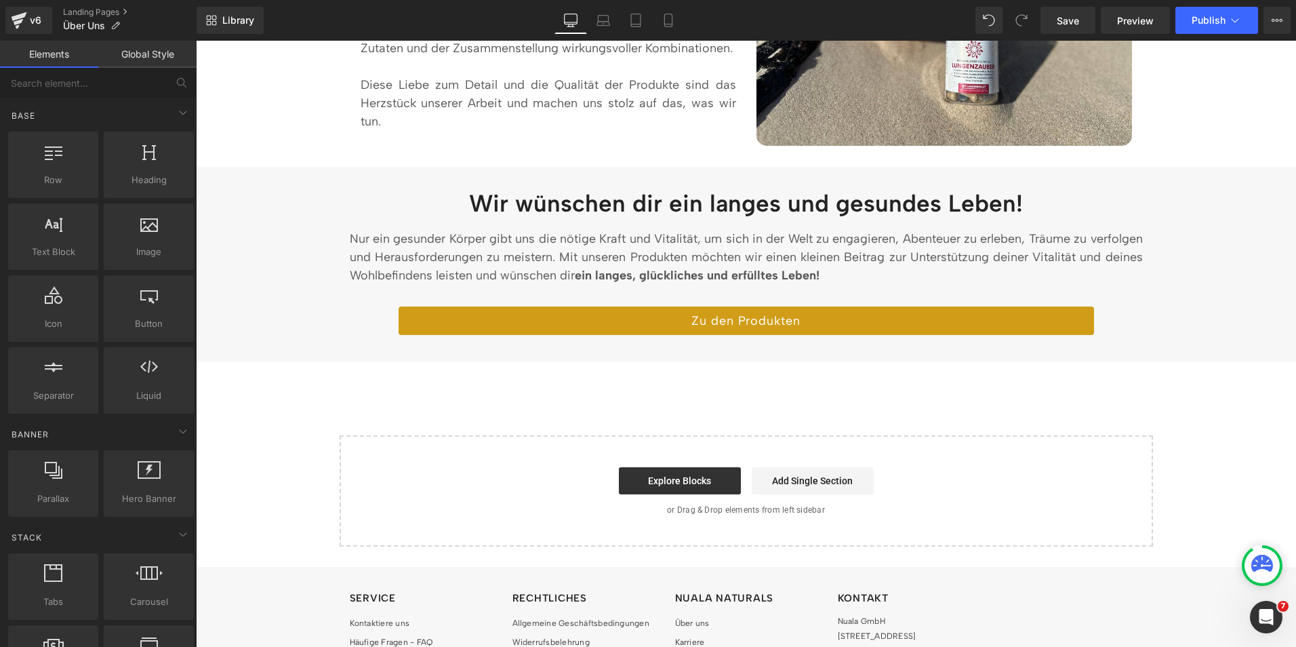
click at [243, 23] on span "Library" at bounding box center [238, 20] width 32 height 12
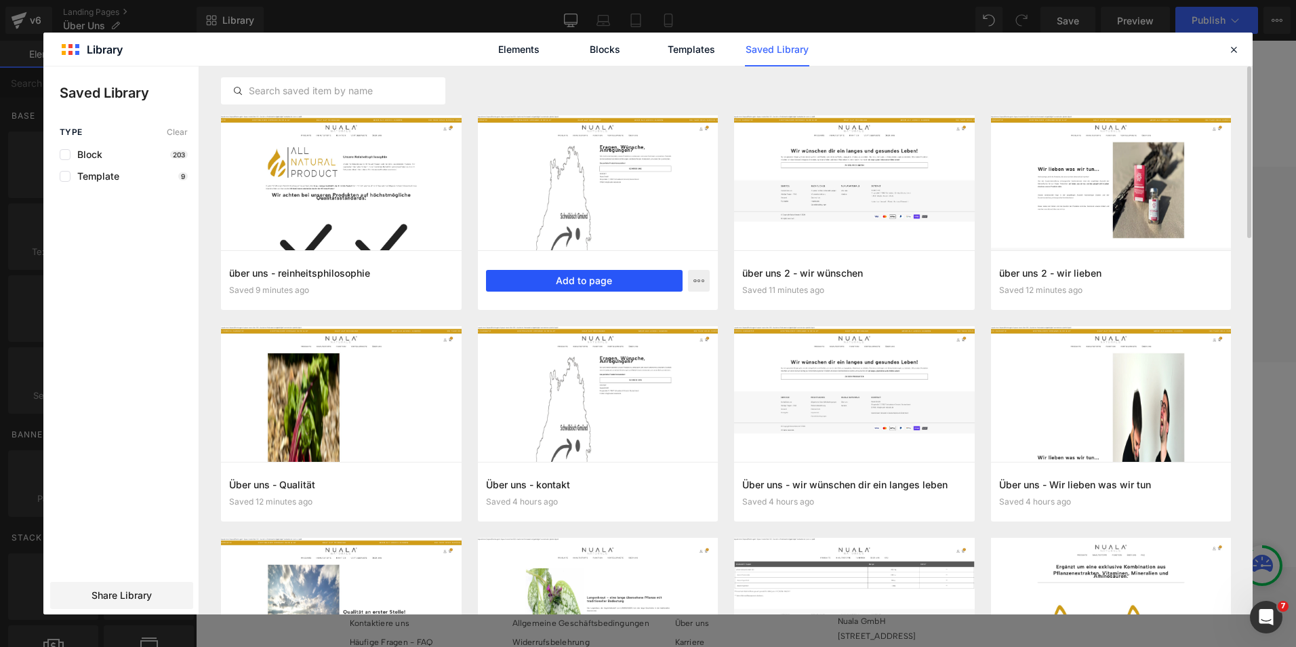
click at [533, 281] on button "Add to page" at bounding box center [584, 281] width 197 height 22
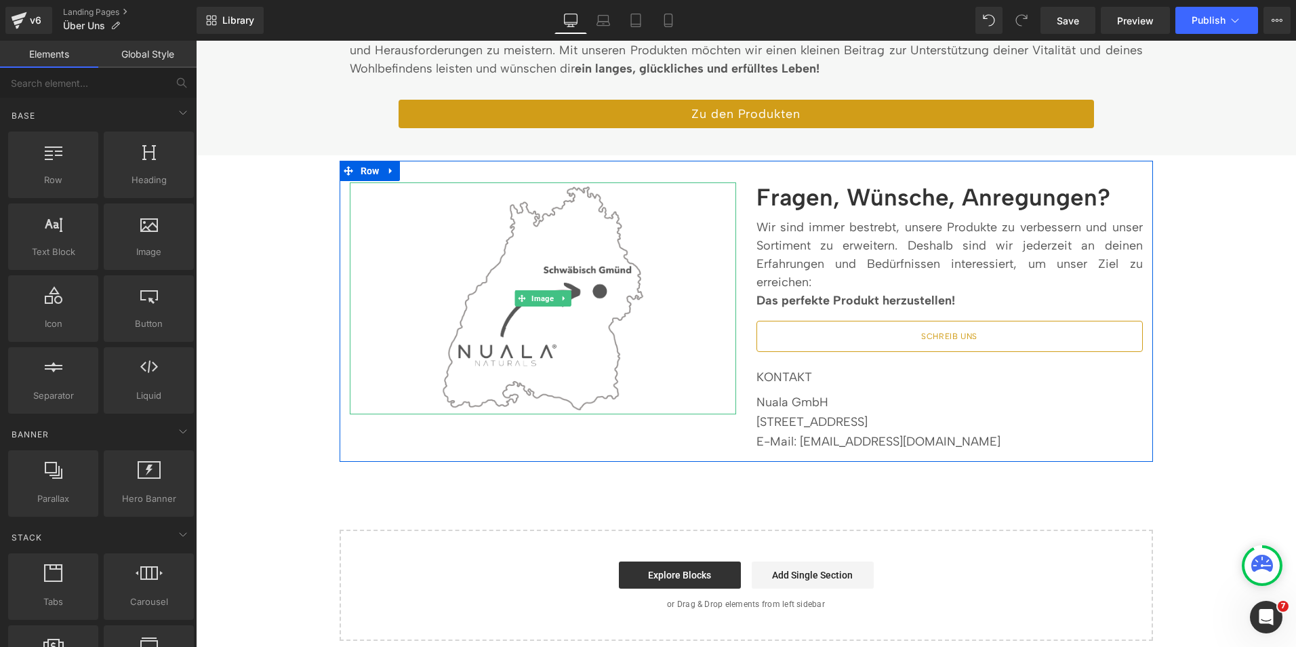
scroll to position [2314, 0]
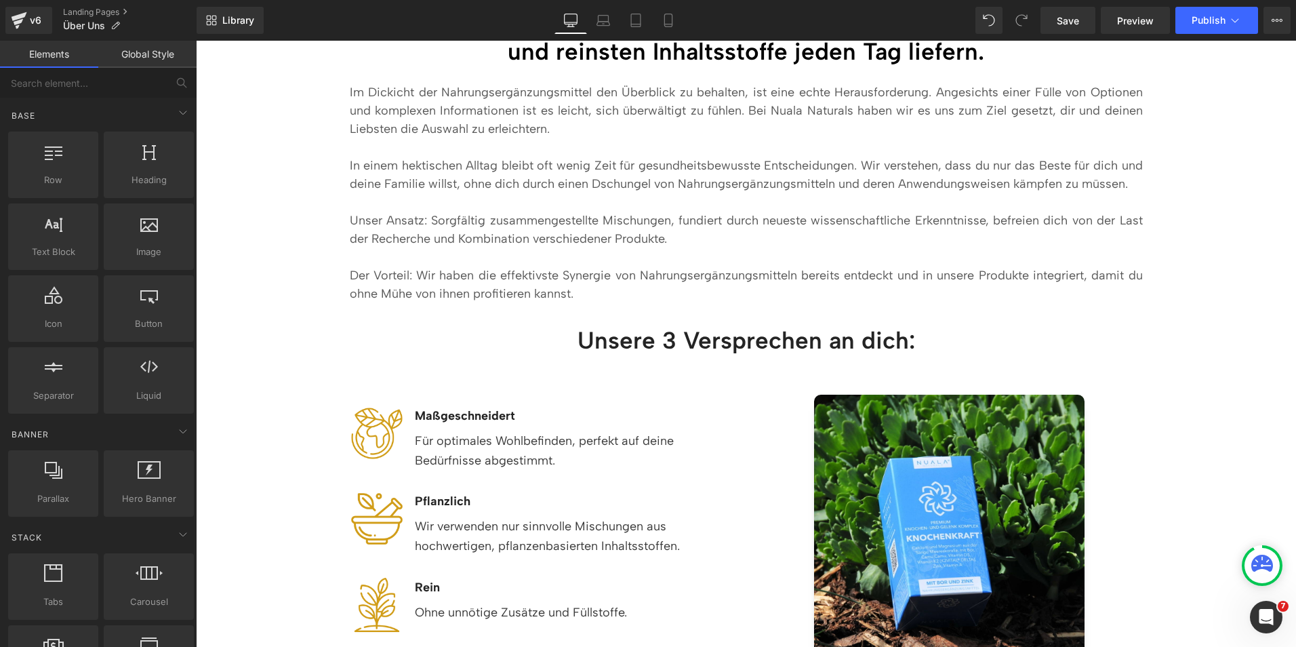
scroll to position [0, 0]
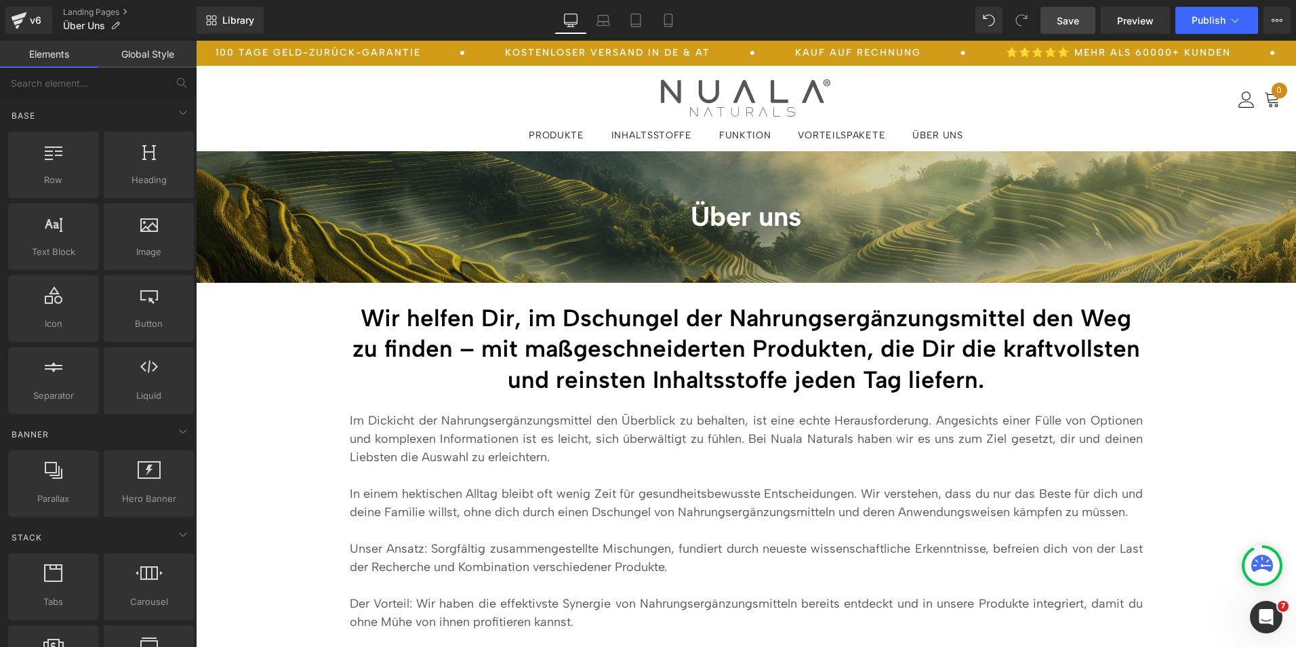
click at [1059, 16] on span "Save" at bounding box center [1068, 21] width 22 height 14
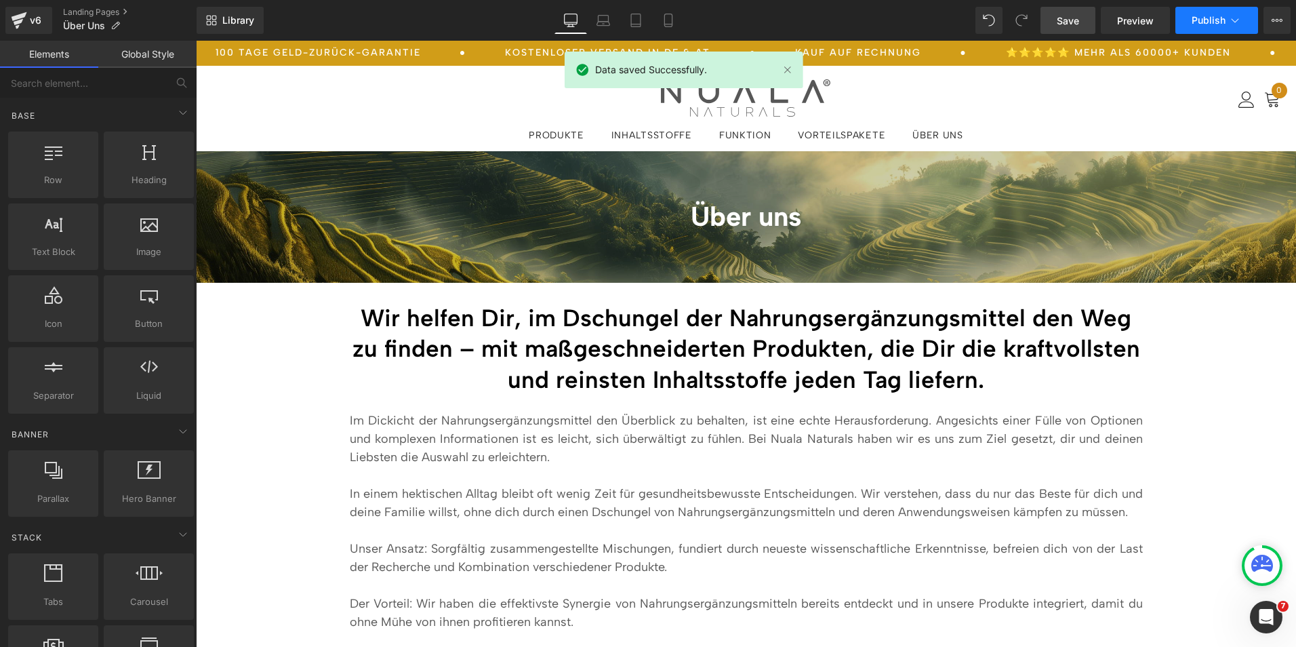
click at [1233, 24] on icon at bounding box center [1235, 21] width 14 height 14
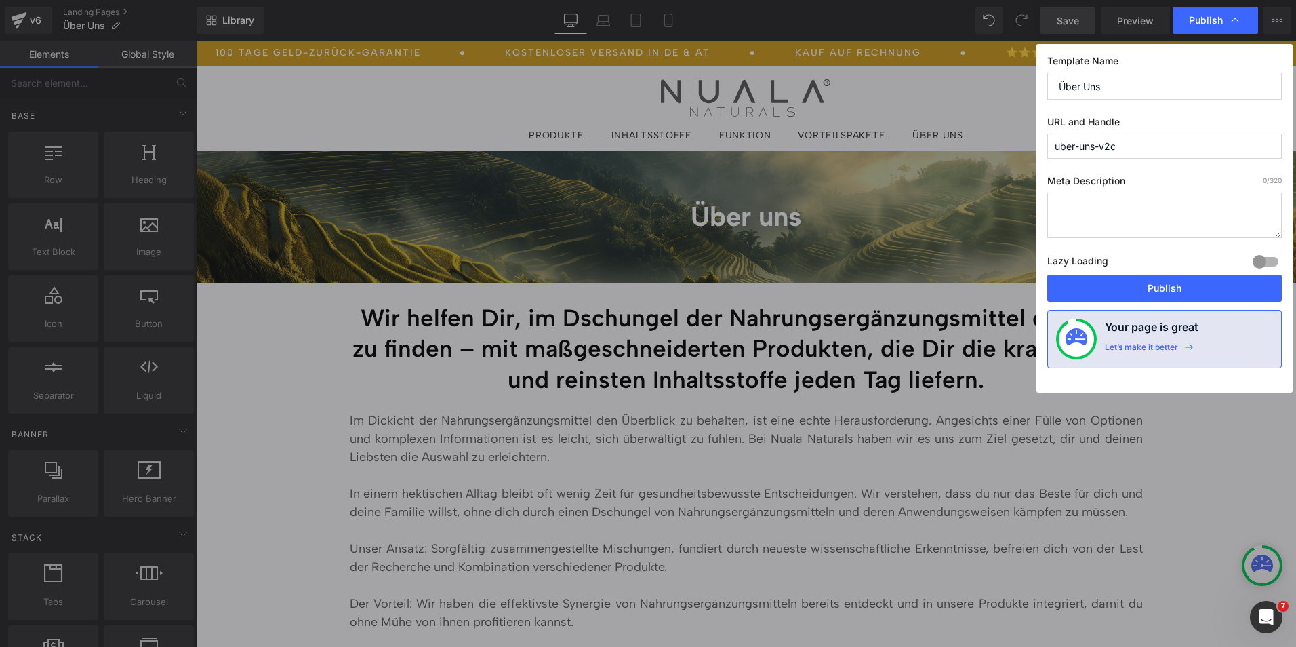
click at [1110, 274] on div "Lazy Loading Build Upgrade plan to unlock" at bounding box center [1164, 263] width 234 height 22
click at [1089, 289] on button "Publish" at bounding box center [1164, 287] width 234 height 27
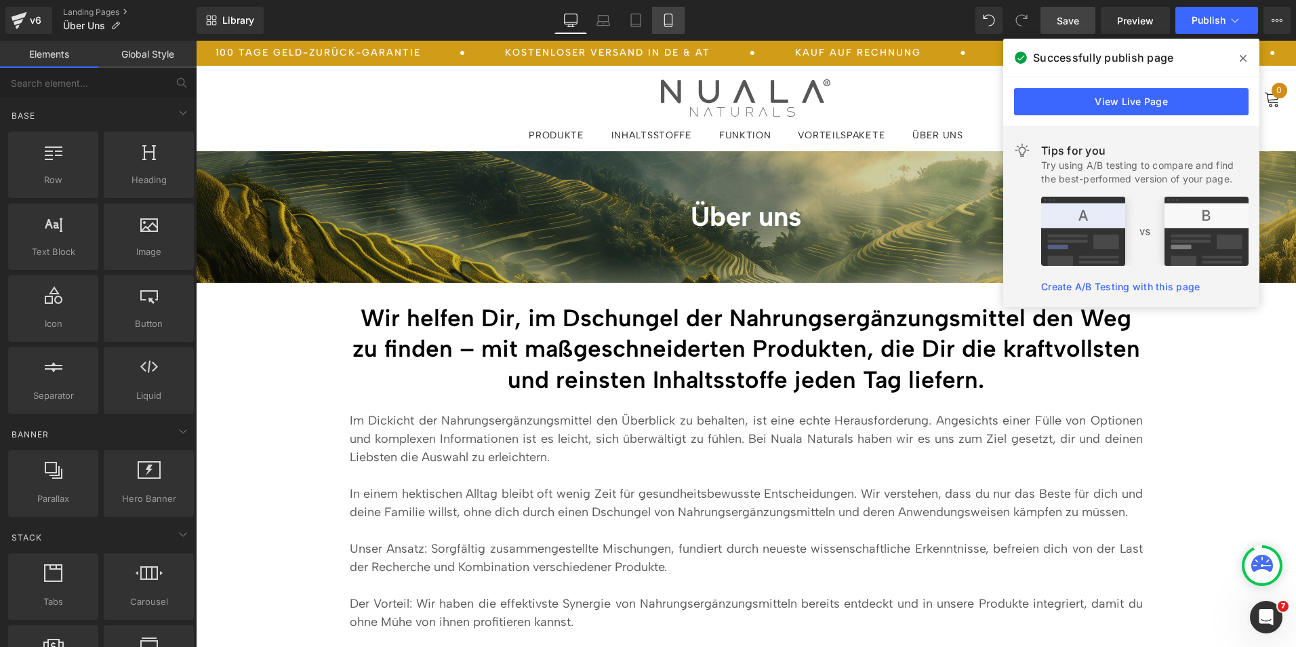
click at [676, 21] on link "Mobile" at bounding box center [668, 20] width 33 height 27
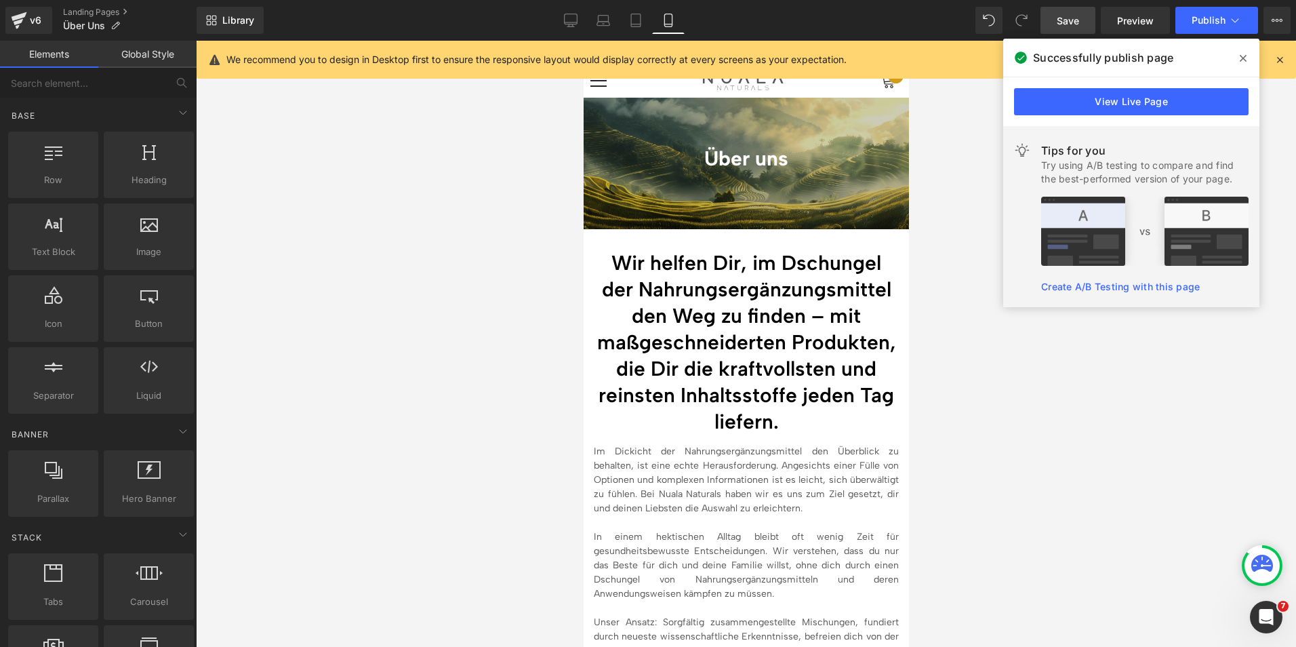
click at [1239, 54] on span at bounding box center [1243, 58] width 22 height 22
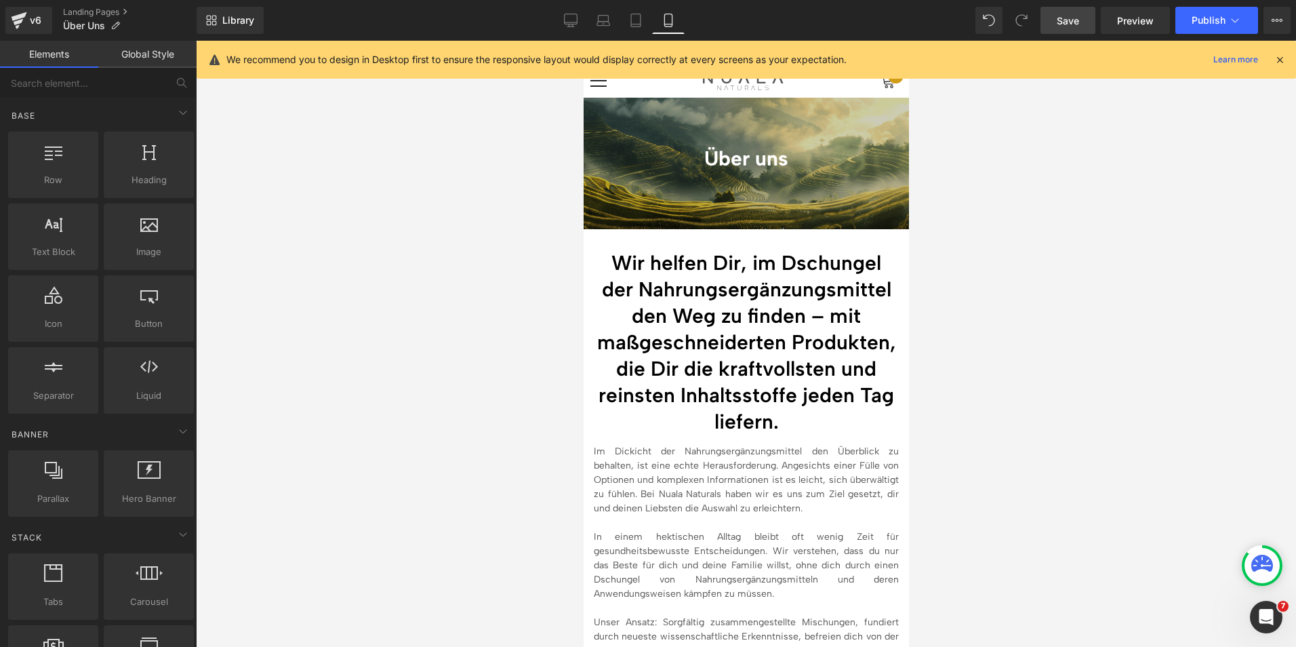
click at [1284, 59] on icon at bounding box center [1279, 60] width 12 height 12
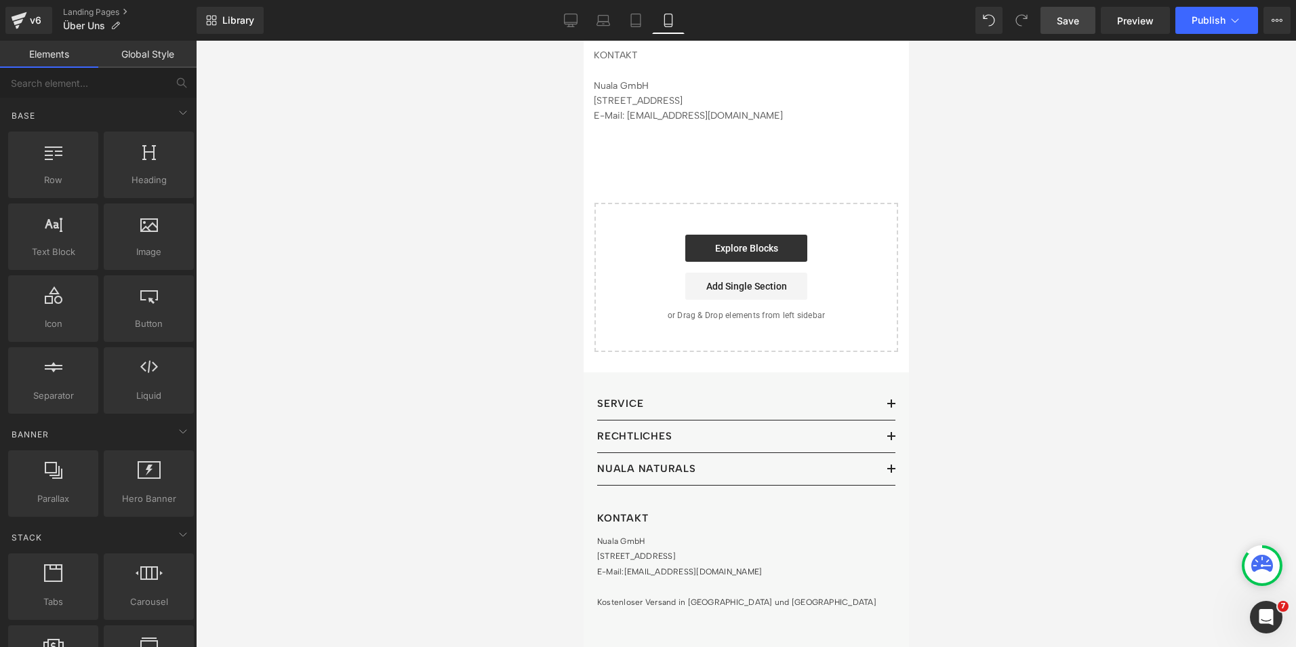
scroll to position [3719, 0]
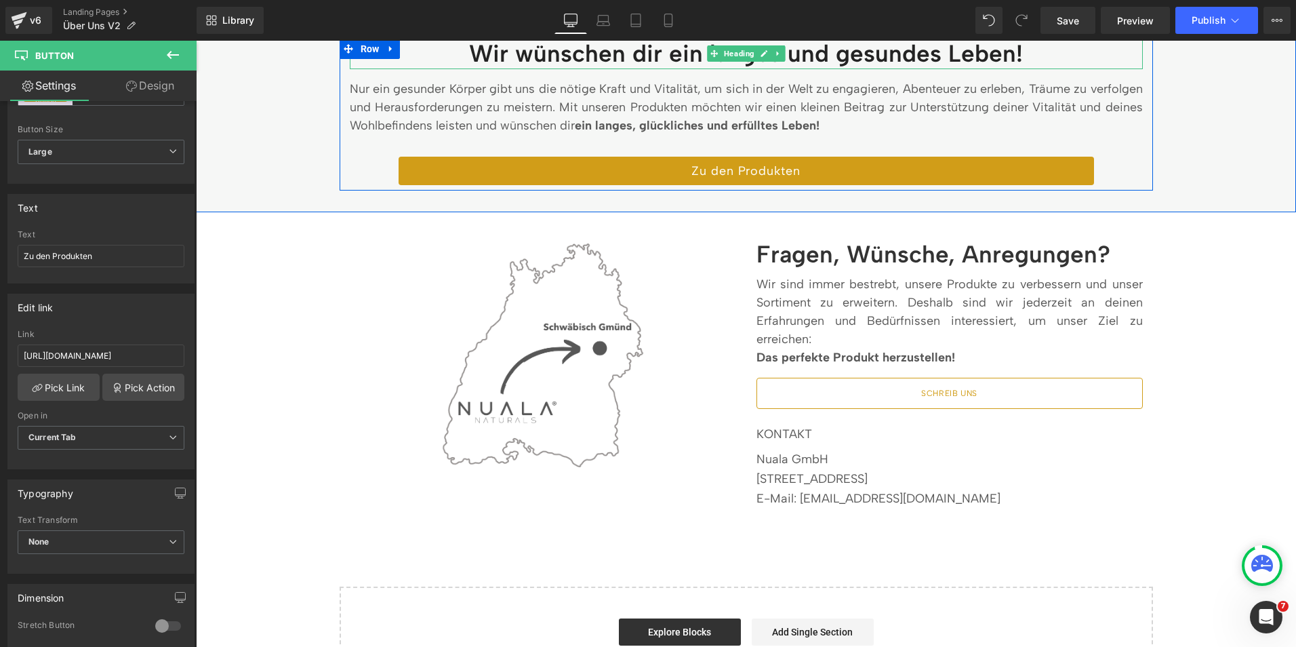
scroll to position [2227, 0]
